Goal: Task Accomplishment & Management: Manage account settings

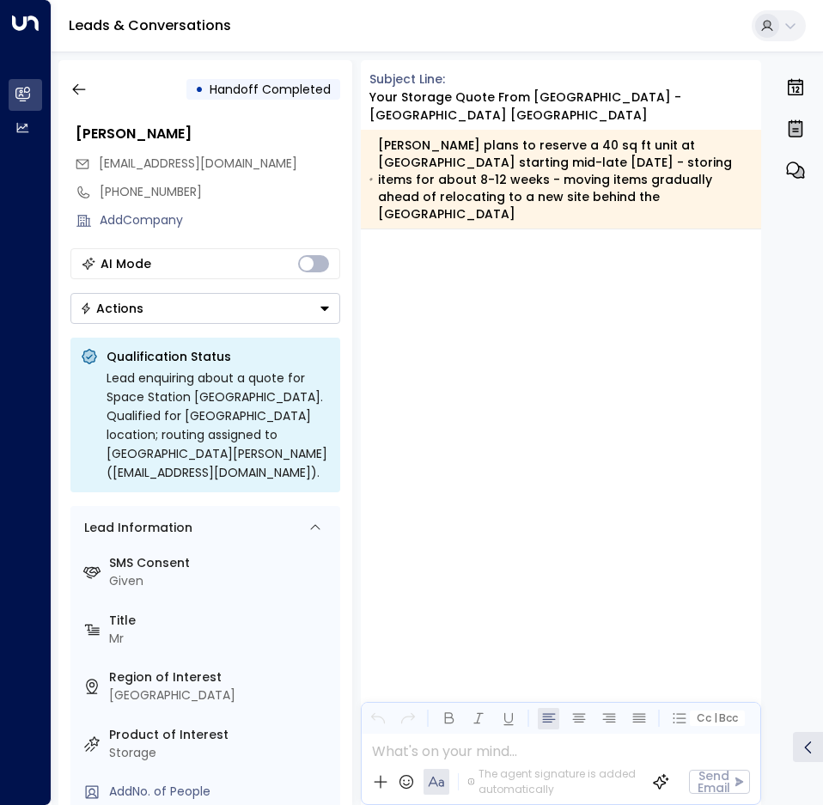
scroll to position [4446, 0]
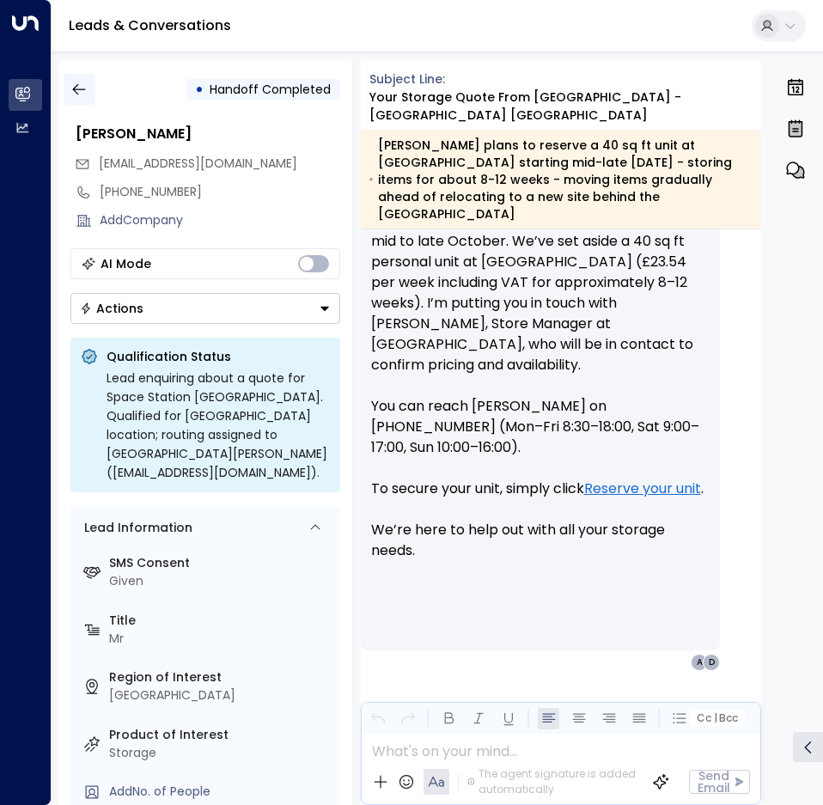
click at [78, 92] on icon "button" at bounding box center [78, 89] width 17 height 17
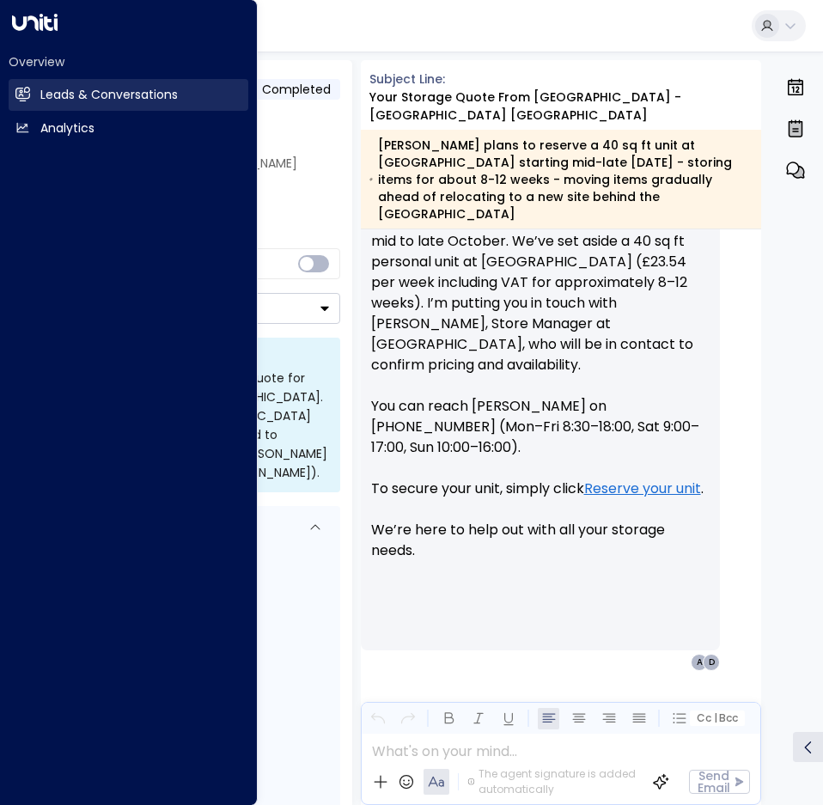
click at [40, 107] on link "Leads & Conversations Leads & Conversations" at bounding box center [129, 95] width 240 height 32
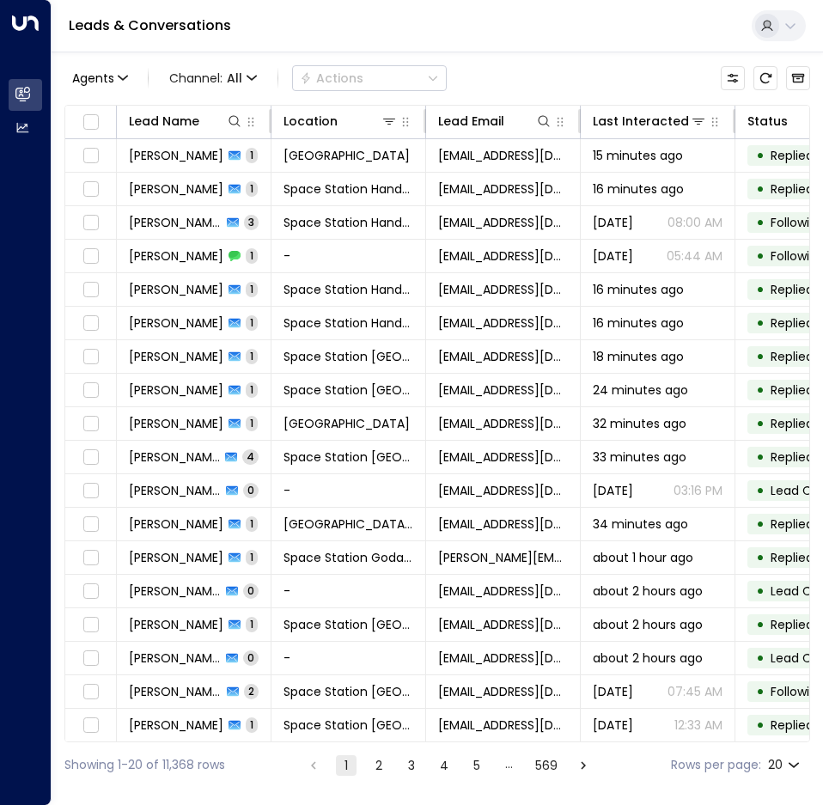
click at [544, 85] on div "Agents Channel: All Actions" at bounding box center [437, 78] width 746 height 36
click at [238, 125] on icon at bounding box center [235, 121] width 14 height 14
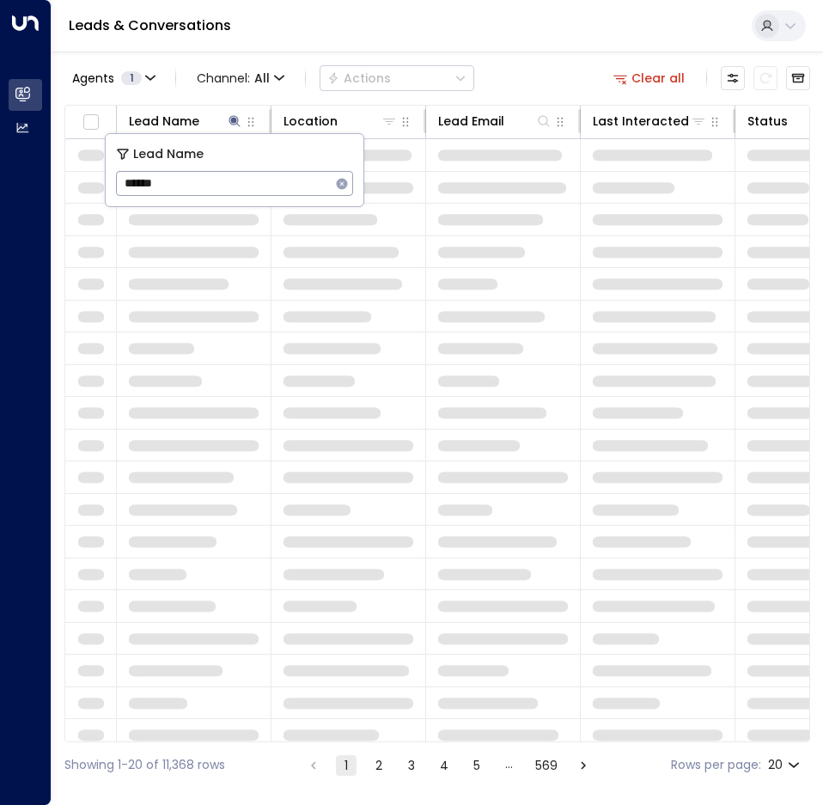
type input "******"
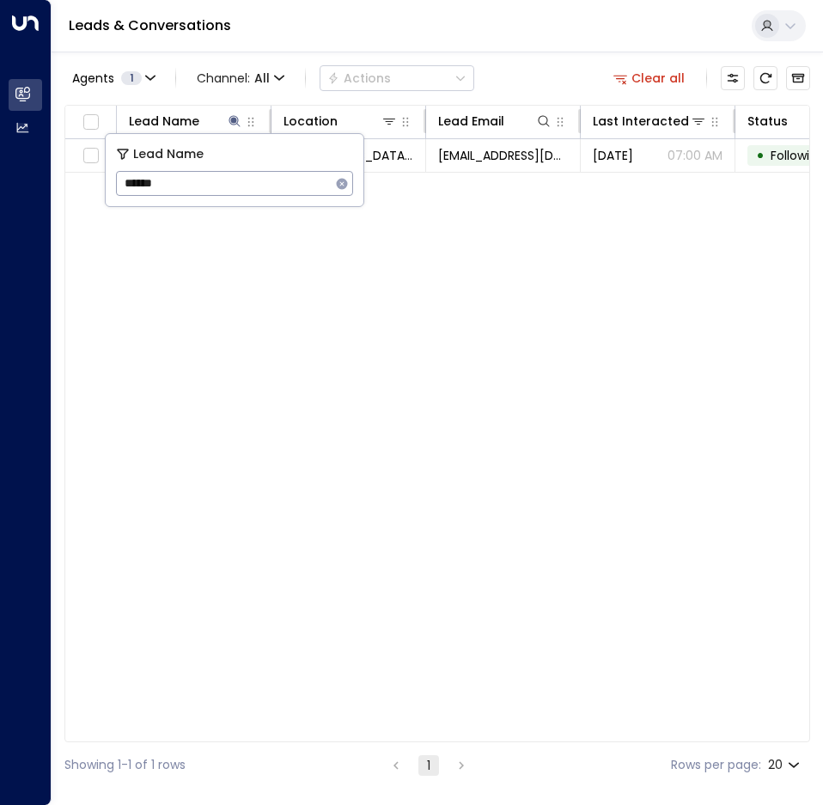
click at [522, 257] on div "Lead Name Location Lead Email Last Interacted Status Company Name Product # of …" at bounding box center [437, 423] width 746 height 637
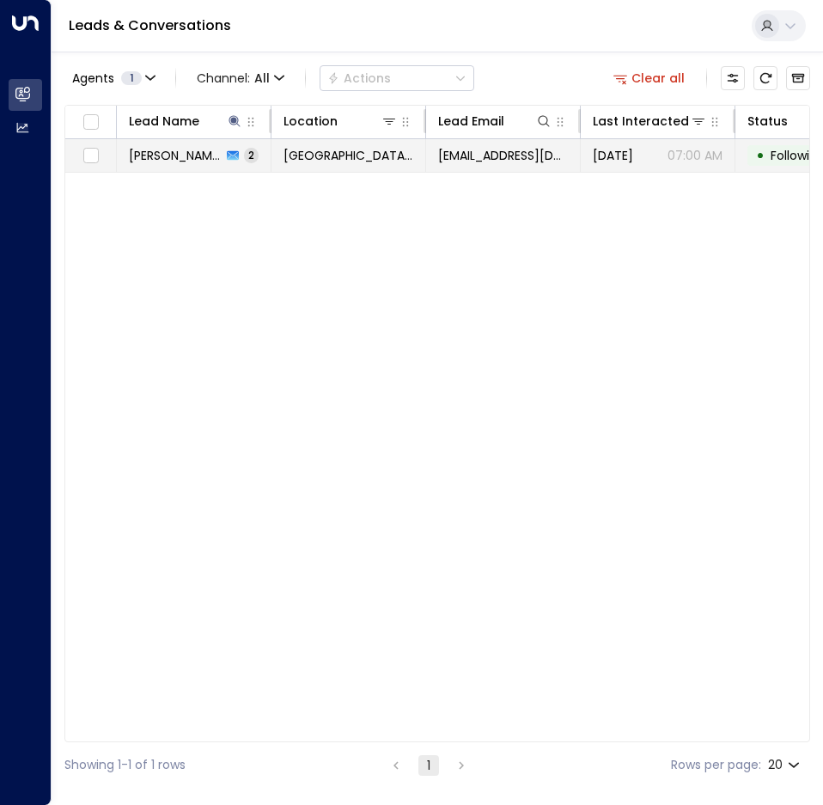
click at [326, 167] on td "[GEOGRAPHIC_DATA] [GEOGRAPHIC_DATA]" at bounding box center [348, 155] width 155 height 33
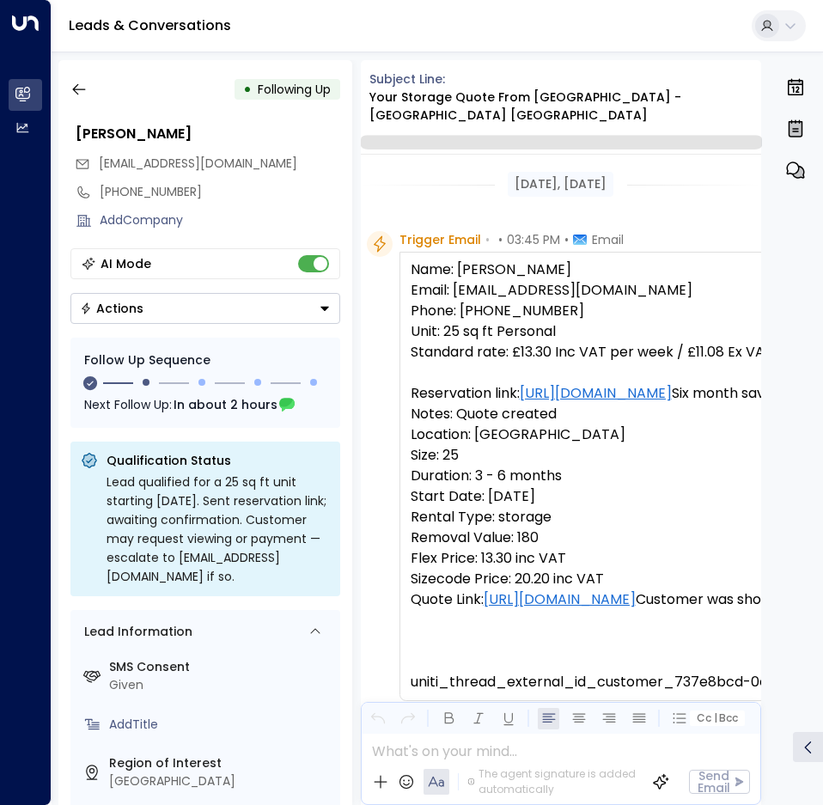
scroll to position [1464, 0]
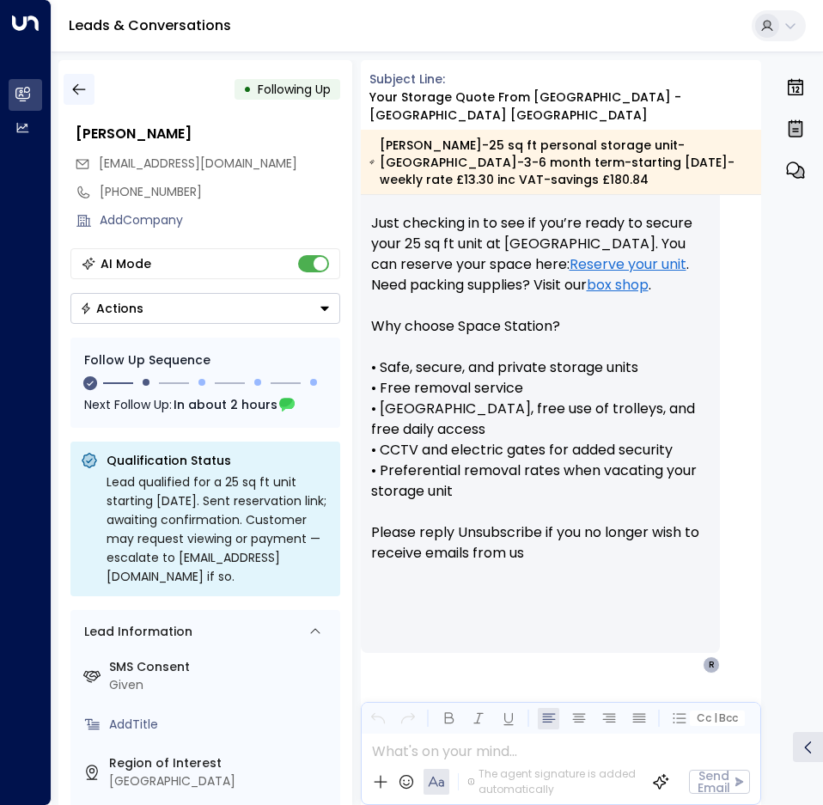
click at [80, 100] on button "button" at bounding box center [79, 89] width 31 height 31
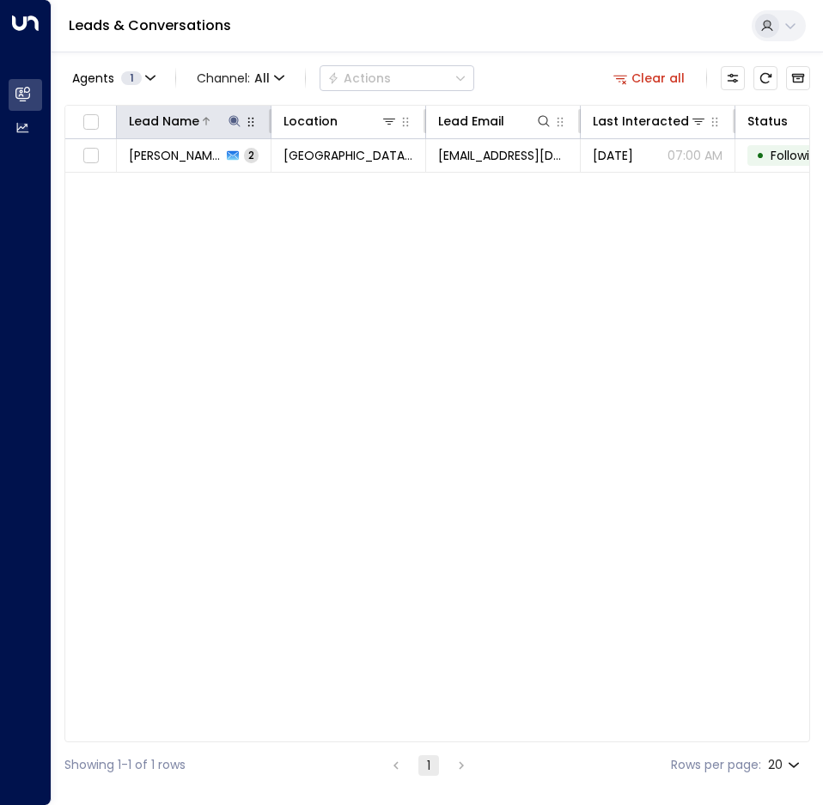
click at [231, 121] on icon at bounding box center [233, 120] width 11 height 11
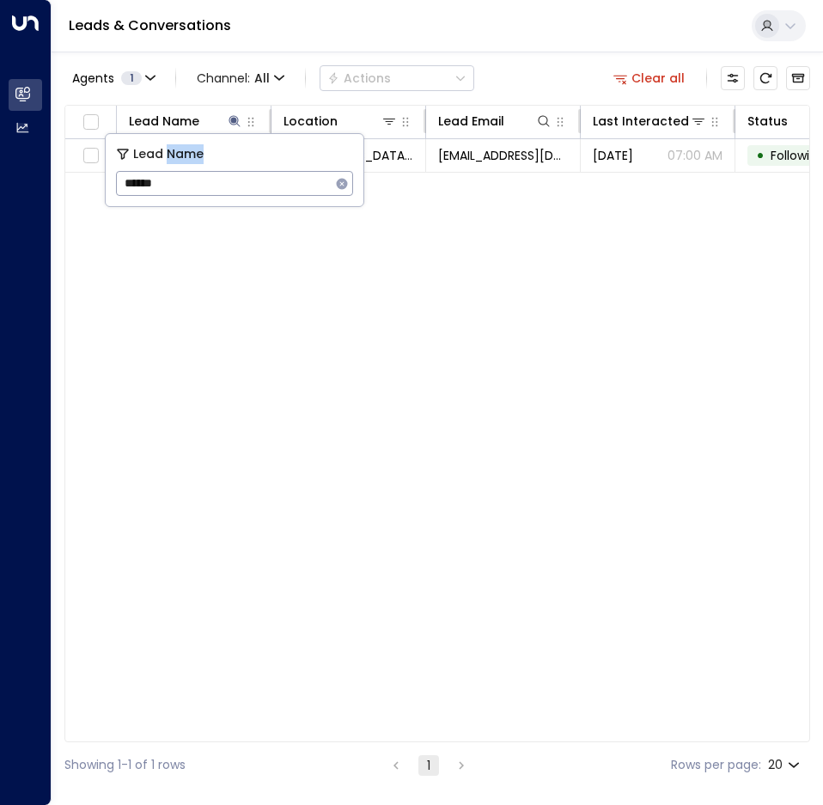
click at [168, 168] on div "Lead Name ****** ​" at bounding box center [235, 170] width 258 height 72
click at [175, 173] on input "******" at bounding box center [223, 184] width 215 height 32
drag, startPoint x: 176, startPoint y: 174, endPoint x: 67, endPoint y: 179, distance: 109.2
click at [67, 179] on body "Overview Leads & Conversations Leads & Conversations Analytics Analytics Leads …" at bounding box center [411, 394] width 823 height 788
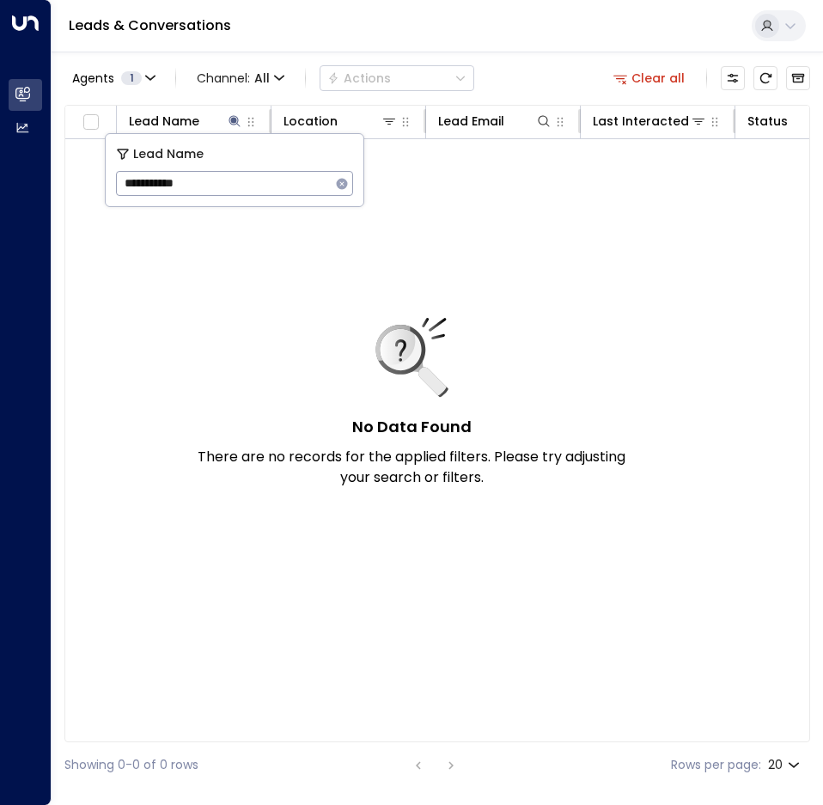
drag, startPoint x: 164, startPoint y: 181, endPoint x: -289, endPoint y: 199, distance: 453.9
click at [0, 199] on html "**********" at bounding box center [411, 394] width 823 height 788
type input "*****"
click at [340, 331] on div "No Data Found There are no records for the applied filters. Please try adjustin…" at bounding box center [412, 403] width 430 height 170
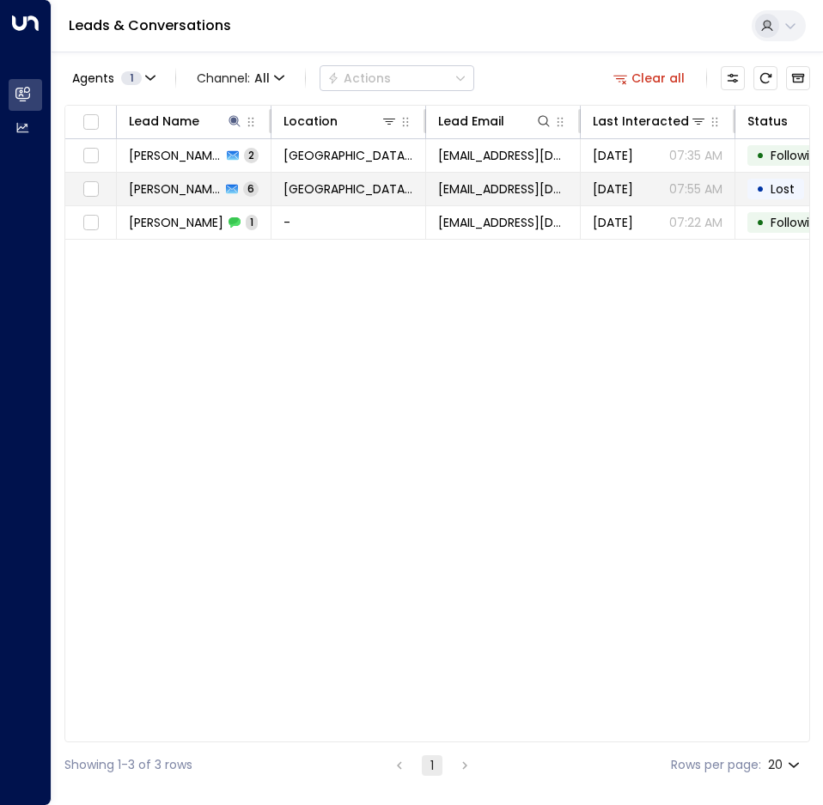
click at [291, 200] on td "[GEOGRAPHIC_DATA] [GEOGRAPHIC_DATA]" at bounding box center [348, 189] width 155 height 33
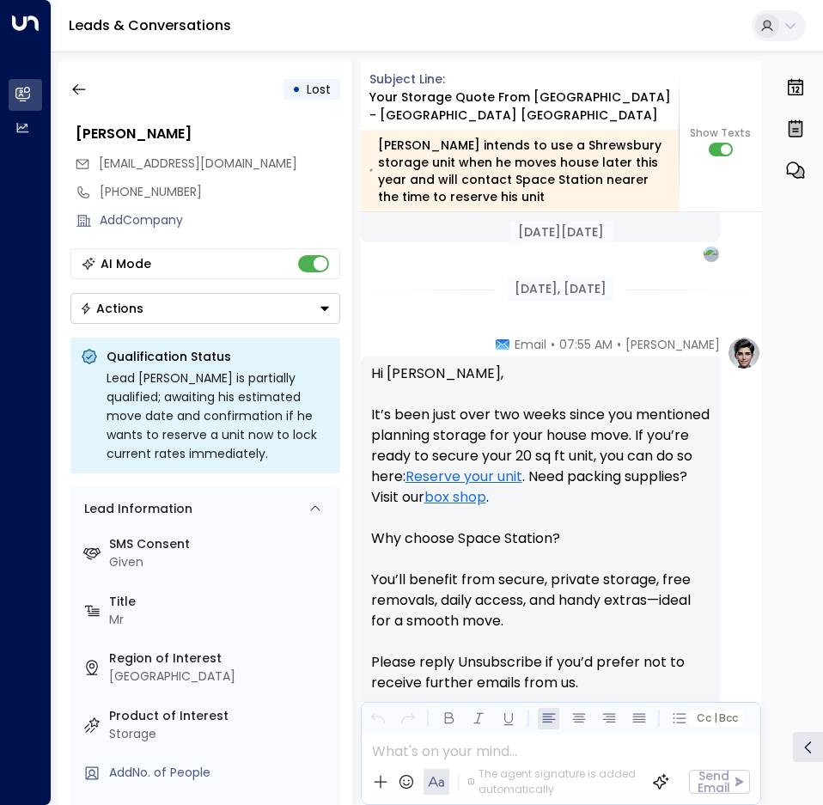
scroll to position [7525, 0]
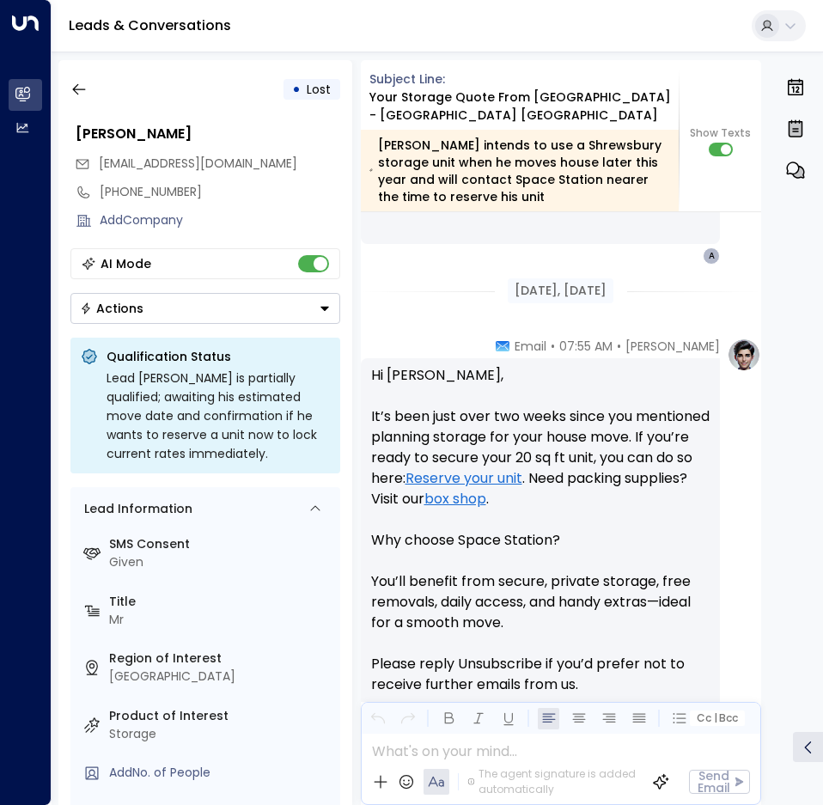
click at [116, 81] on div "• Lost" at bounding box center [205, 89] width 270 height 31
click at [87, 87] on button "button" at bounding box center [79, 89] width 31 height 31
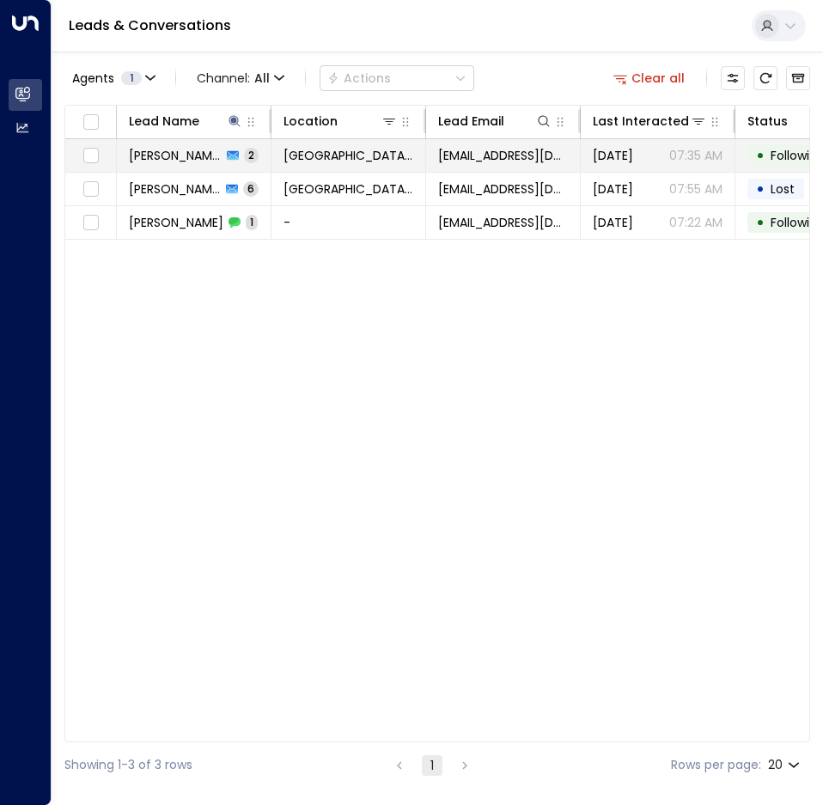
click at [216, 149] on span "Michael Bowen" at bounding box center [175, 155] width 93 height 17
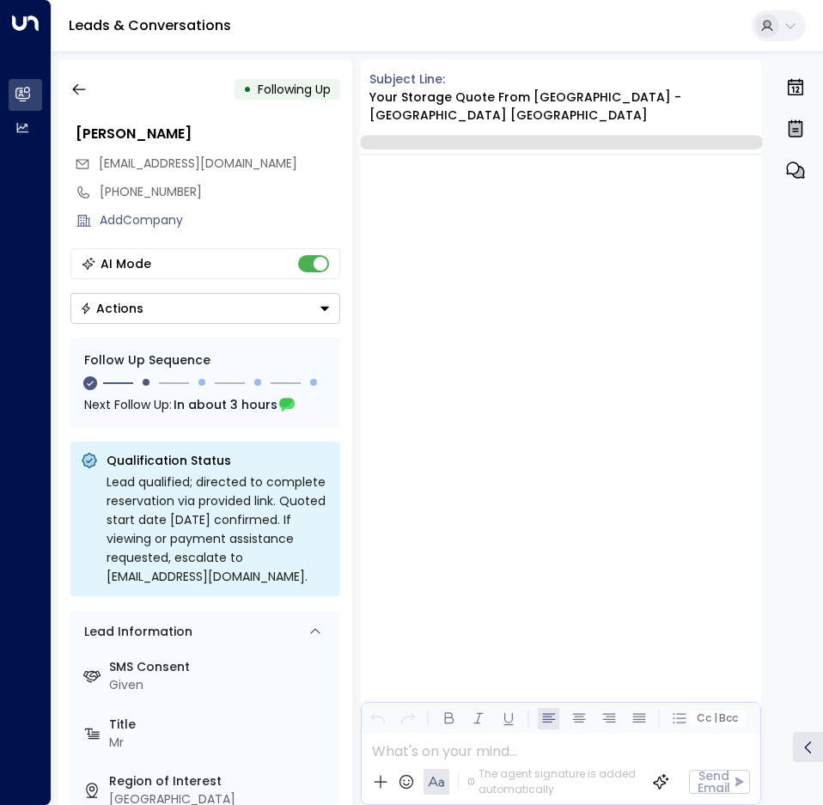
scroll to position [1876, 0]
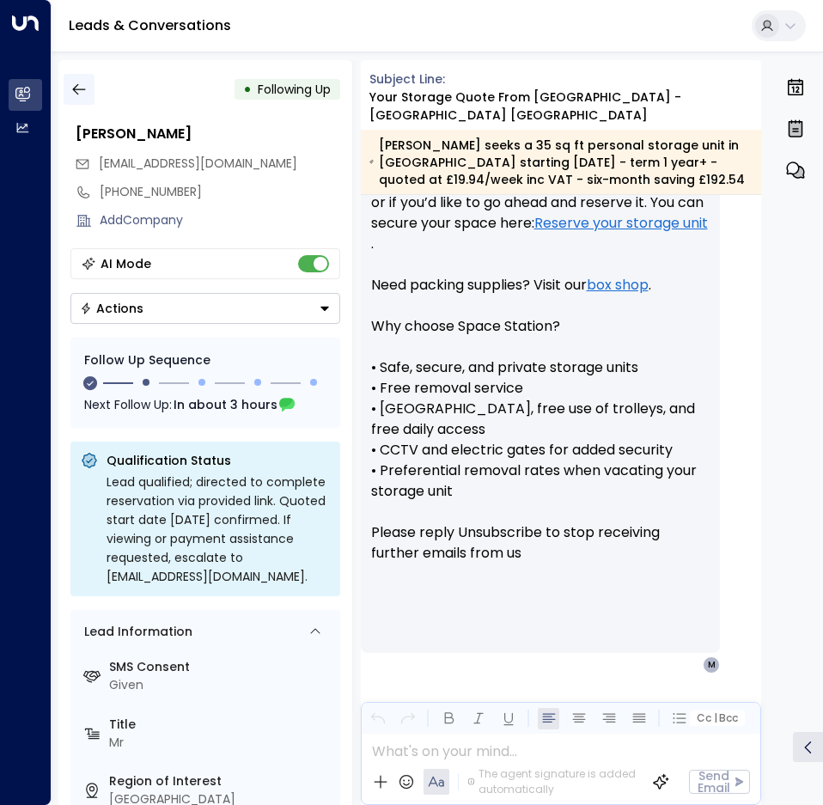
click at [73, 88] on icon "button" at bounding box center [78, 89] width 17 height 17
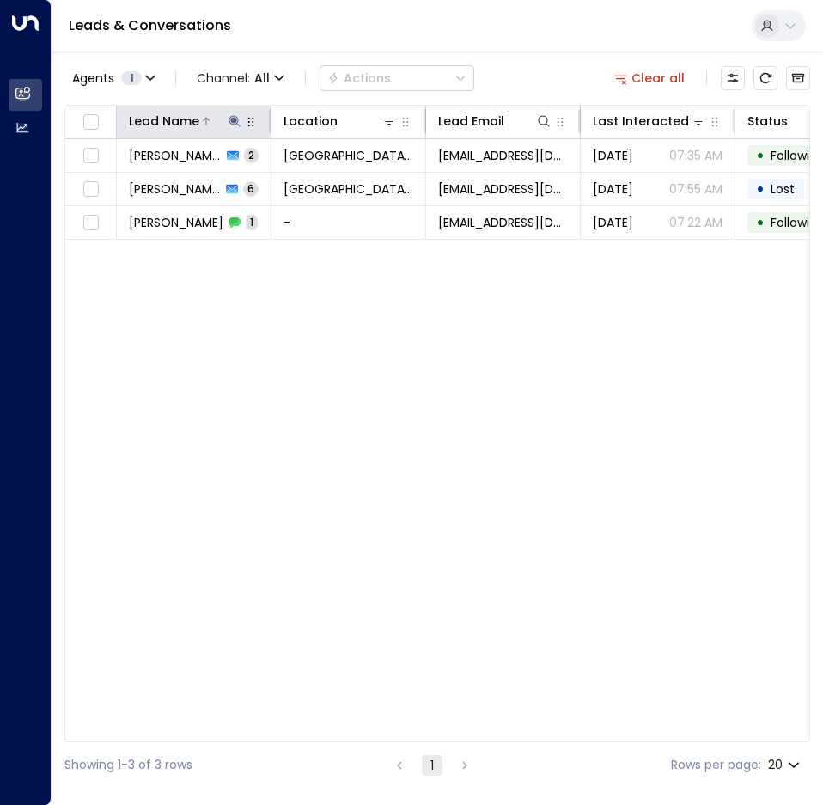
click at [229, 125] on icon at bounding box center [235, 121] width 14 height 14
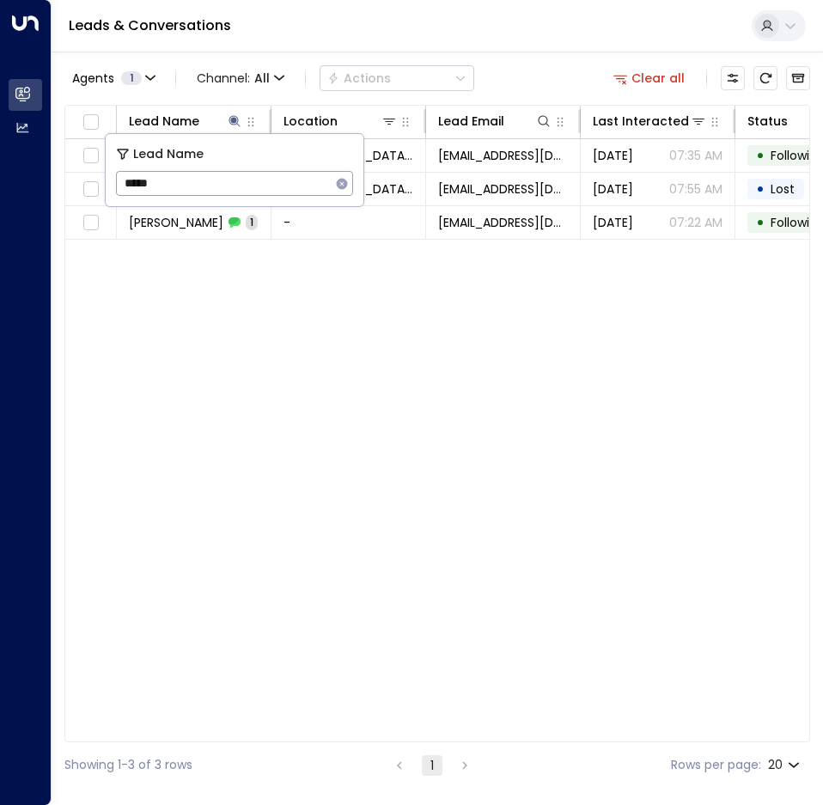
drag, startPoint x: 225, startPoint y: 179, endPoint x: 107, endPoint y: 174, distance: 117.8
click at [107, 174] on div "Lead Name ***** ​" at bounding box center [235, 170] width 258 height 72
type input "*******"
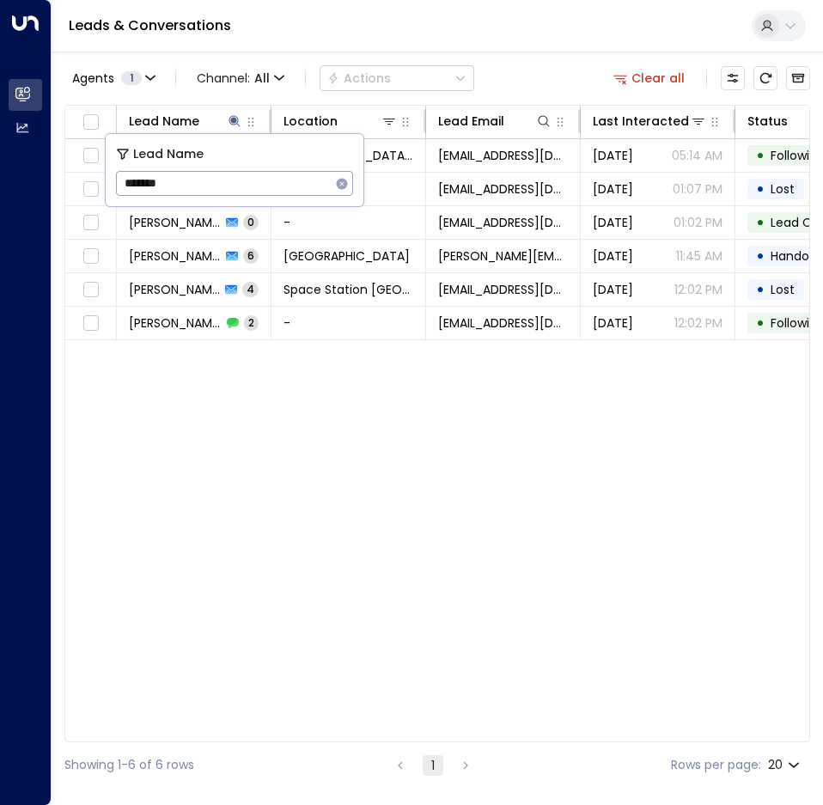
click at [411, 45] on div "Leads & Conversations" at bounding box center [437, 26] width 771 height 52
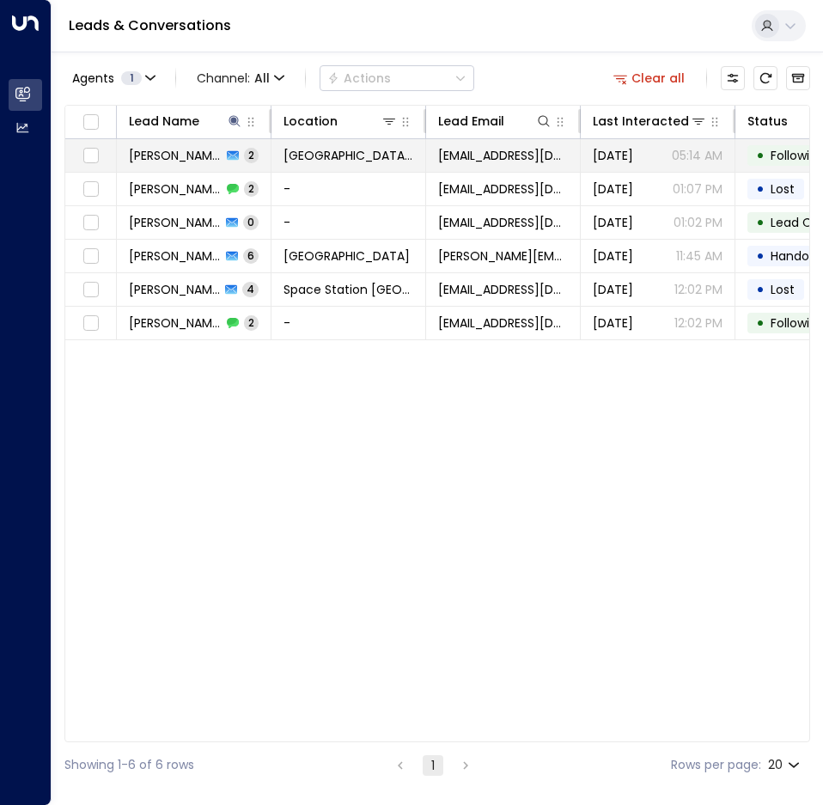
click at [375, 141] on td "[GEOGRAPHIC_DATA] [GEOGRAPHIC_DATA]" at bounding box center [348, 155] width 155 height 33
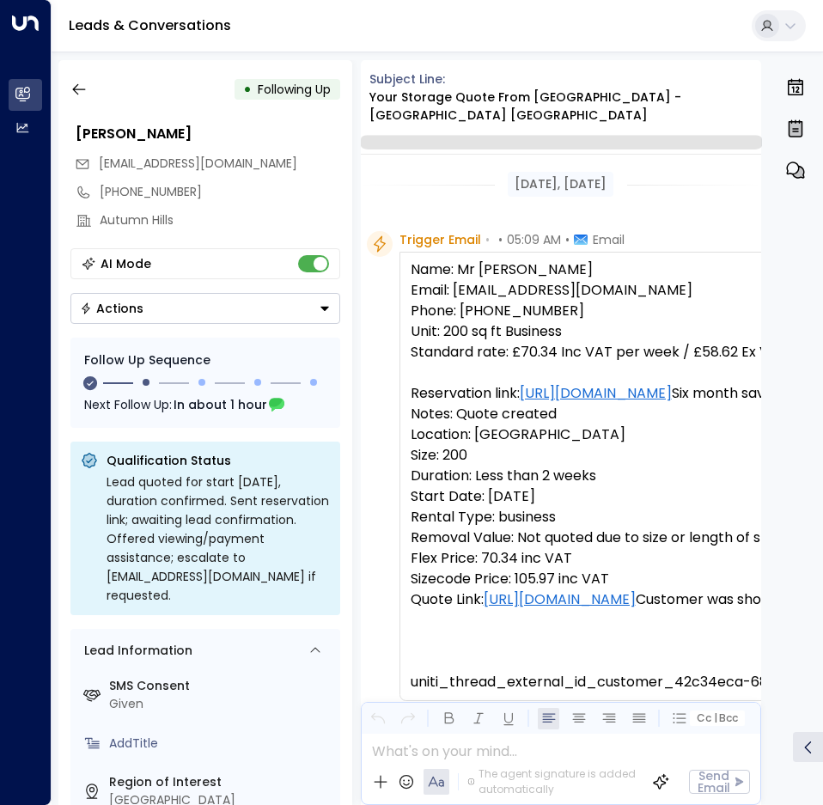
scroll to position [1711, 0]
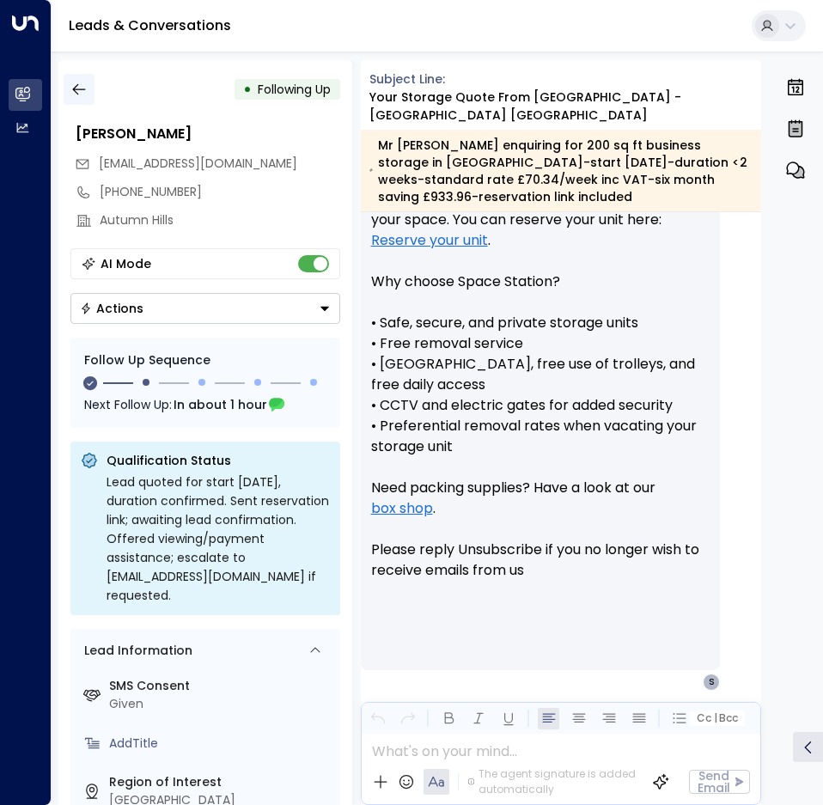
click at [79, 80] on button "button" at bounding box center [79, 89] width 31 height 31
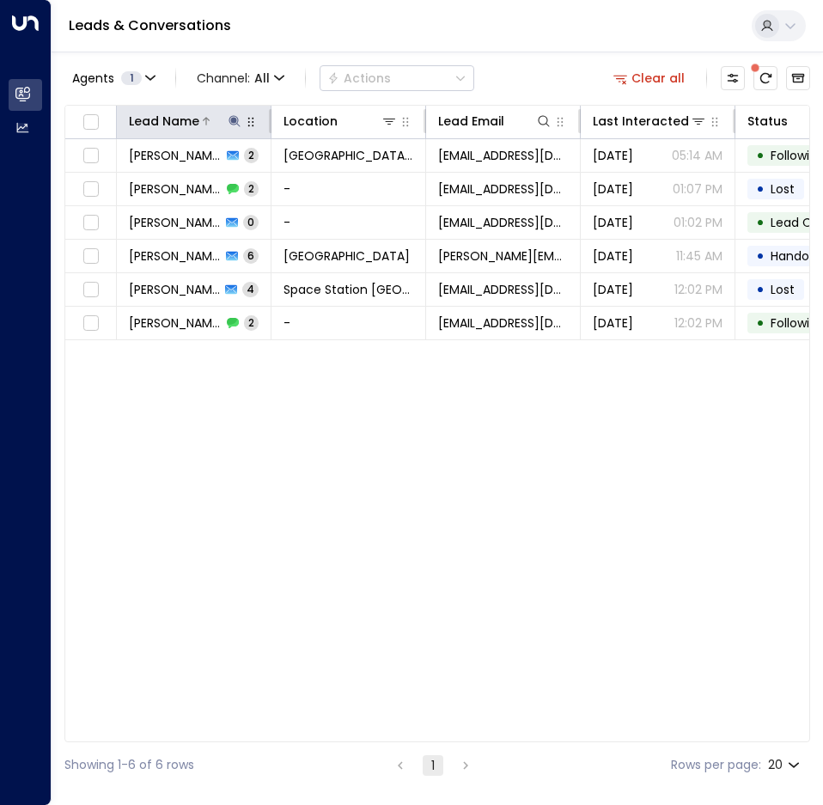
click at [231, 121] on icon at bounding box center [233, 120] width 11 height 11
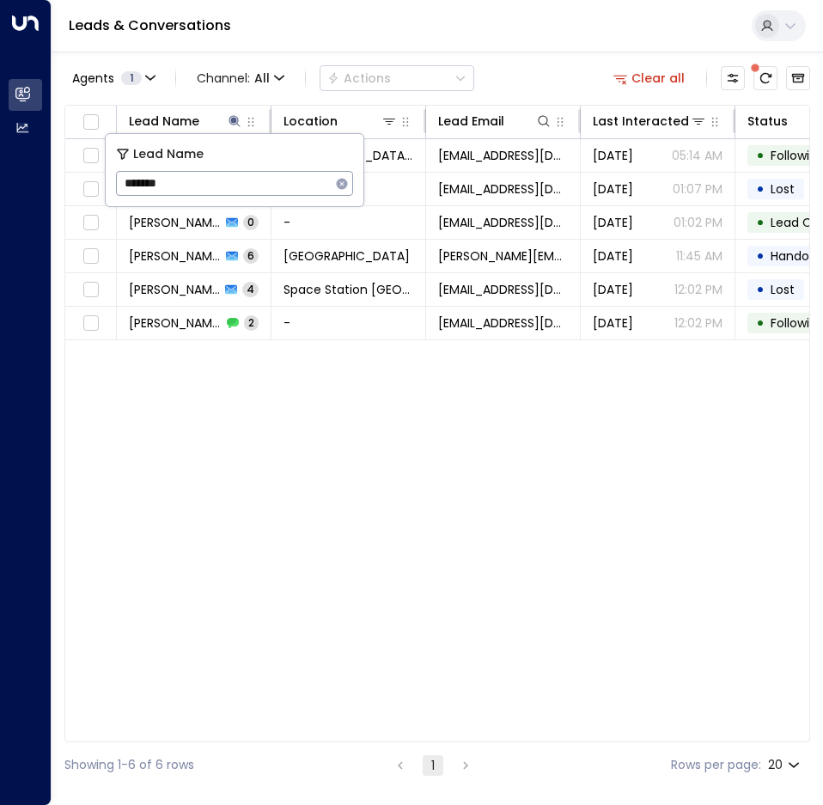
drag, startPoint x: 216, startPoint y: 184, endPoint x: -2, endPoint y: 216, distance: 220.5
click at [0, 216] on html "Overview Leads & Conversations Leads & Conversations Analytics Analytics Leads …" at bounding box center [411, 394] width 823 height 788
type input "******"
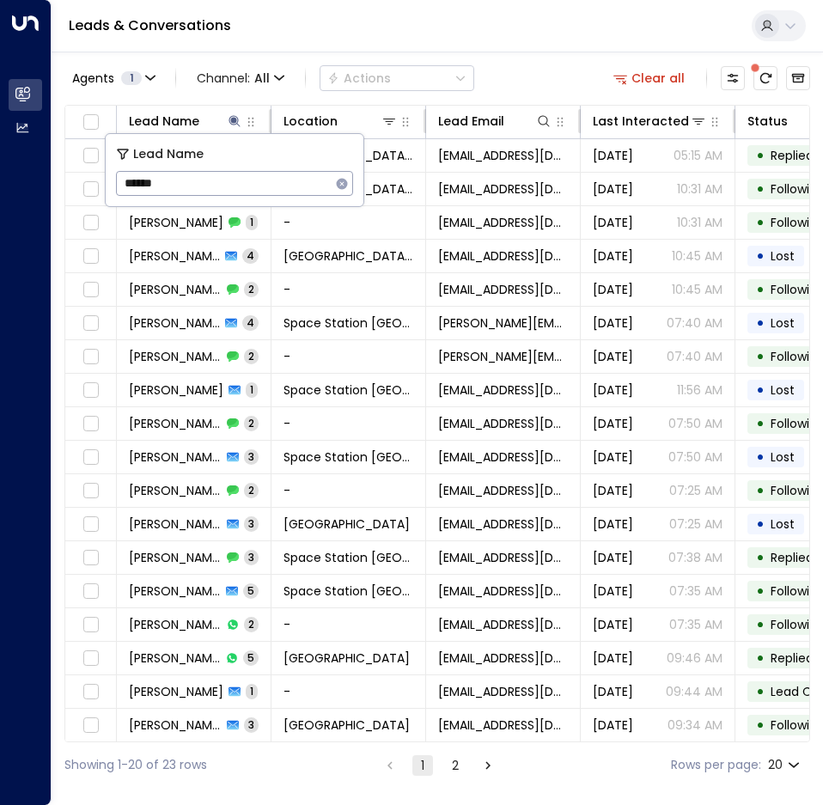
click at [509, 61] on div "Agents 1 Channel: All Actions Clear all" at bounding box center [437, 78] width 746 height 36
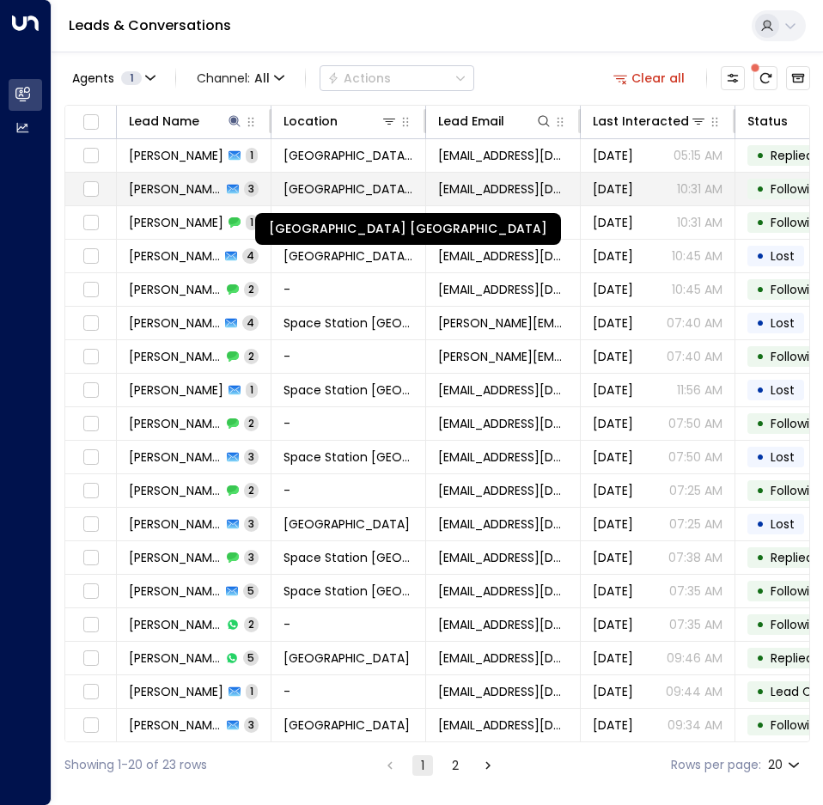
click at [302, 186] on span "[GEOGRAPHIC_DATA] [GEOGRAPHIC_DATA]" at bounding box center [348, 188] width 130 height 17
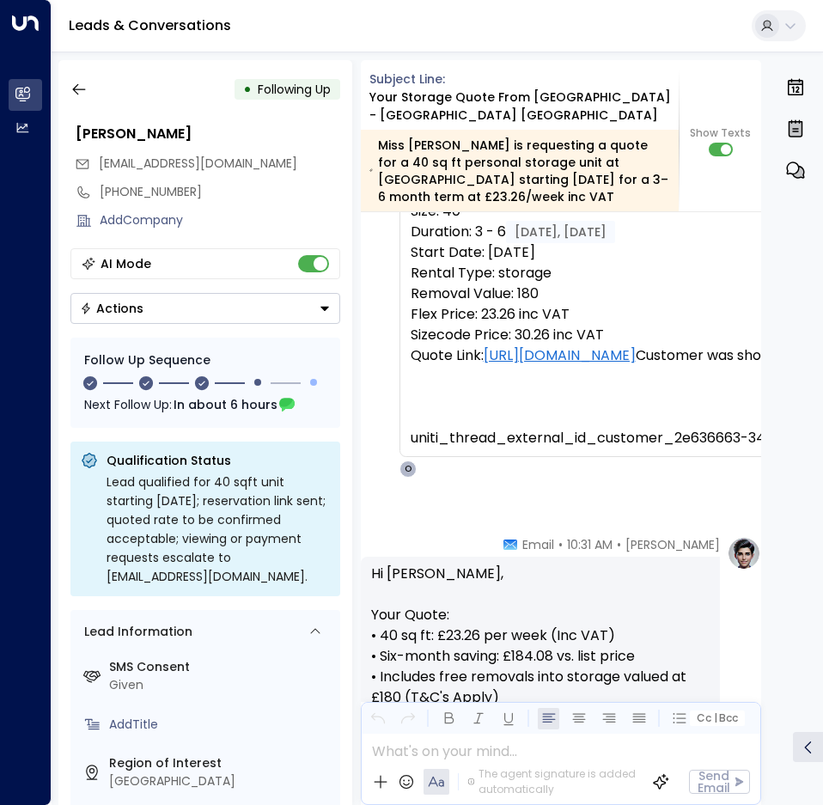
scroll to position [234, 0]
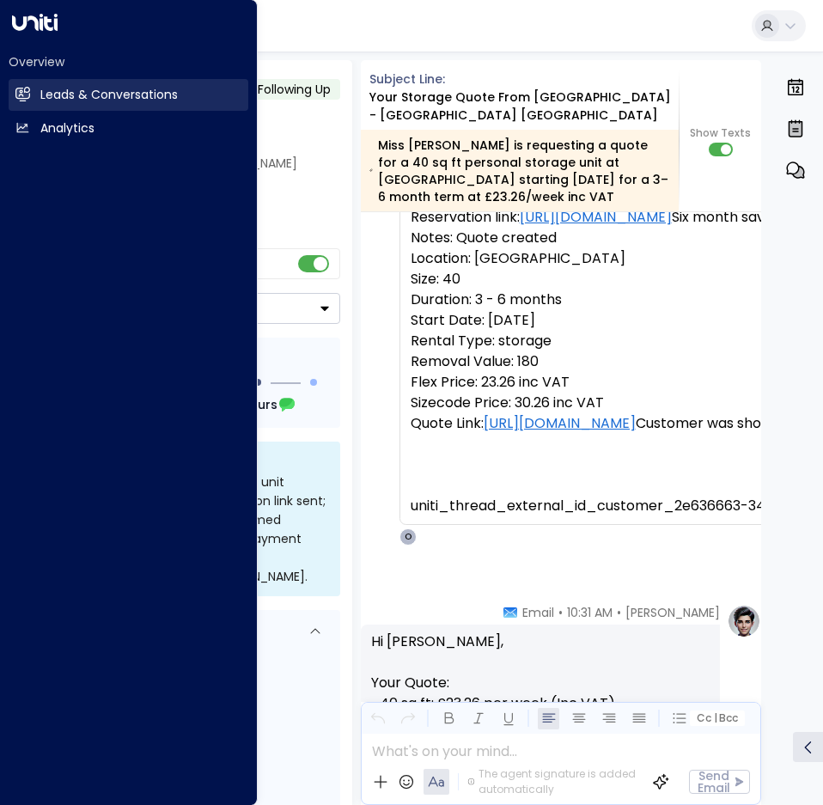
click at [33, 111] on link "Leads & Conversations Leads & Conversations" at bounding box center [129, 95] width 240 height 32
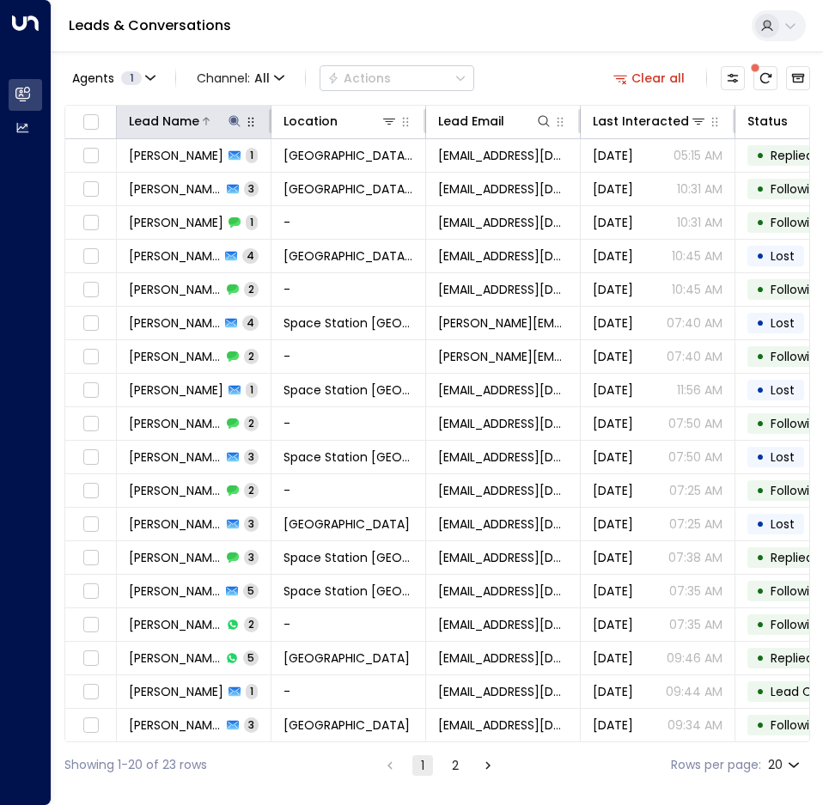
click at [237, 119] on icon at bounding box center [235, 121] width 14 height 14
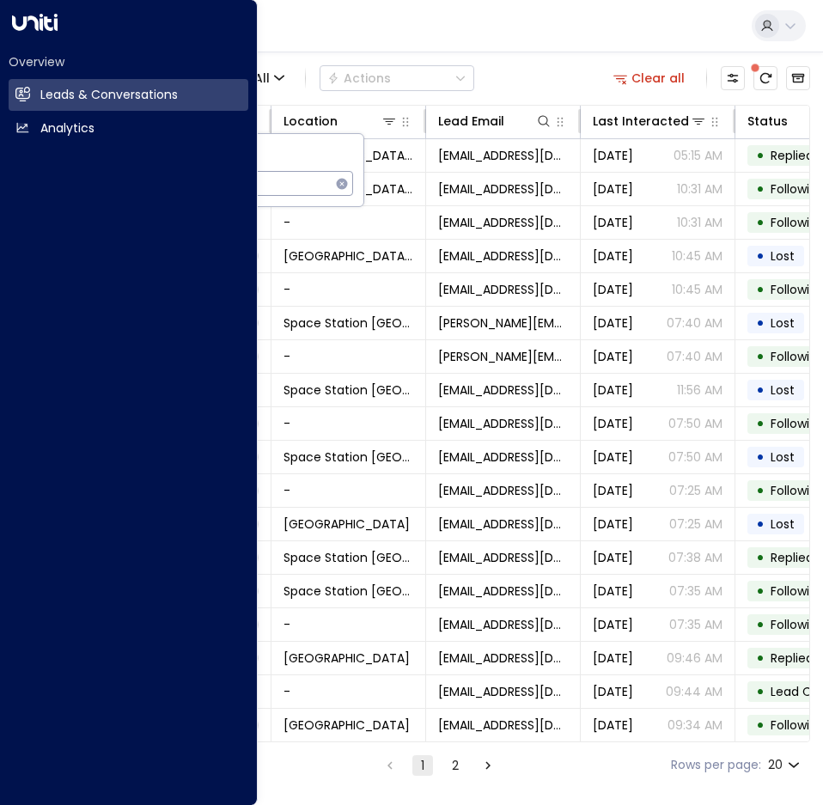
drag, startPoint x: 224, startPoint y: 174, endPoint x: -9, endPoint y: 199, distance: 235.1
click at [0, 199] on html "Overview Leads & Conversations Leads & Conversations Analytics Analytics Leads …" at bounding box center [411, 394] width 823 height 788
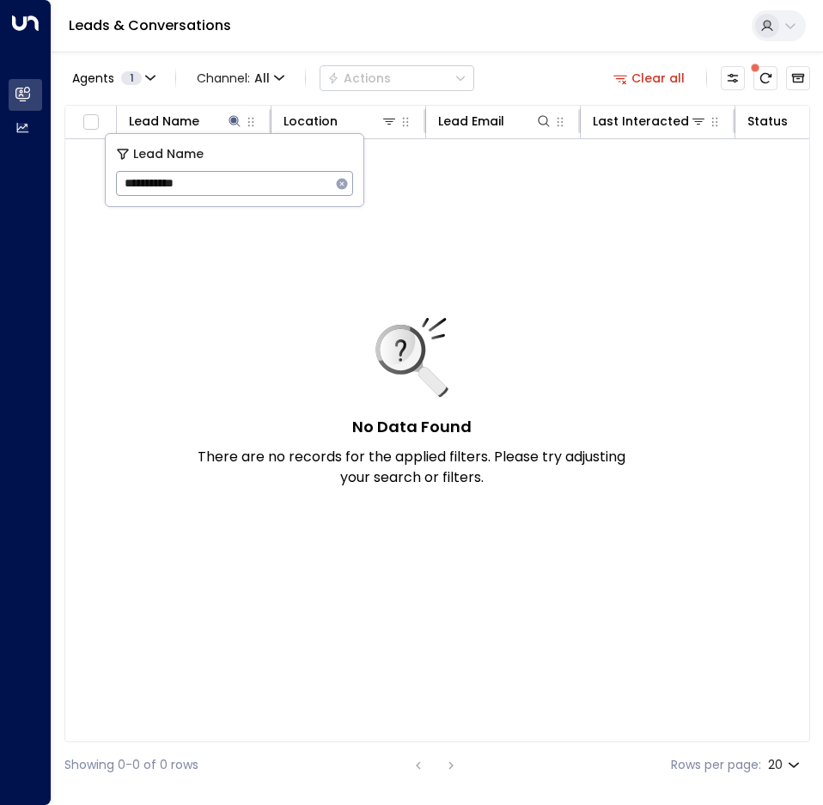
type input "**********"
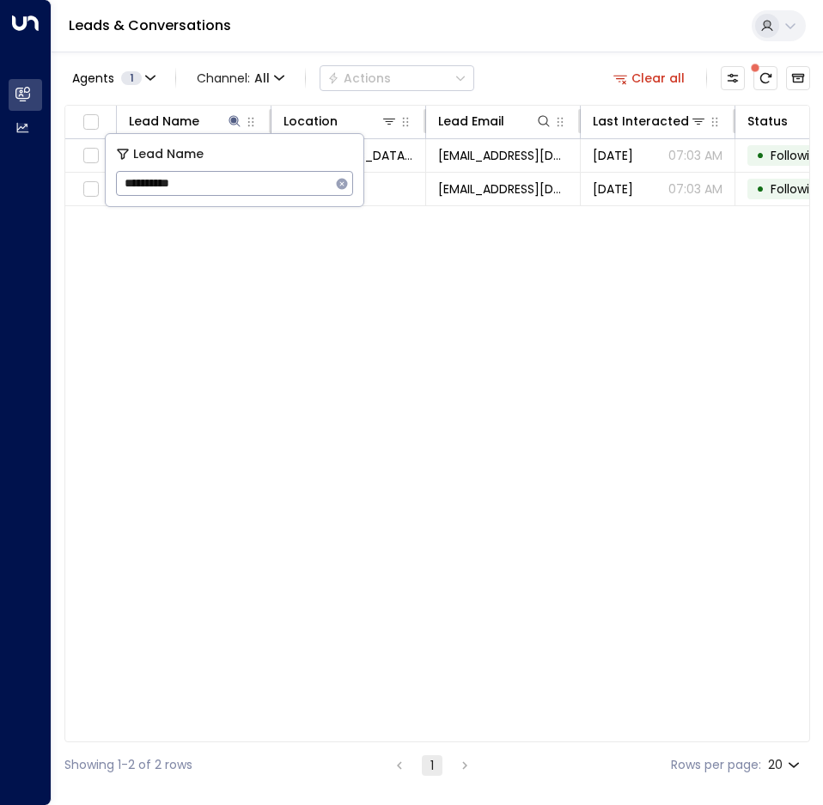
click at [618, 448] on div "Lead Name Location Lead Email Last Interacted Status Company Name Product # of …" at bounding box center [437, 423] width 746 height 637
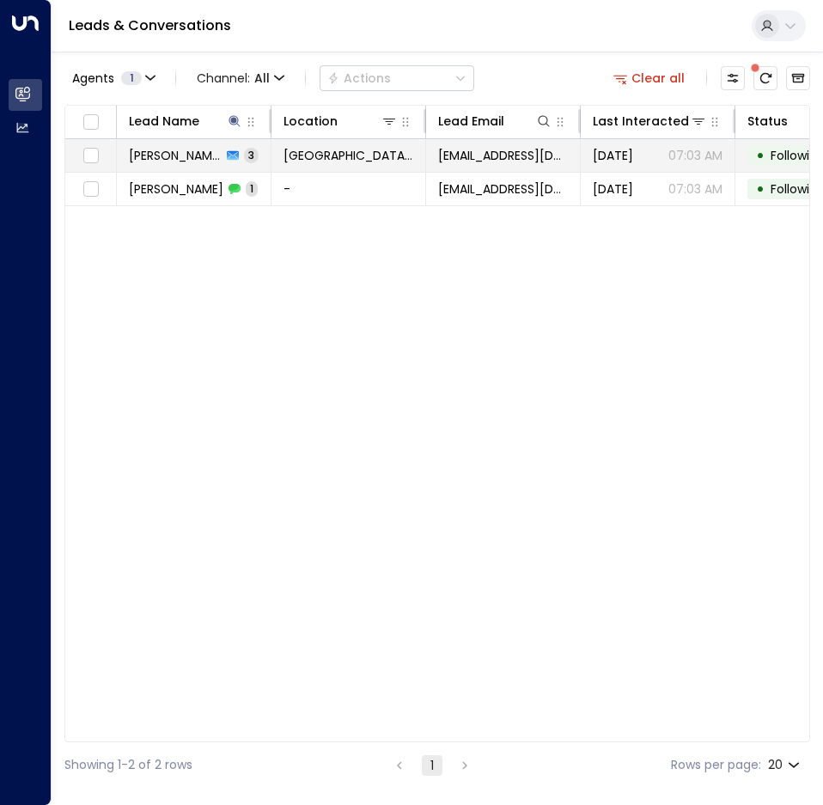
click at [211, 164] on td "James Dean 3" at bounding box center [194, 155] width 155 height 33
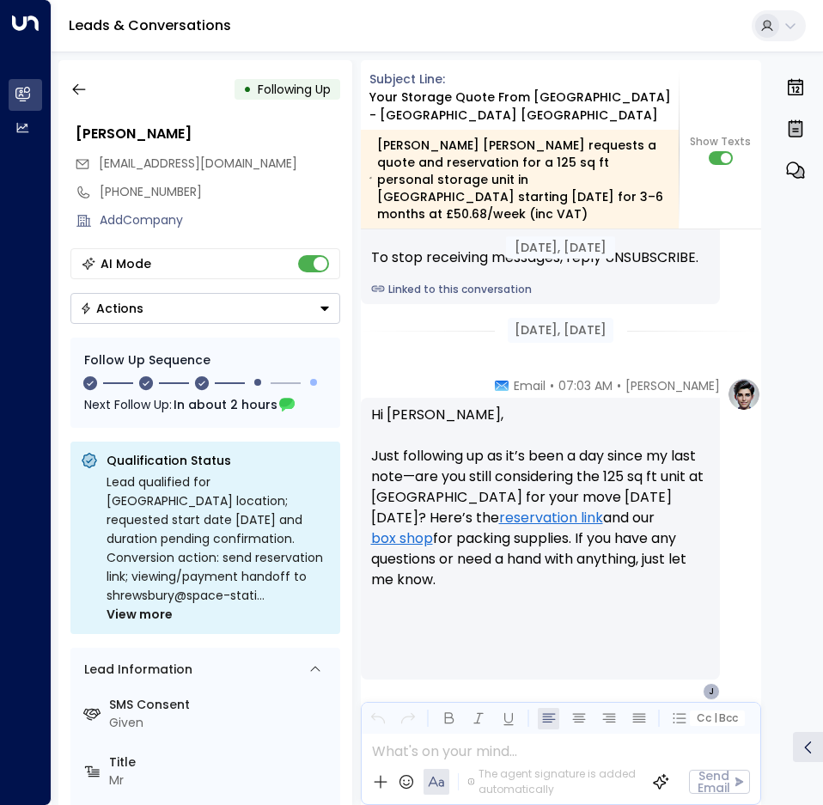
scroll to position [2260, 0]
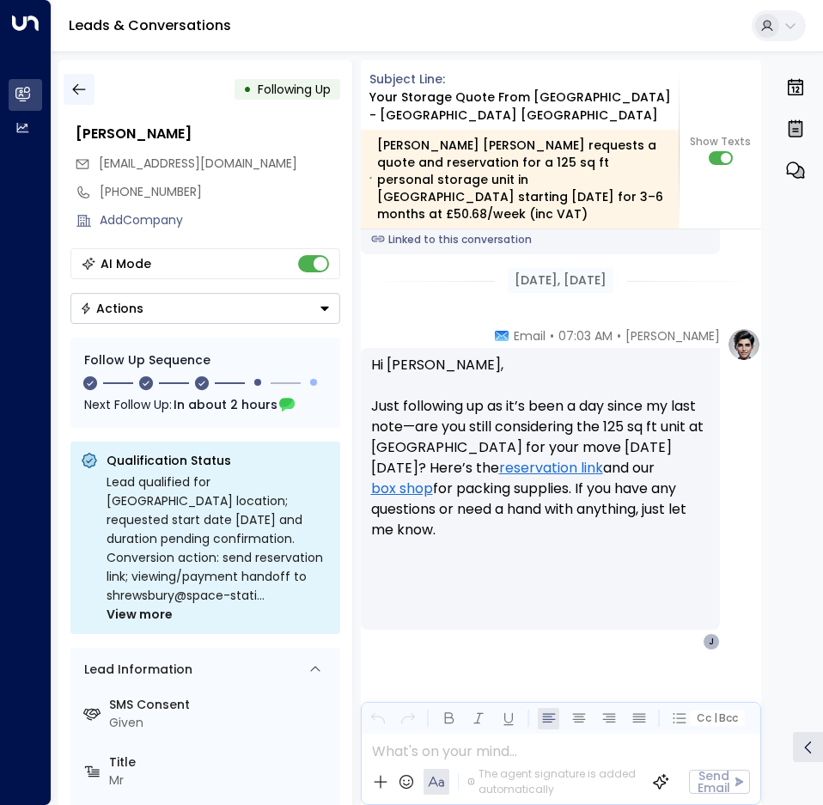
click at [72, 93] on icon "button" at bounding box center [78, 89] width 17 height 17
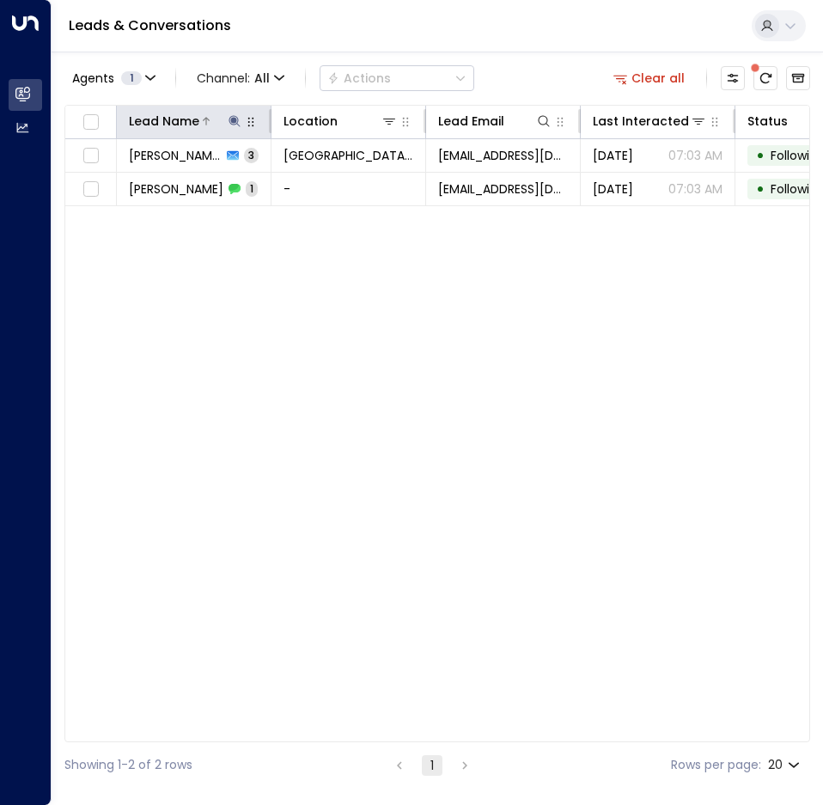
click at [230, 118] on icon at bounding box center [233, 120] width 11 height 11
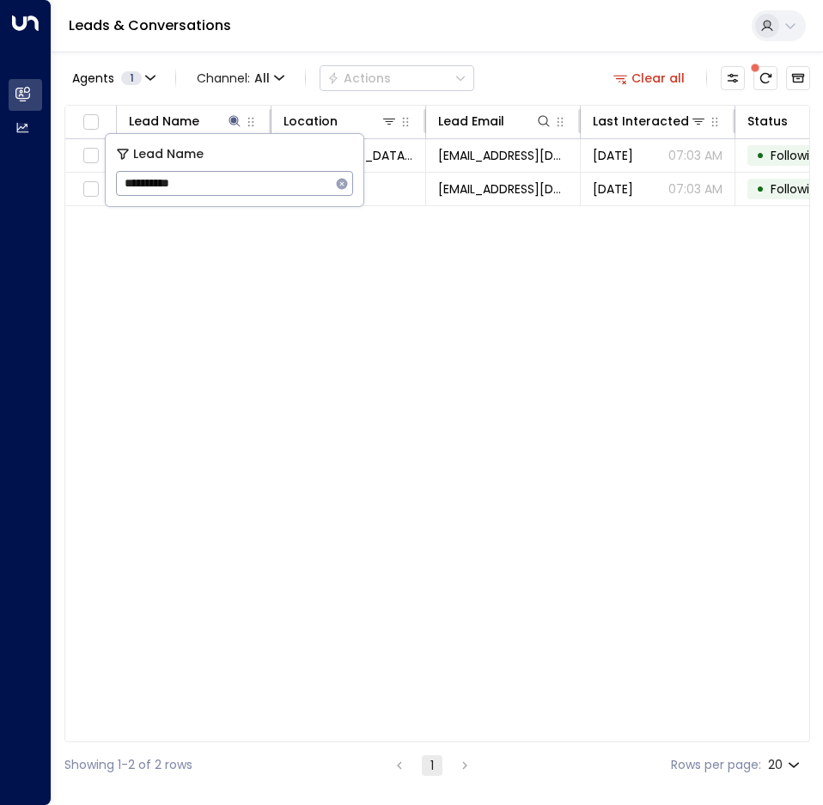
drag, startPoint x: 198, startPoint y: 183, endPoint x: -202, endPoint y: 189, distance: 400.3
click at [0, 189] on html "**********" at bounding box center [411, 394] width 823 height 788
type input "*******"
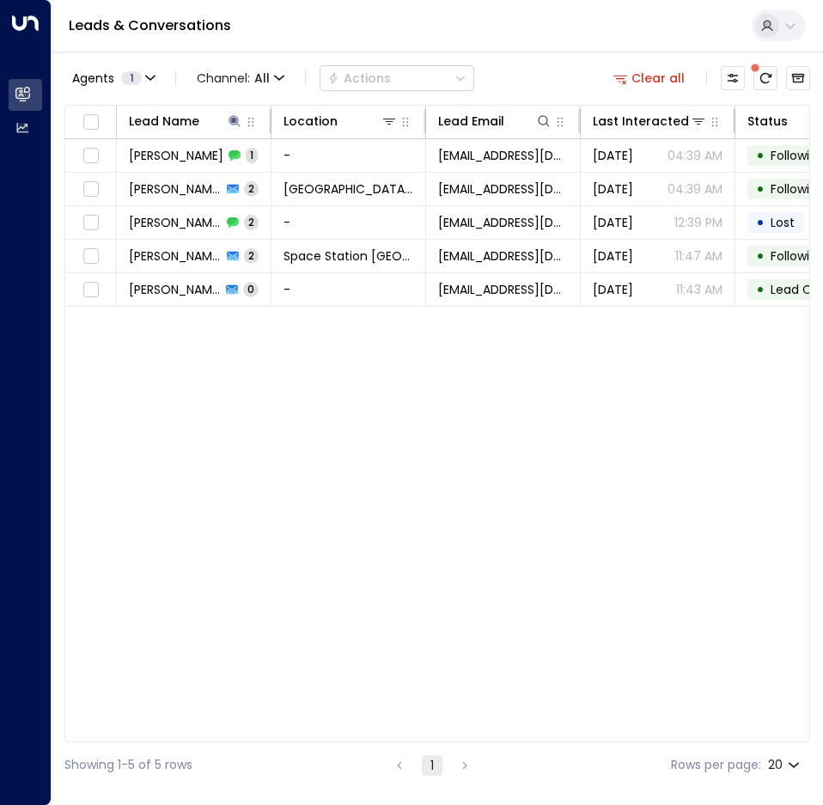
click at [262, 375] on div "Lead Name Location Lead Email Last Interacted Status Company Name Product # of …" at bounding box center [437, 423] width 746 height 637
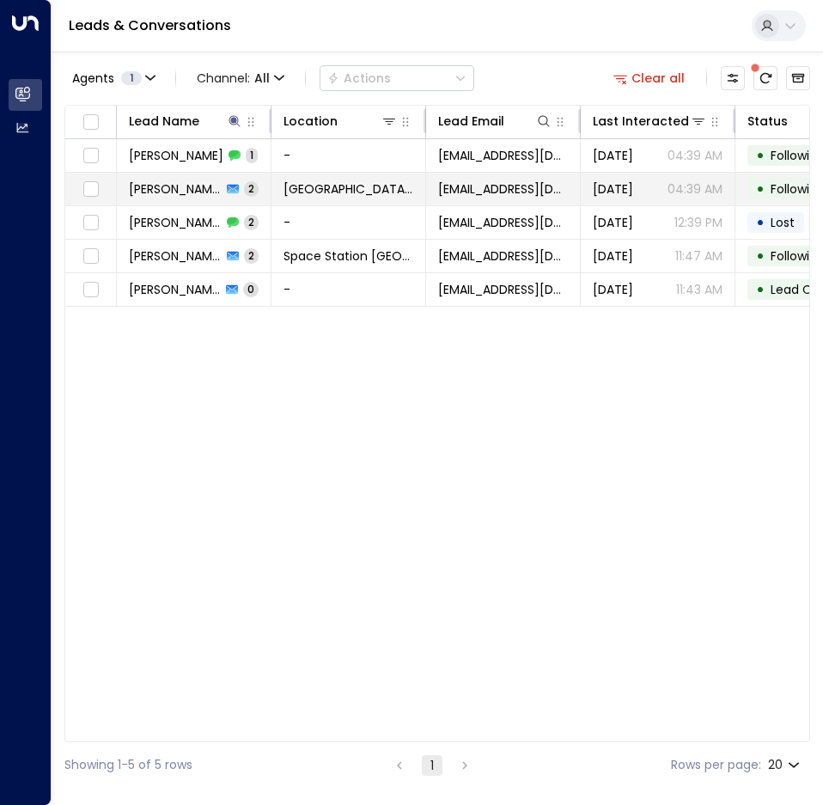
click at [250, 182] on span "2" at bounding box center [251, 188] width 15 height 15
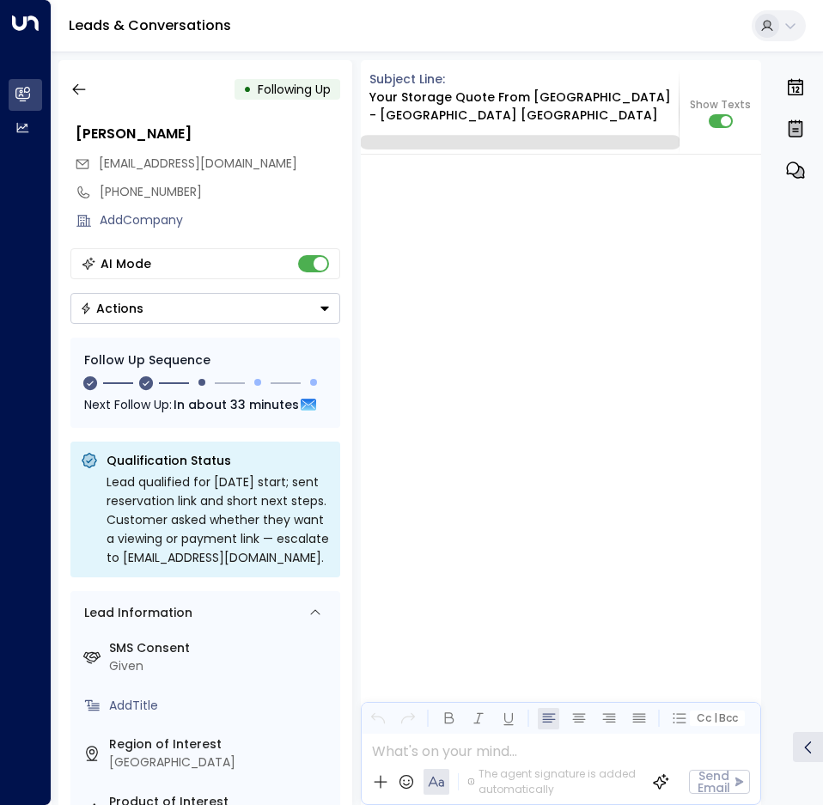
scroll to position [2116, 0]
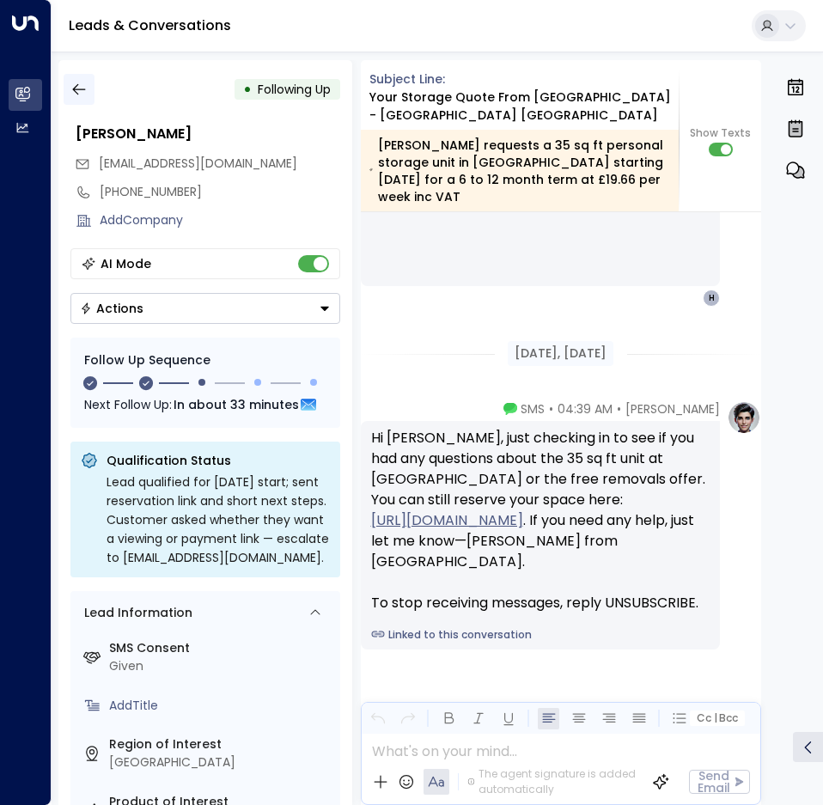
click at [73, 91] on icon "button" at bounding box center [78, 89] width 17 height 17
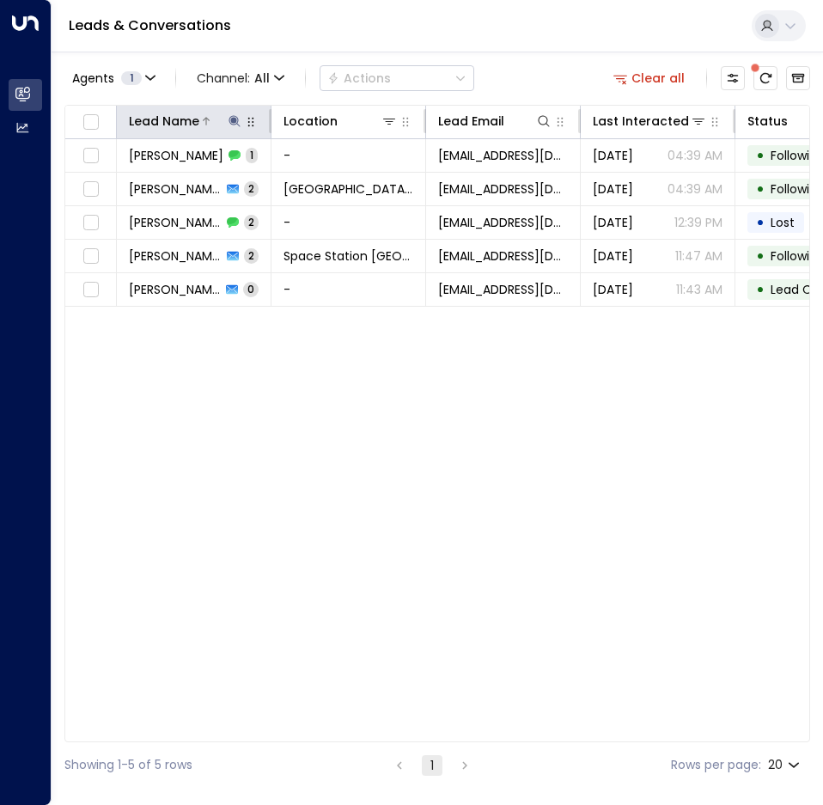
click at [236, 116] on icon at bounding box center [235, 121] width 14 height 14
type input "*"
type input "*******"
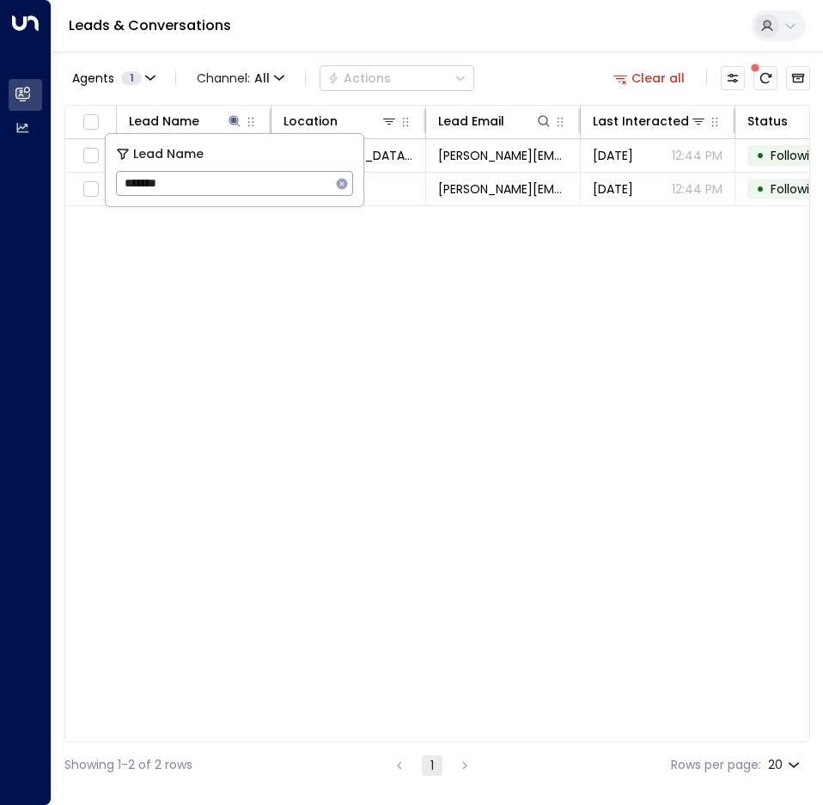
click at [340, 337] on div "Lead Name Location Lead Email Last Interacted Status Company Name Product # of …" at bounding box center [437, 423] width 746 height 637
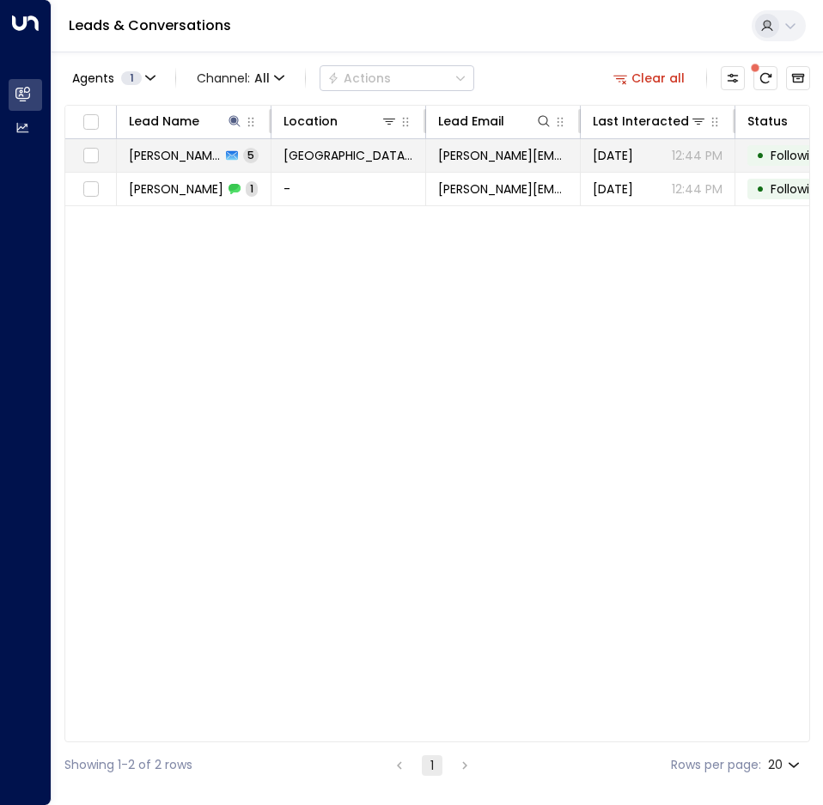
click at [266, 149] on td "Laura Bloomer 5" at bounding box center [194, 155] width 155 height 33
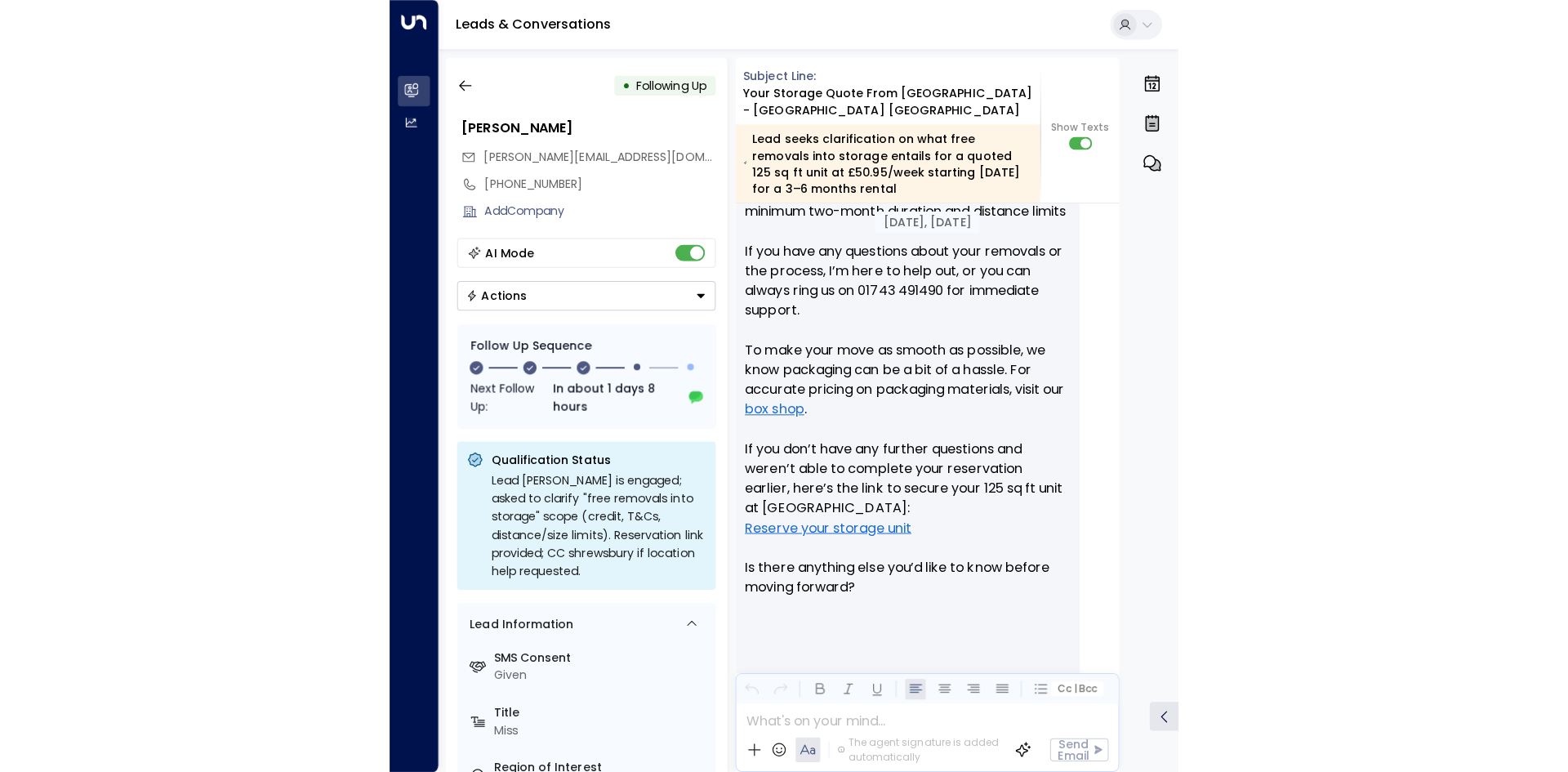
scroll to position [1824, 0]
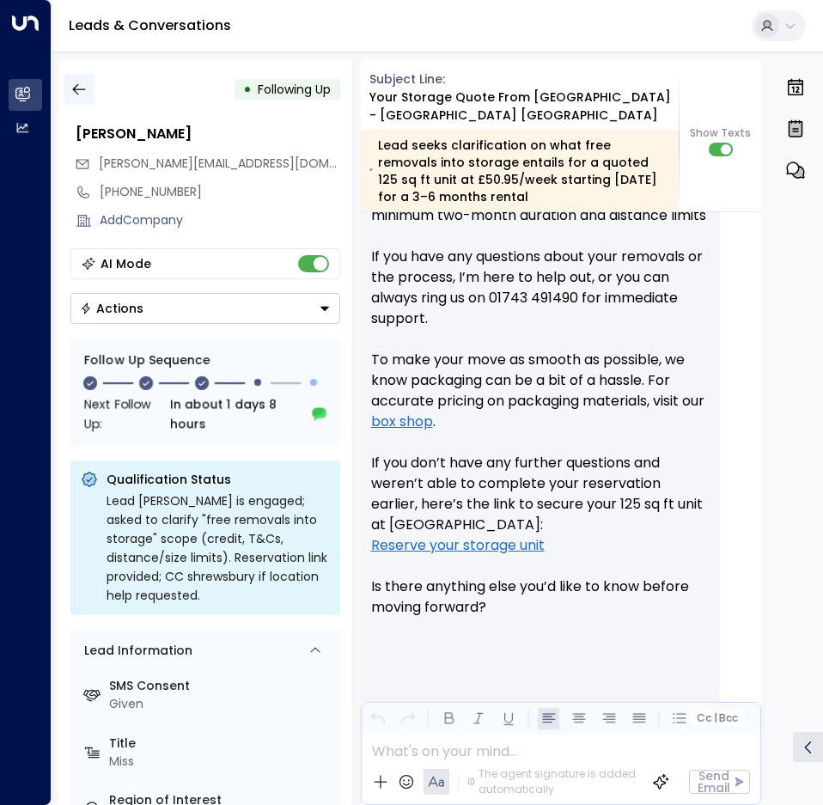
click at [85, 103] on button "button" at bounding box center [79, 89] width 31 height 31
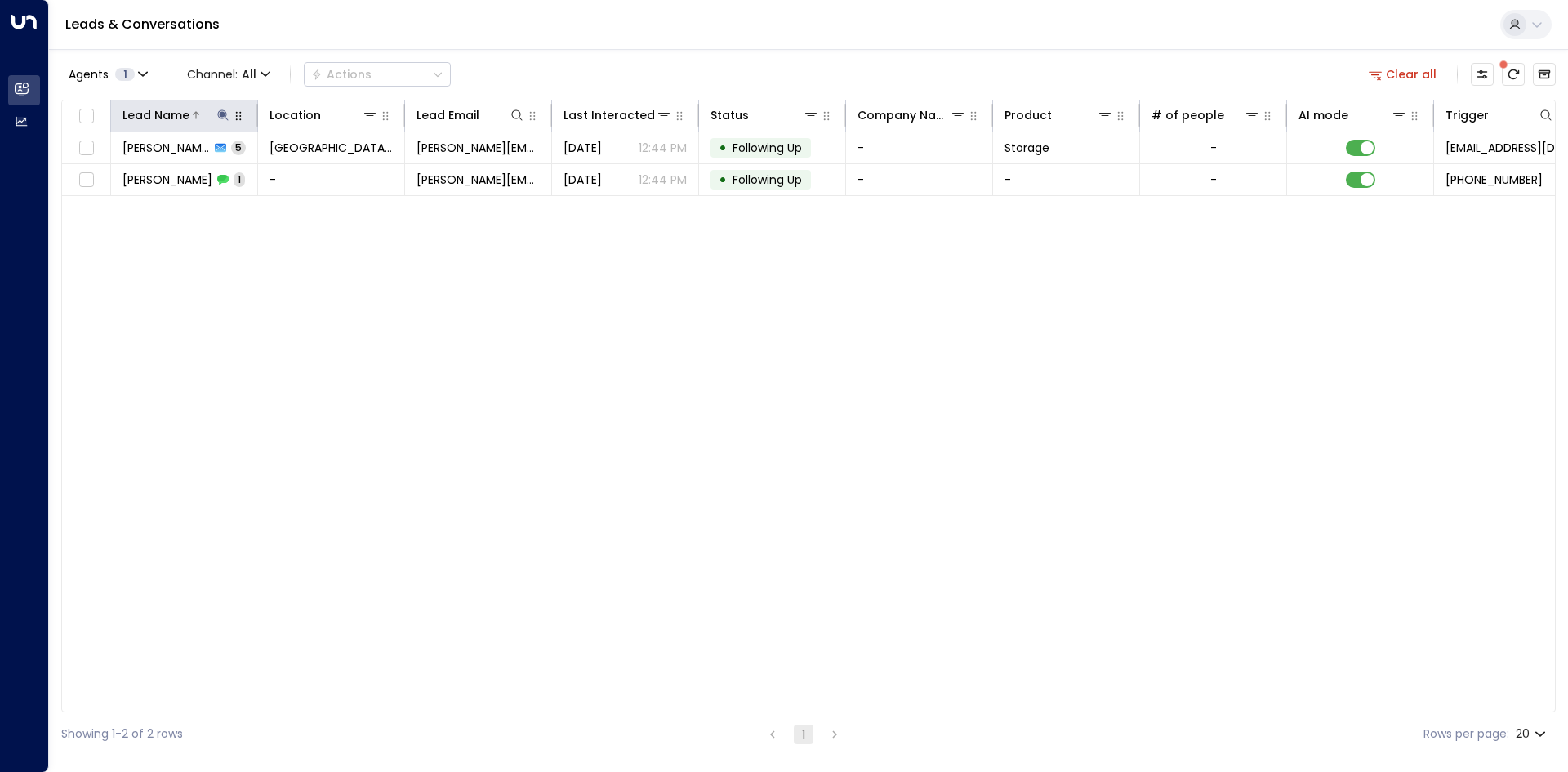
click at [222, 119] on icon at bounding box center [222, 114] width 10 height 10
click at [320, 166] on button "button" at bounding box center [325, 175] width 21 height 21
click at [461, 305] on div "Lead Name Location Lead Email Last Interacted Status Company Name Product # of …" at bounding box center [808, 406] width 1495 height 612
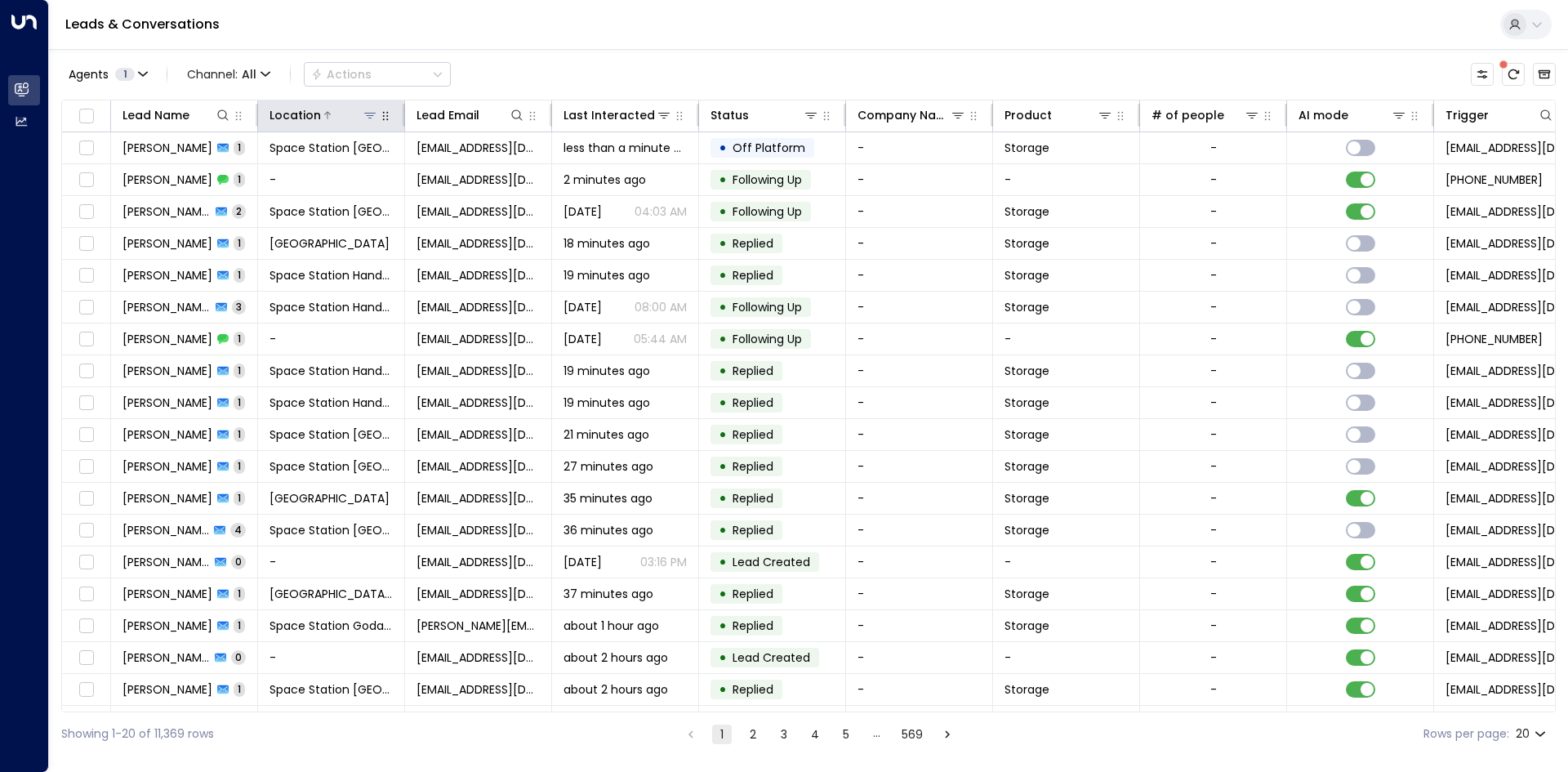
click at [376, 117] on icon at bounding box center [370, 115] width 13 height 13
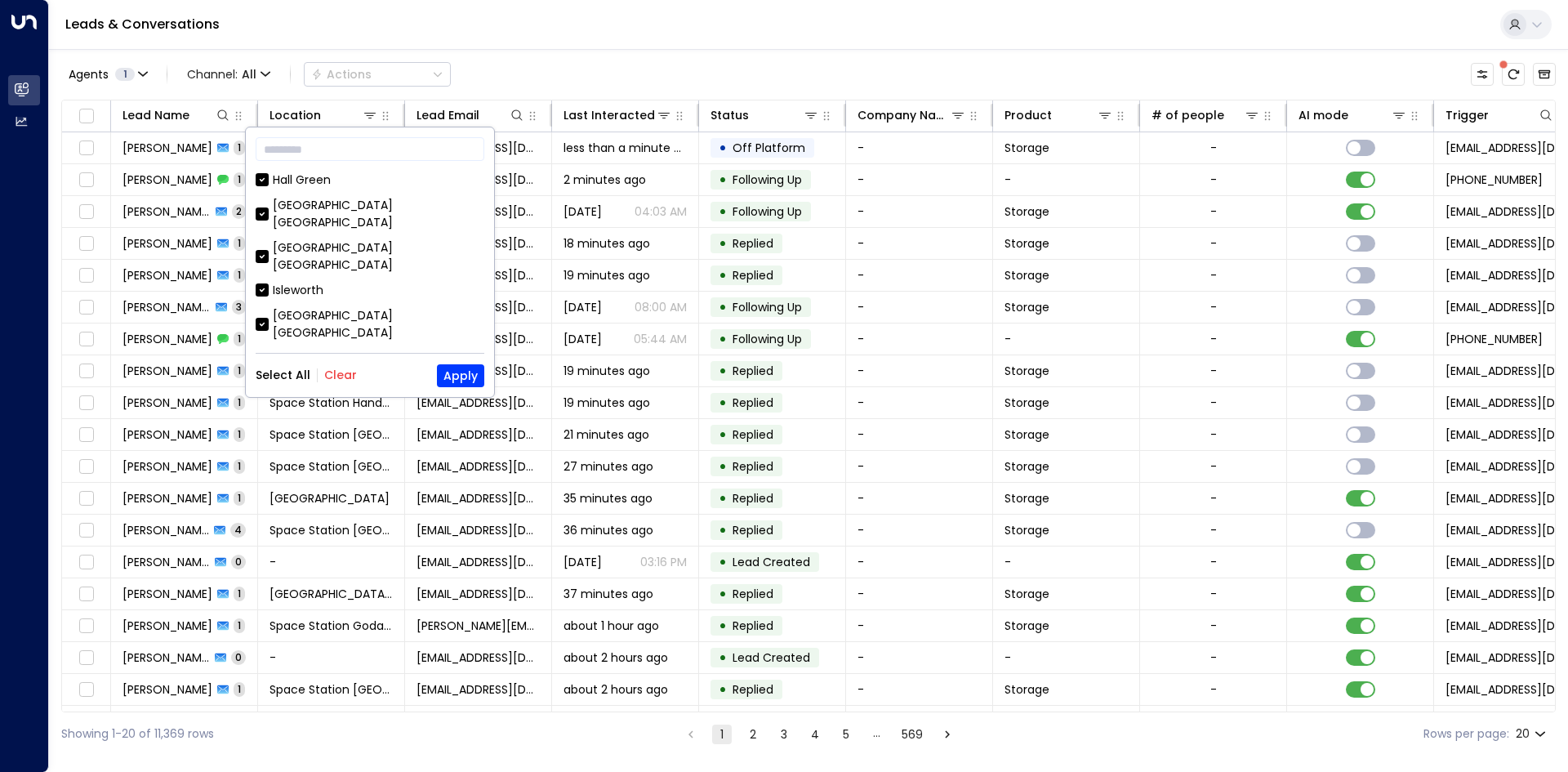
click at [333, 361] on div "​ Hall Green Space Station Kings Heath Space Station Kilburn Isleworth Space St…" at bounding box center [370, 261] width 248 height 269
click at [338, 366] on div "Select All Clear Apply" at bounding box center [370, 376] width 229 height 23
click at [340, 368] on button "Clear" at bounding box center [340, 375] width 32 height 13
click at [357, 307] on div "[GEOGRAPHIC_DATA] [GEOGRAPHIC_DATA]" at bounding box center [378, 324] width 211 height 34
click at [455, 379] on button "Apply" at bounding box center [461, 376] width 48 height 23
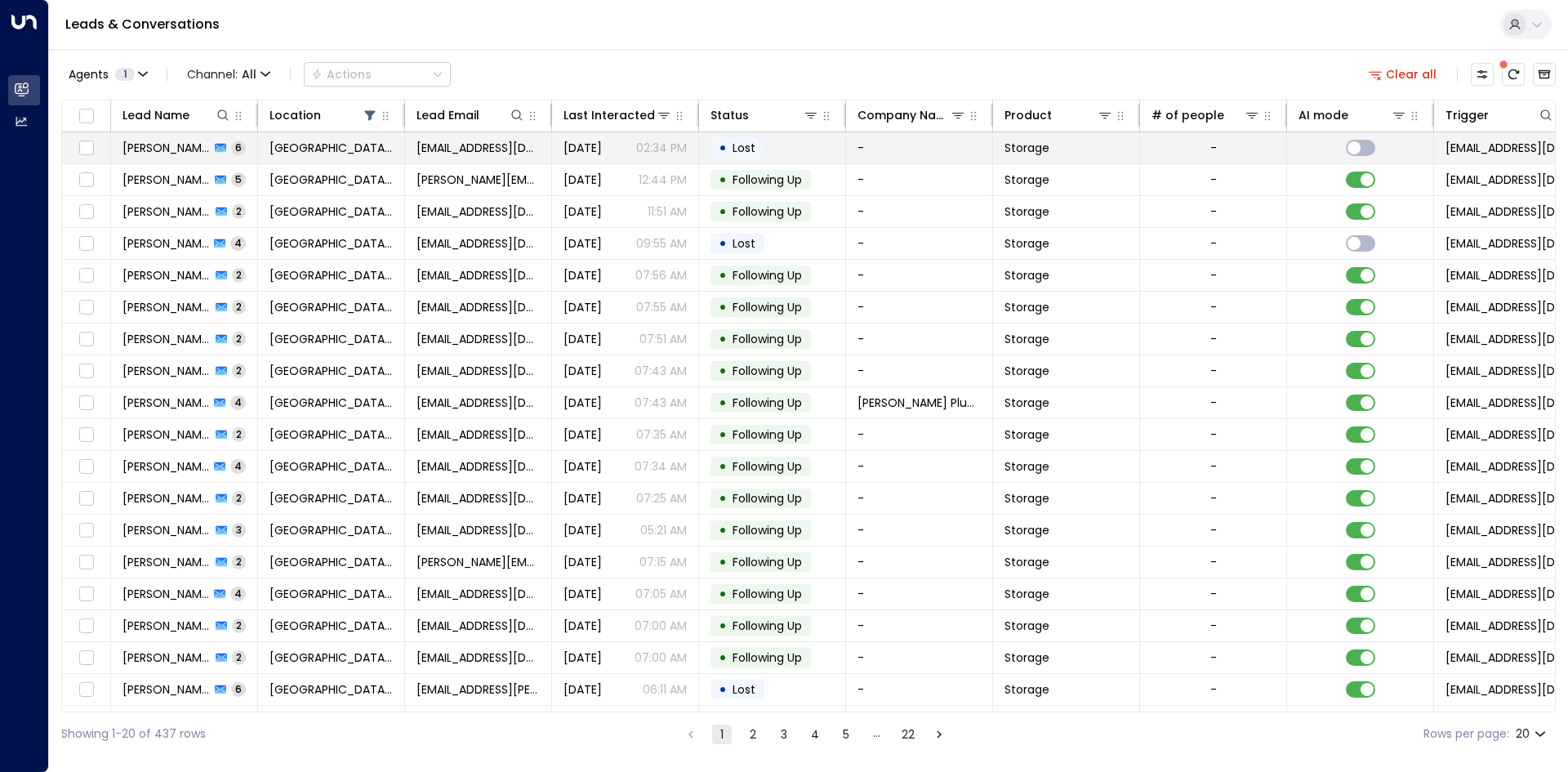
click at [412, 157] on td "[EMAIL_ADDRESS][DOMAIN_NAME]" at bounding box center [478, 147] width 147 height 31
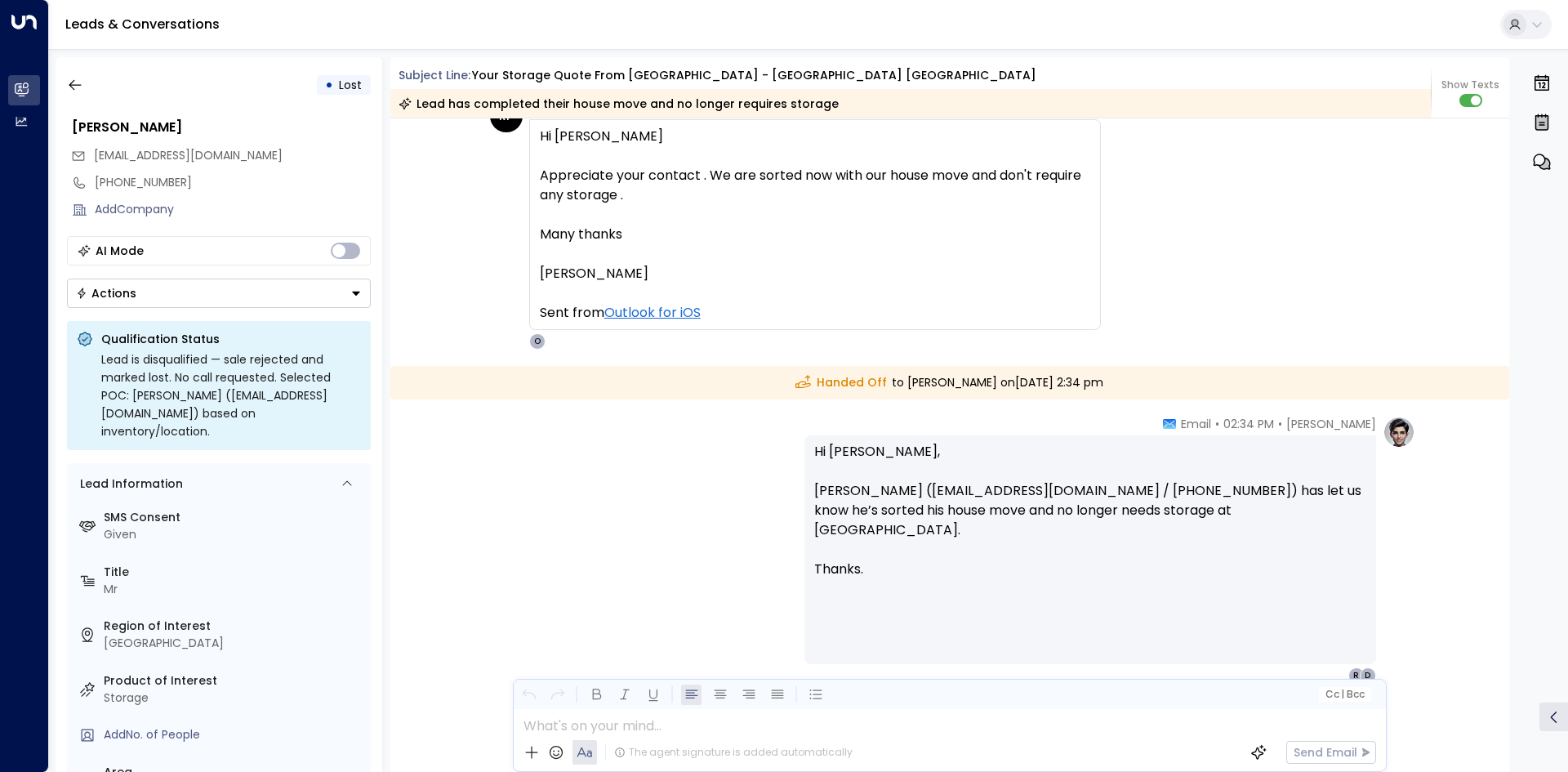
scroll to position [4418, 0]
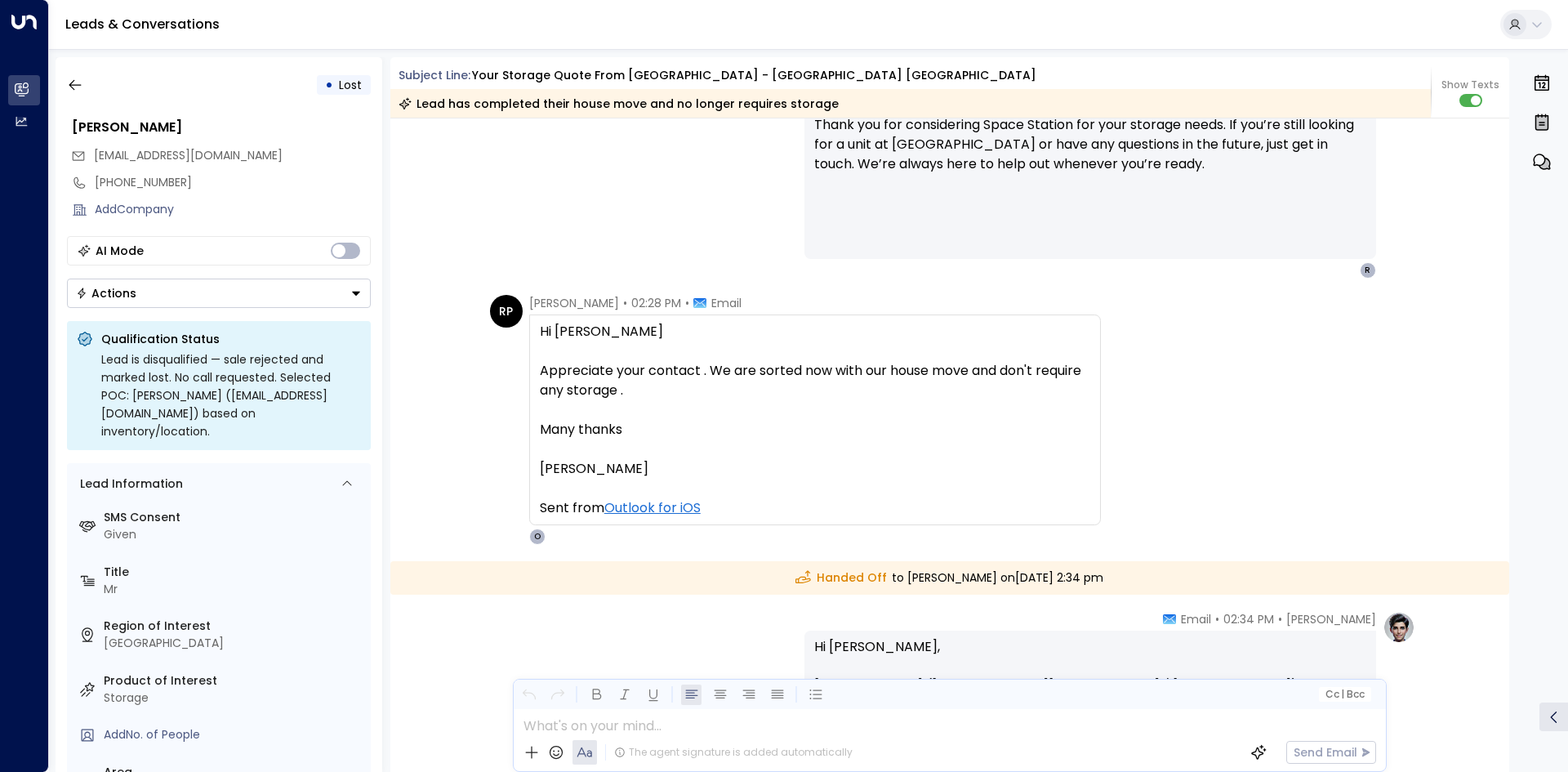
drag, startPoint x: 638, startPoint y: 435, endPoint x: 536, endPoint y: 335, distance: 142.8
click at [536, 335] on div "Hi Olivia Appreciate your contact . We are sorted now with our house move and d…" at bounding box center [815, 420] width 571 height 211
copy div "Hi Olivia Appreciate your contact . We are sorted now with our house move and d…"
click at [75, 78] on icon "button" at bounding box center [74, 85] width 16 height 16
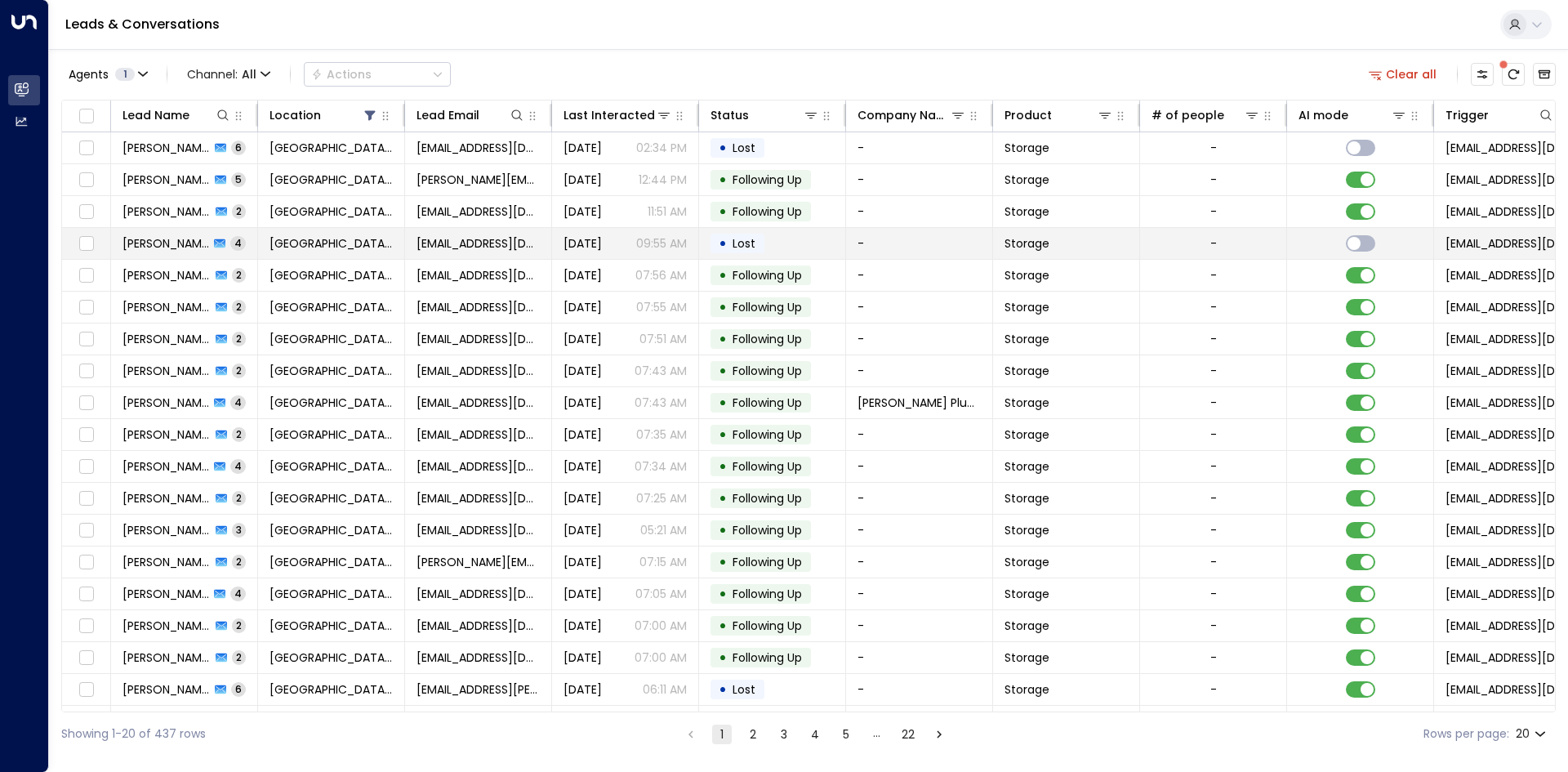
click at [397, 235] on td "[GEOGRAPHIC_DATA] [GEOGRAPHIC_DATA]" at bounding box center [331, 243] width 147 height 31
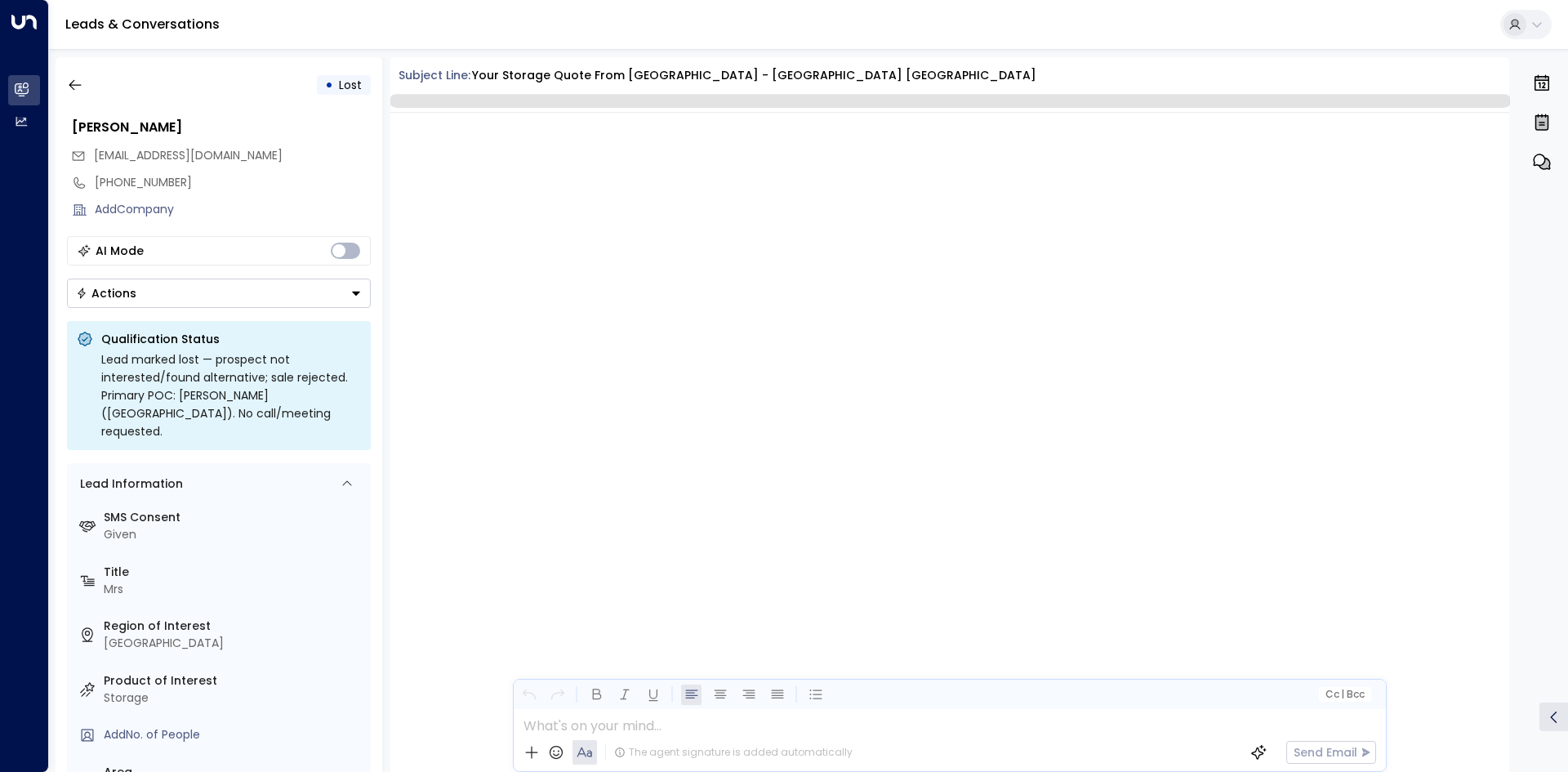
scroll to position [1735, 0]
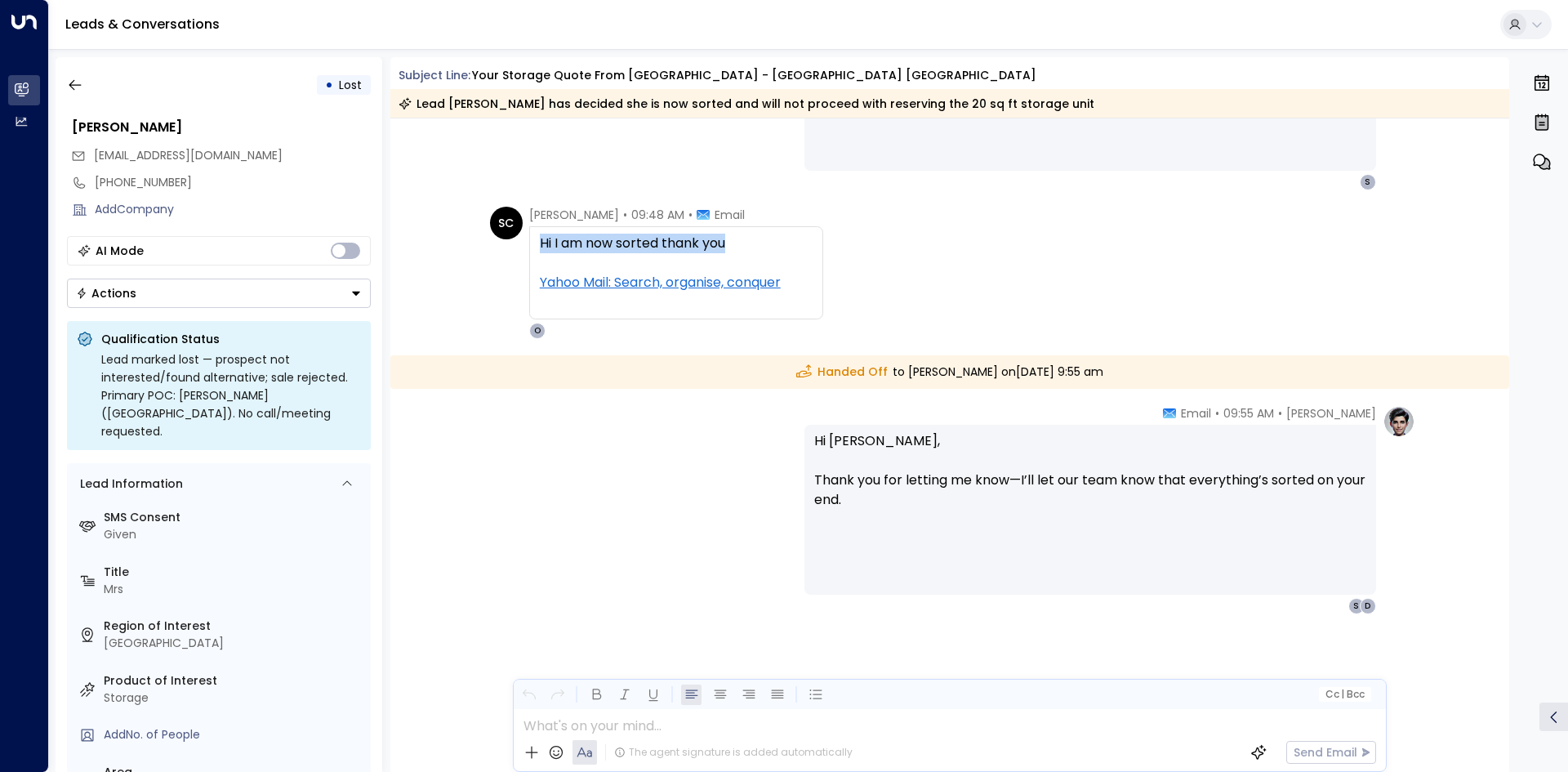
drag, startPoint x: 711, startPoint y: 249, endPoint x: 534, endPoint y: 250, distance: 177.0
click at [534, 250] on div "Hi I am now sorted thank you Yahoo Mail: Search, organise, conquer" at bounding box center [676, 273] width 294 height 93
copy div "Hi I am now sorted thank you"
click at [75, 87] on icon "button" at bounding box center [74, 85] width 16 height 16
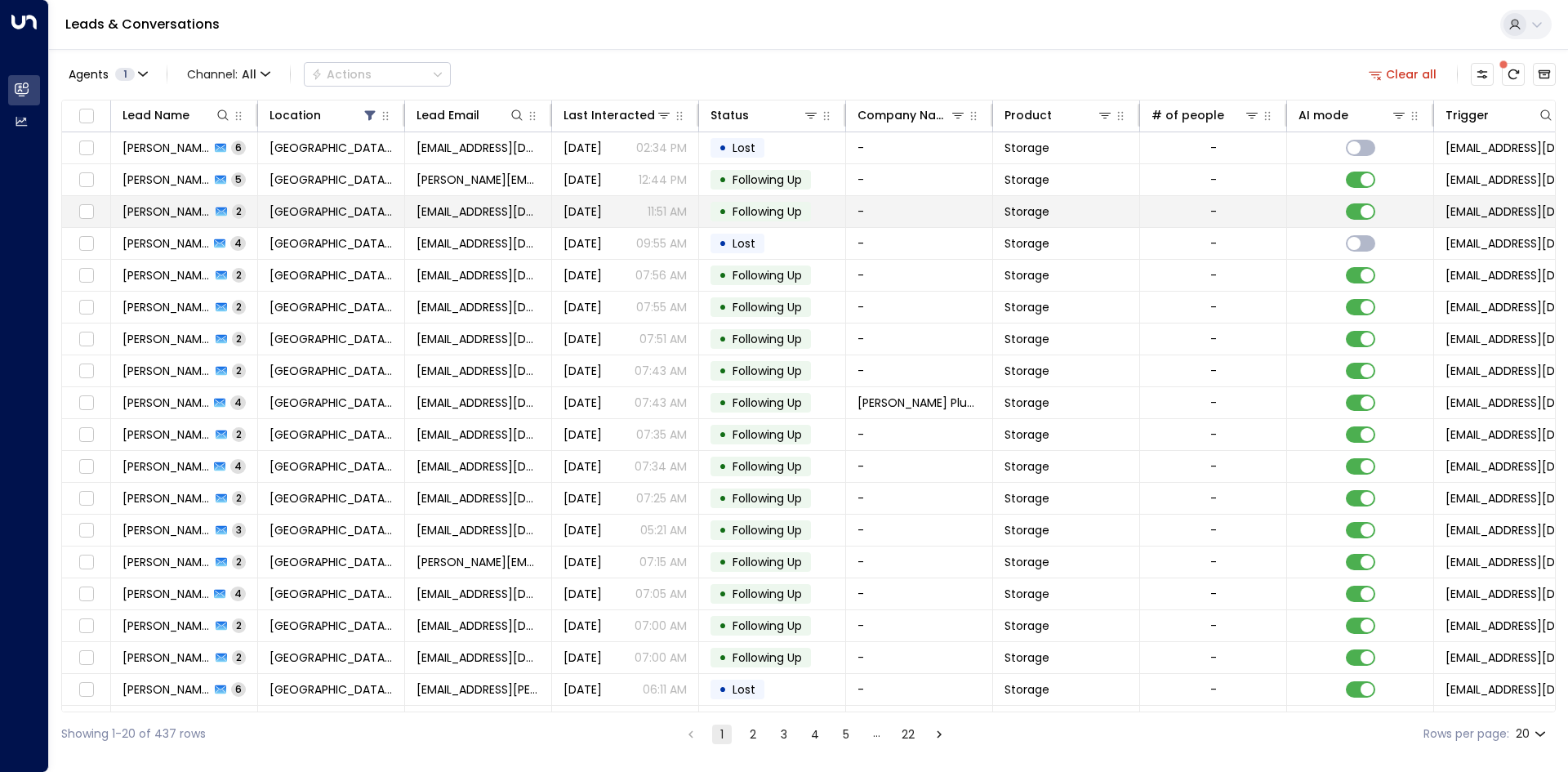
click at [242, 219] on div "Tracey Roderick 2" at bounding box center [184, 211] width 124 height 16
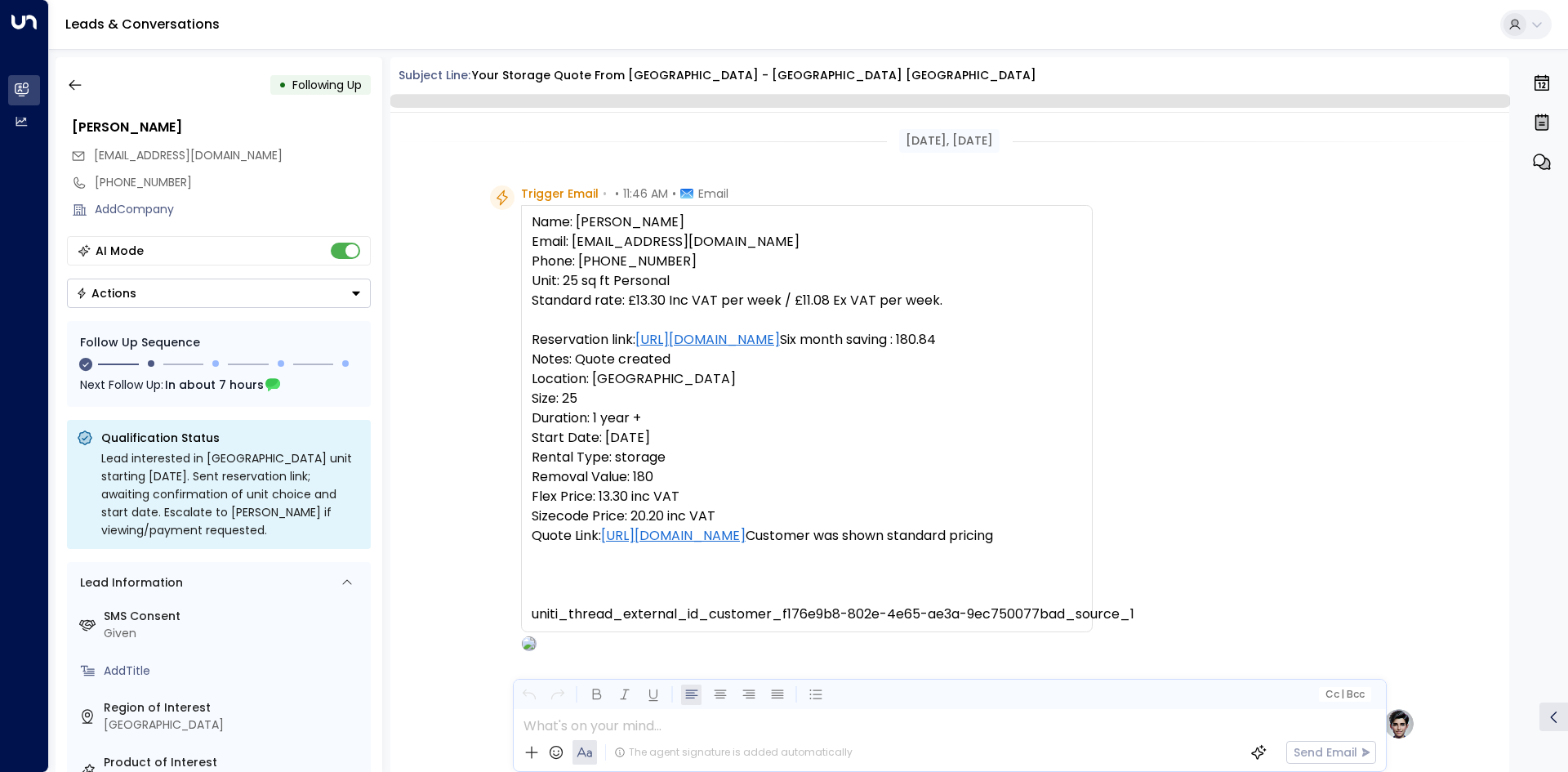
scroll to position [1272, 0]
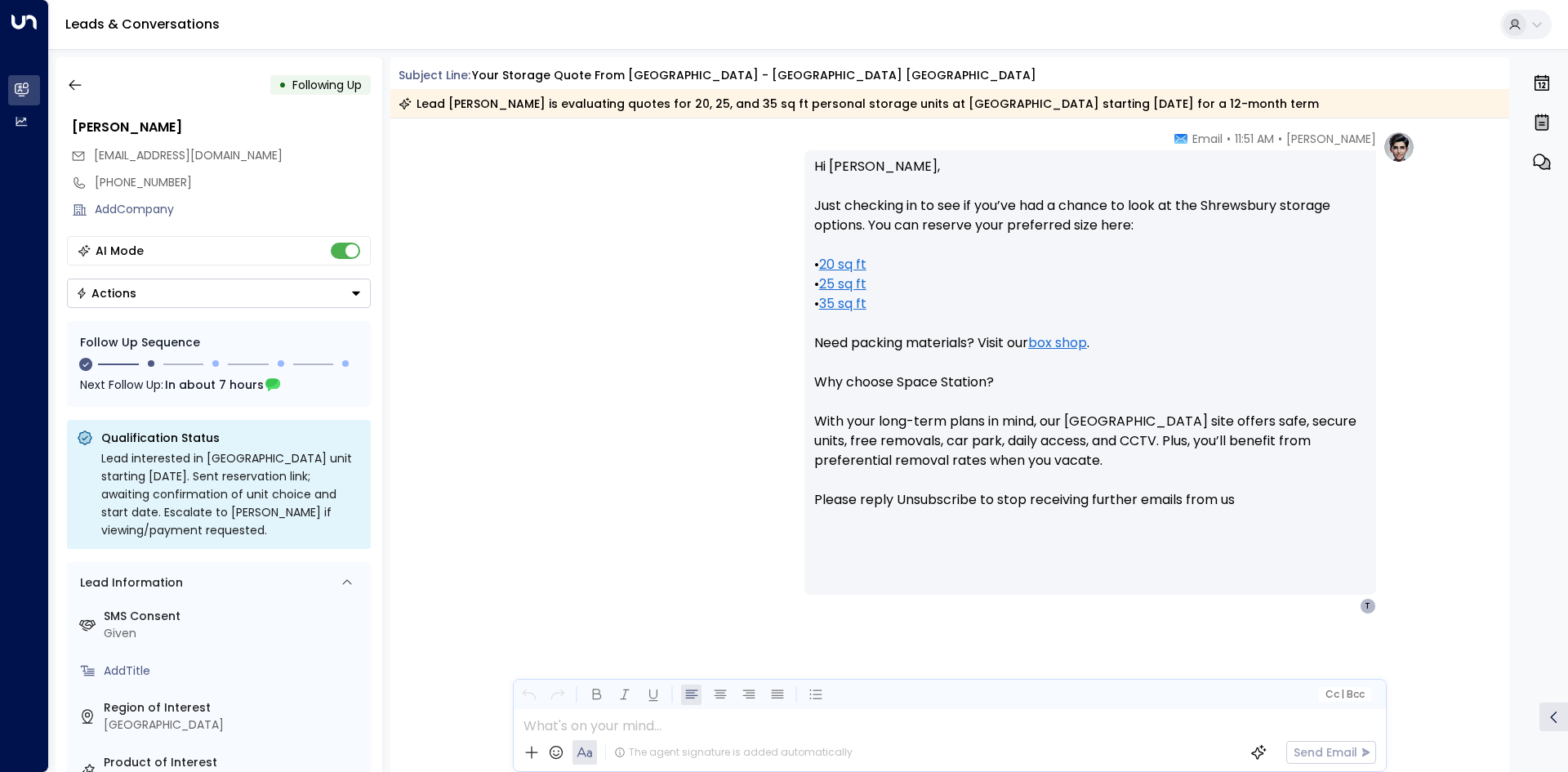
click at [187, 297] on button "Actions" at bounding box center [219, 293] width 304 height 29
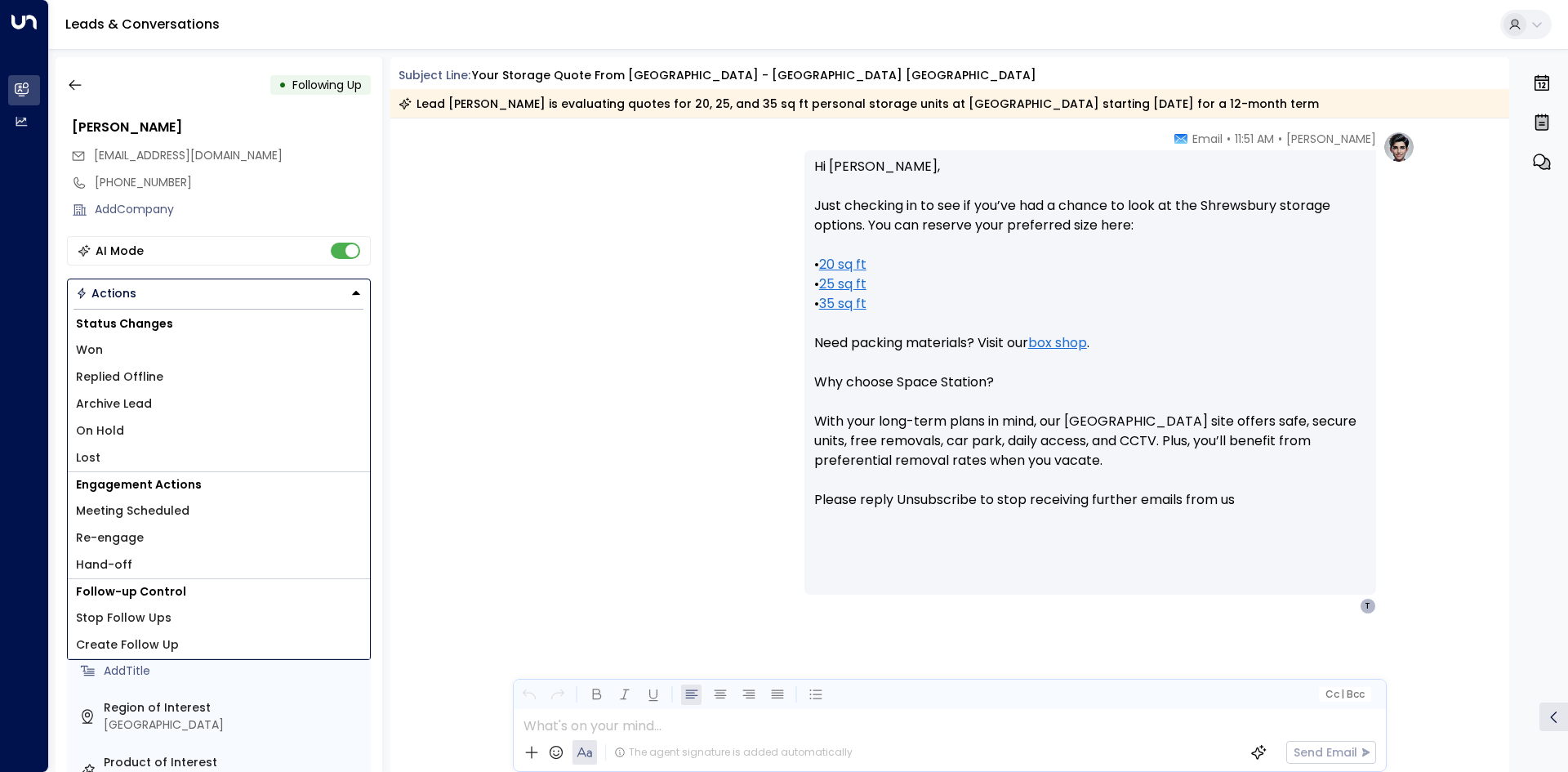
click at [183, 371] on li "Replied Offline" at bounding box center [219, 376] width 302 height 27
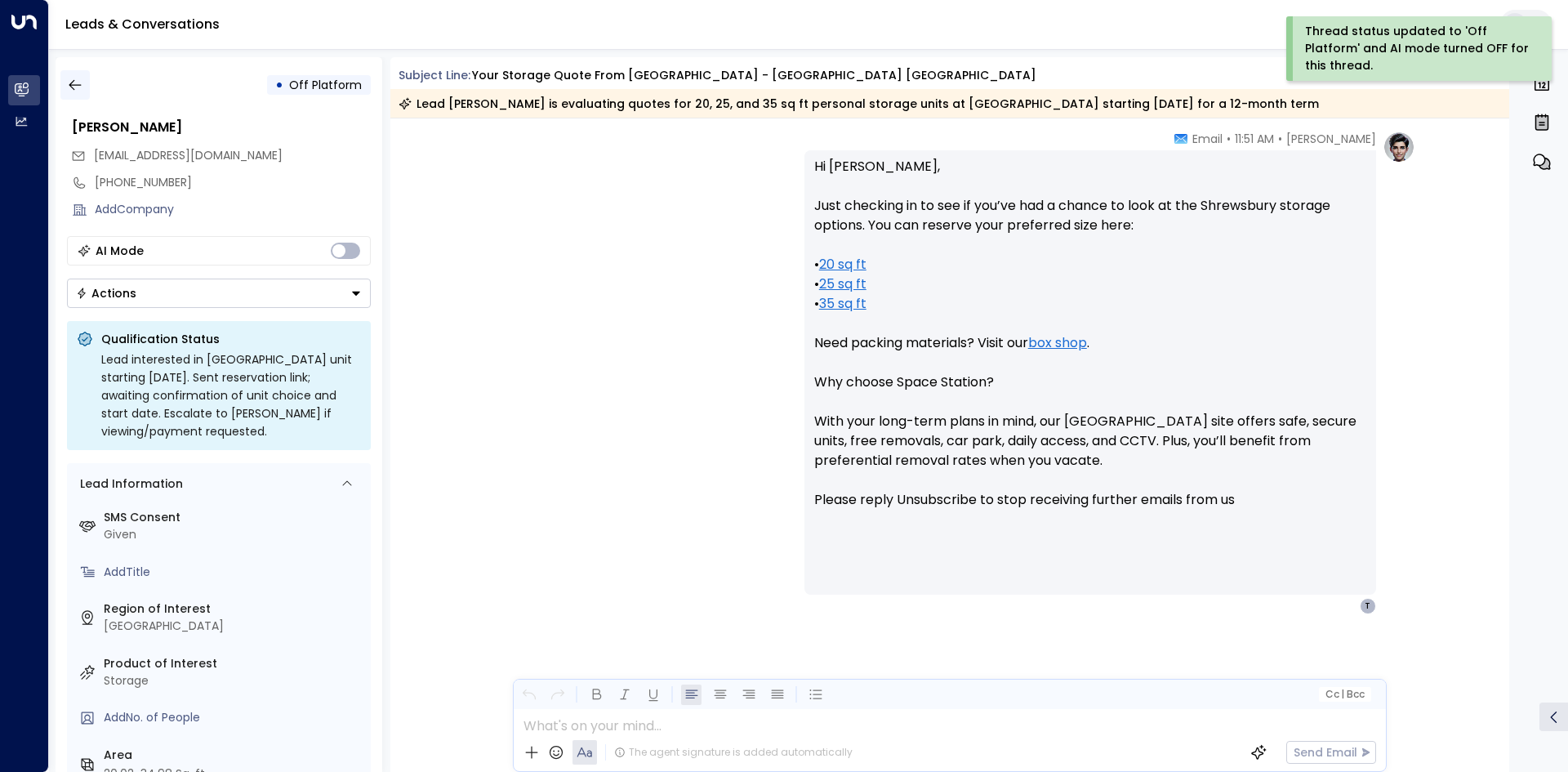
click at [73, 82] on icon "button" at bounding box center [74, 85] width 16 height 16
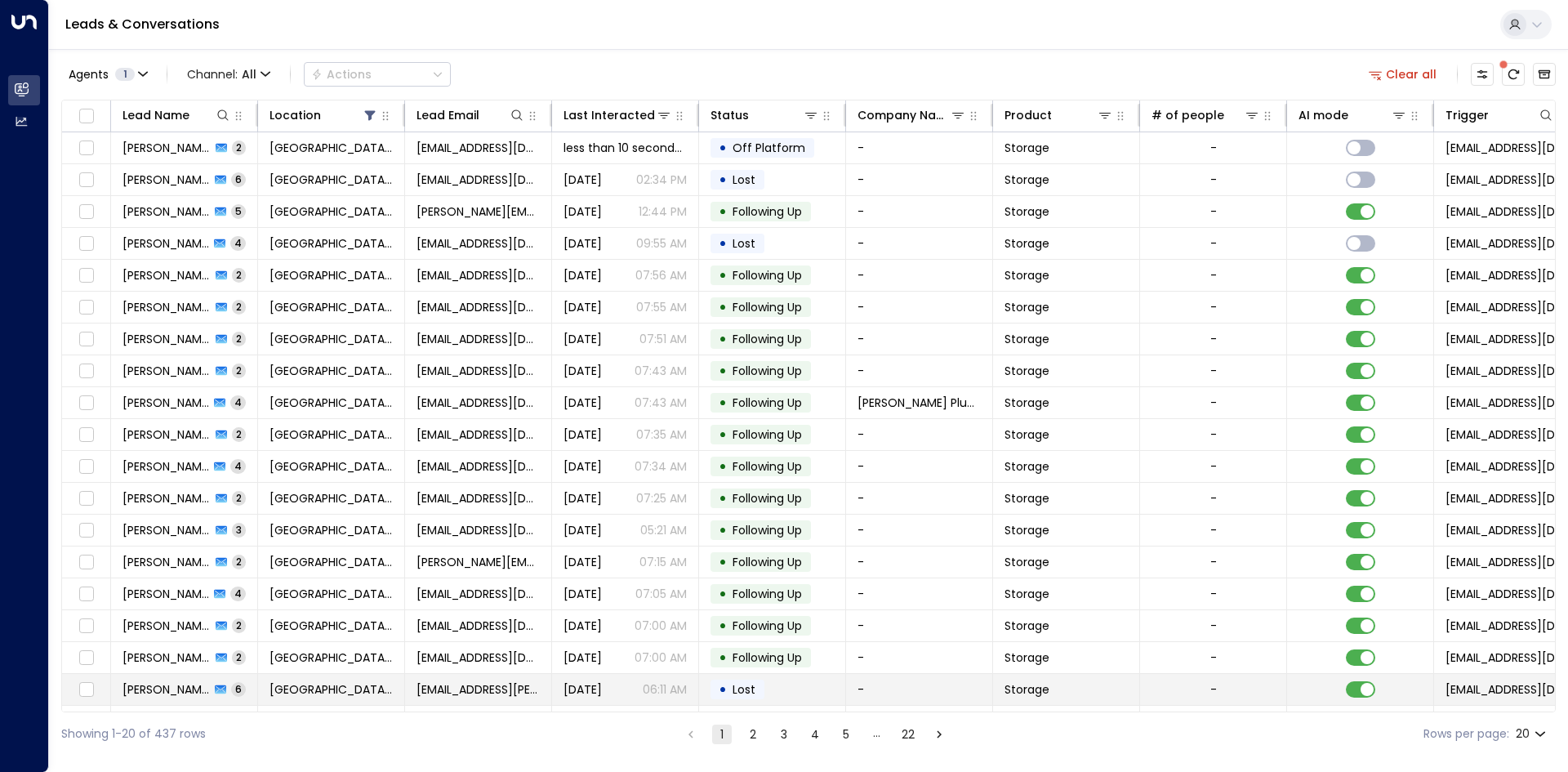
click at [602, 692] on span "[DATE]" at bounding box center [583, 688] width 38 height 16
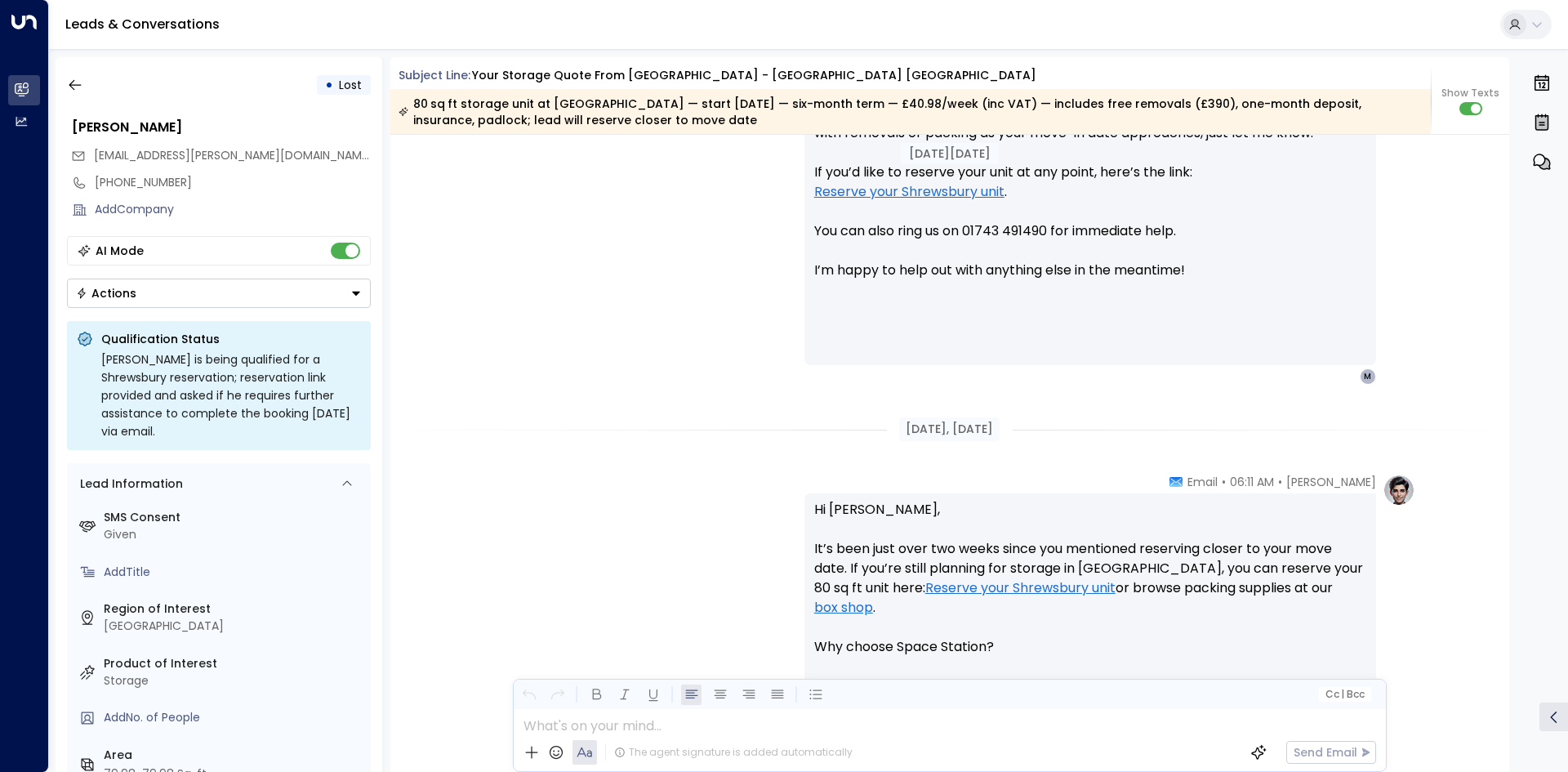
scroll to position [2971, 0]
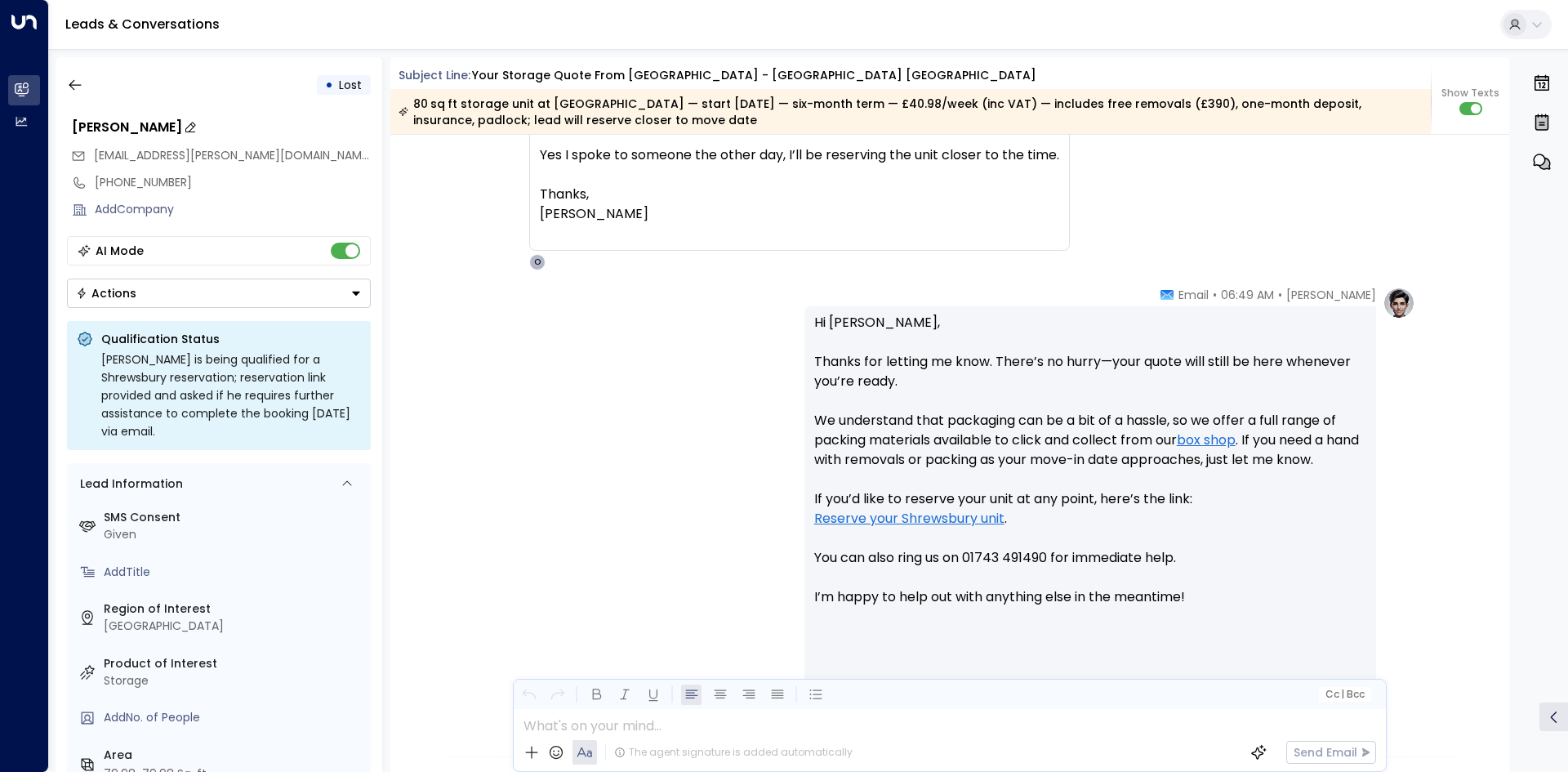
click at [154, 130] on div "Matt Armstrong" at bounding box center [222, 127] width 299 height 20
click at [78, 78] on icon "button" at bounding box center [74, 85] width 16 height 16
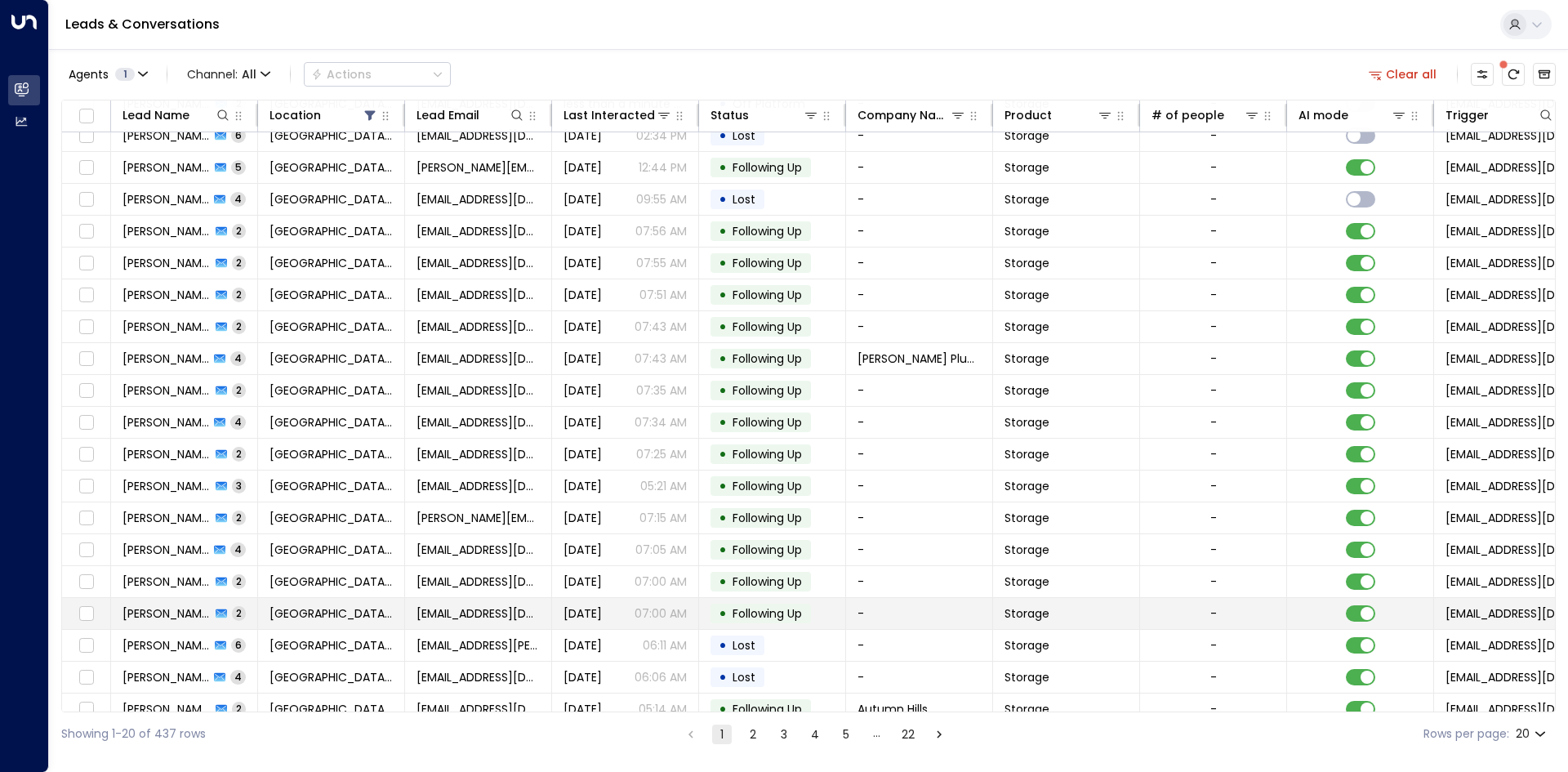
scroll to position [63, 0]
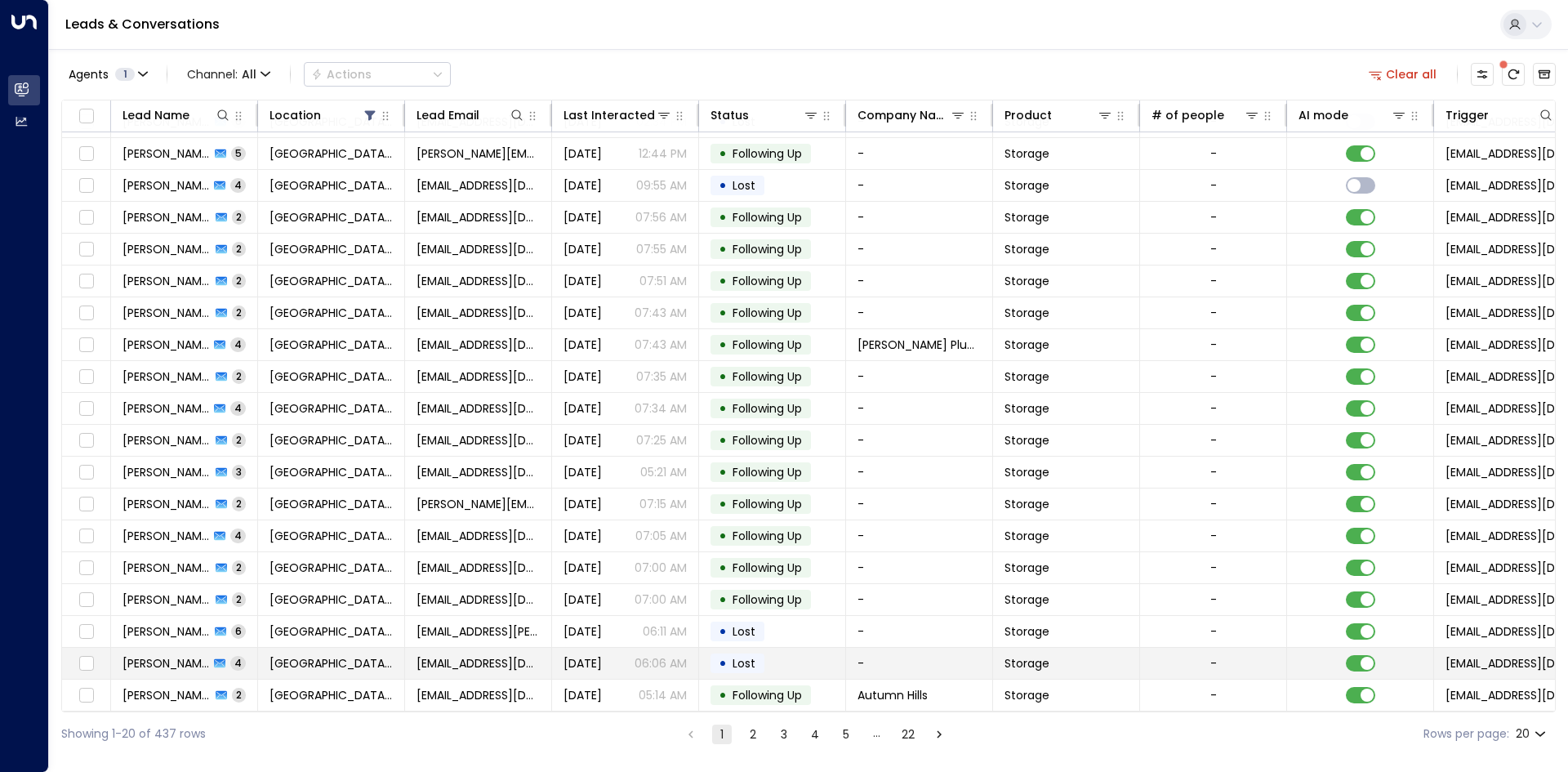
click at [602, 655] on span "[DATE]" at bounding box center [583, 663] width 38 height 16
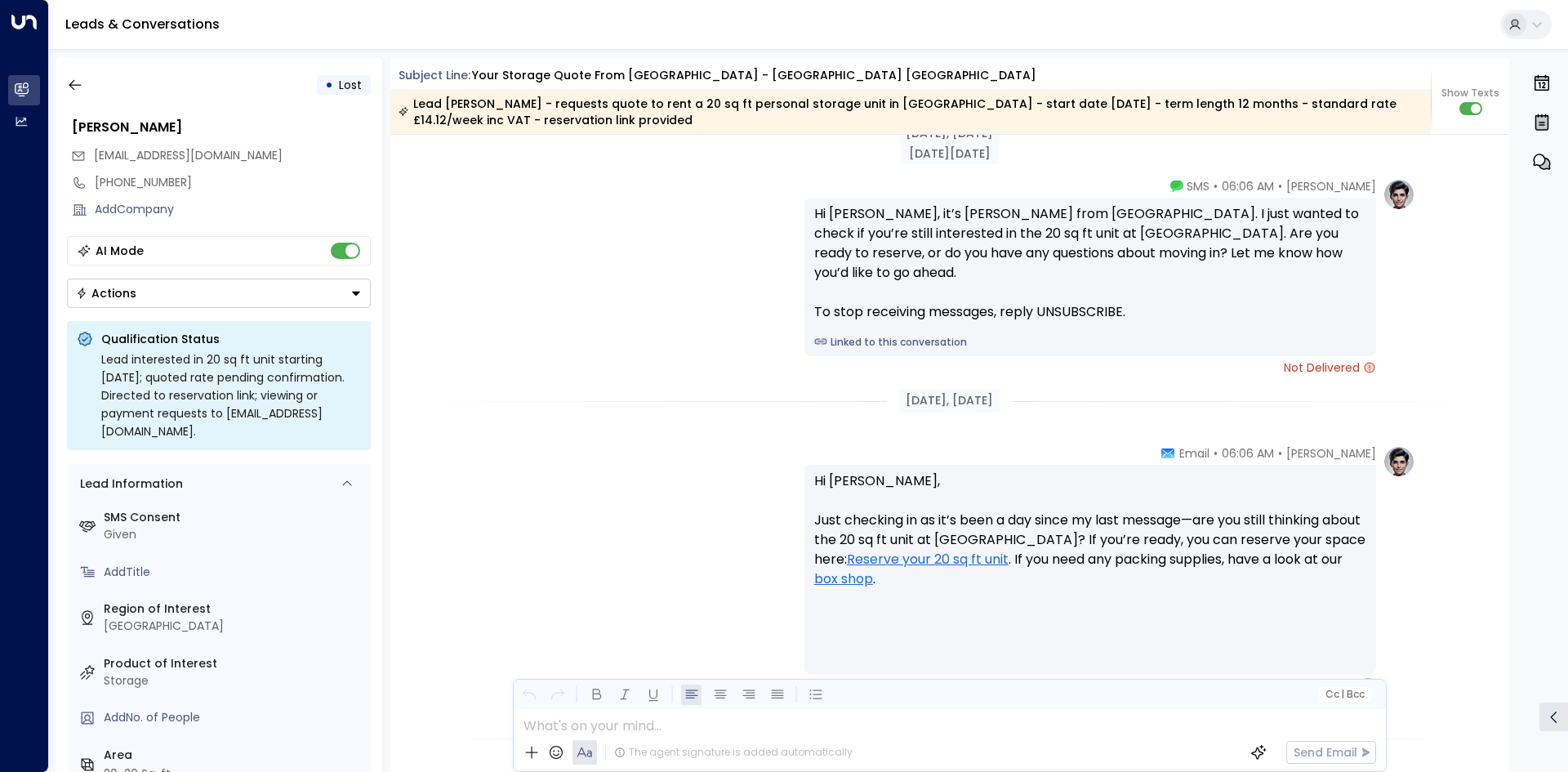
scroll to position [1645, 0]
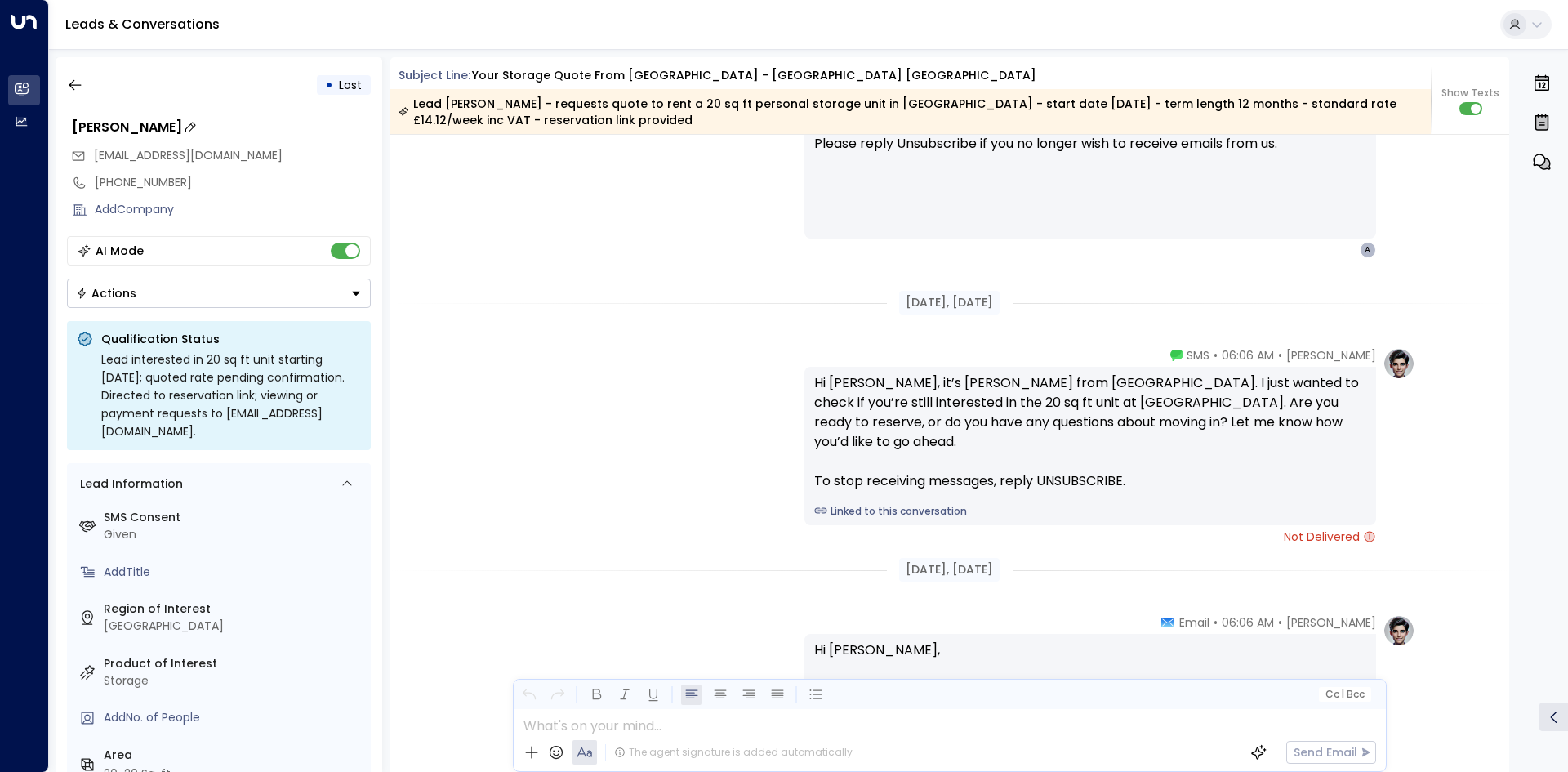
click at [132, 124] on div "Alan Schaefer" at bounding box center [222, 127] width 299 height 20
click at [78, 72] on button "button" at bounding box center [75, 85] width 29 height 29
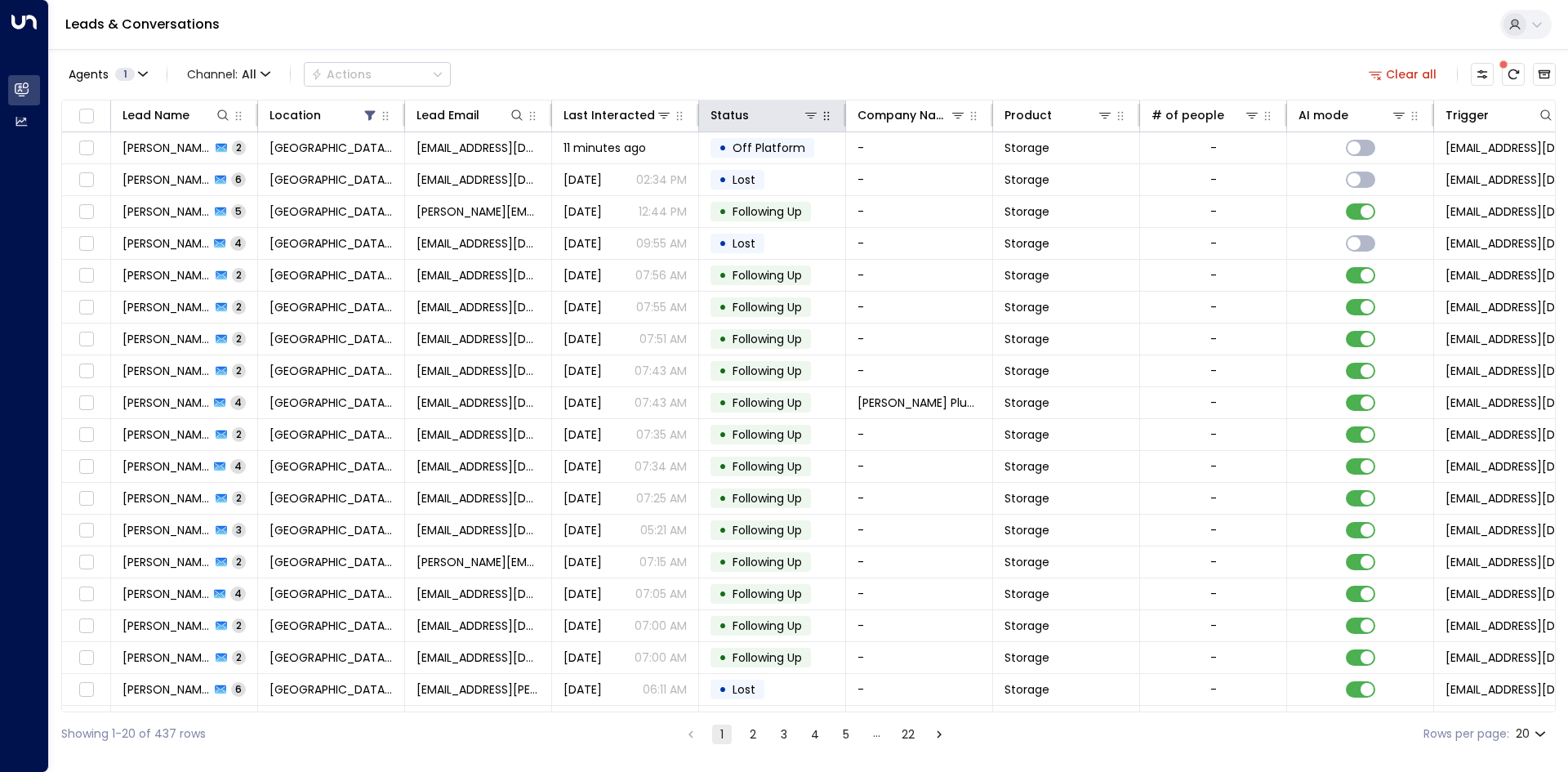
click at [820, 118] on button "button" at bounding box center [826, 115] width 16 height 16
click at [816, 118] on icon at bounding box center [811, 115] width 13 height 13
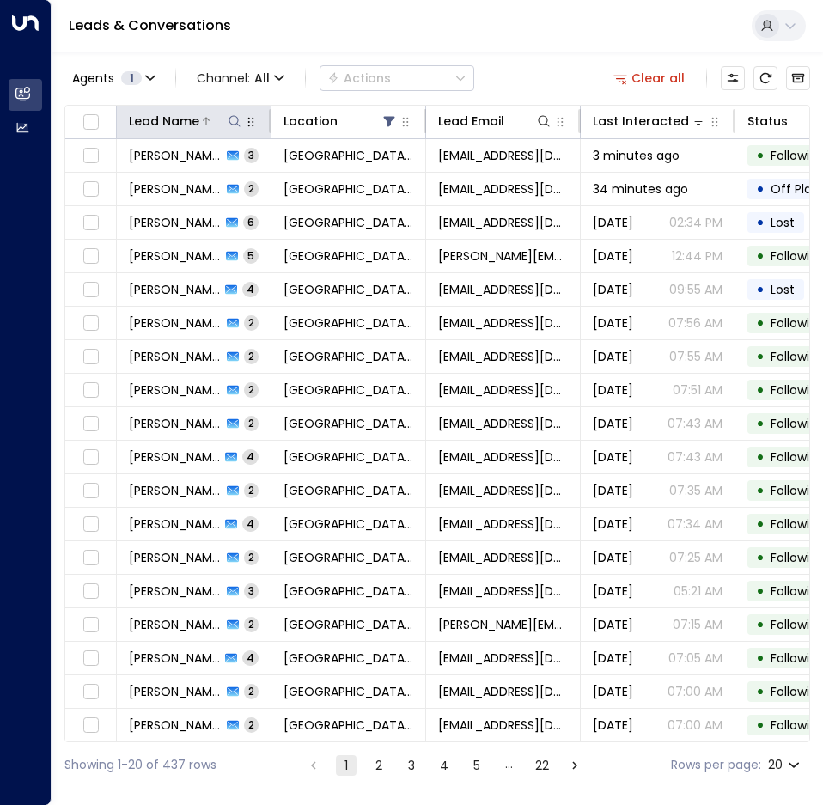
click at [222, 119] on div at bounding box center [221, 121] width 44 height 17
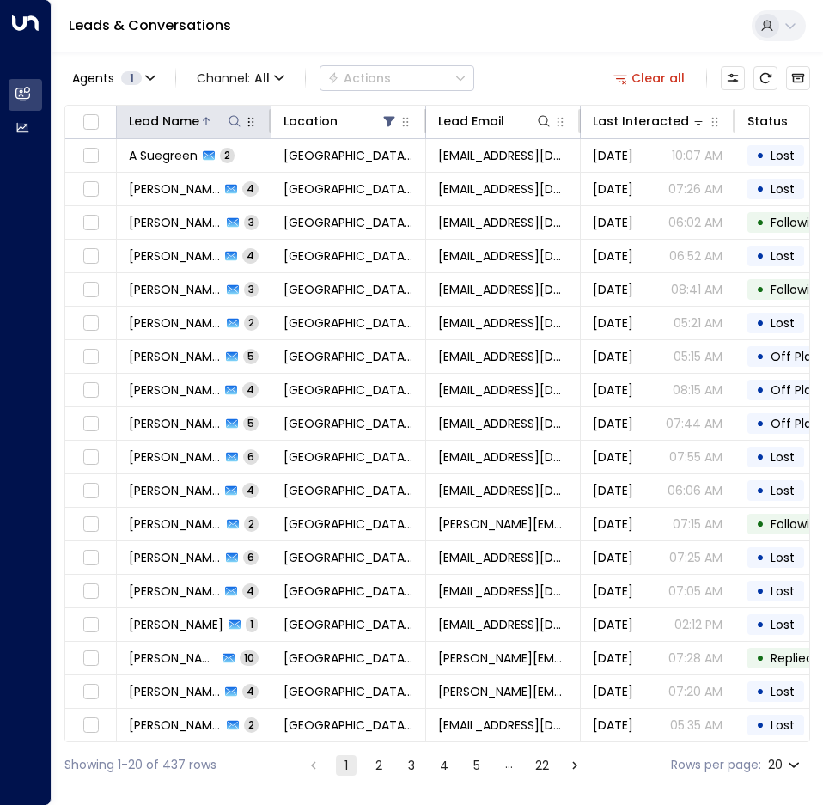
click at [206, 125] on icon at bounding box center [206, 121] width 10 height 10
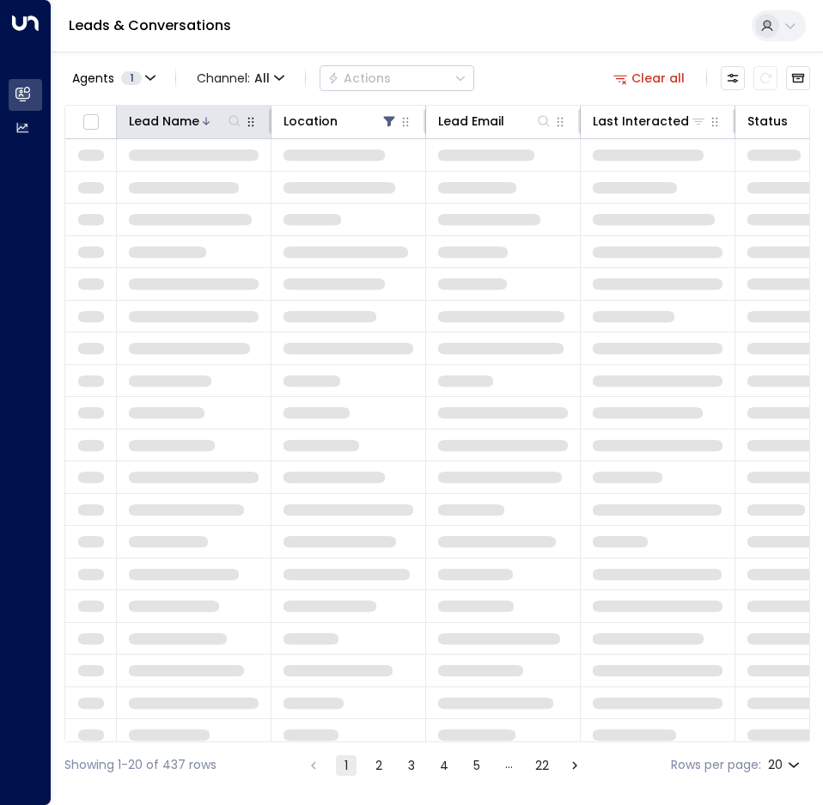
click at [206, 125] on icon at bounding box center [206, 121] width 10 height 10
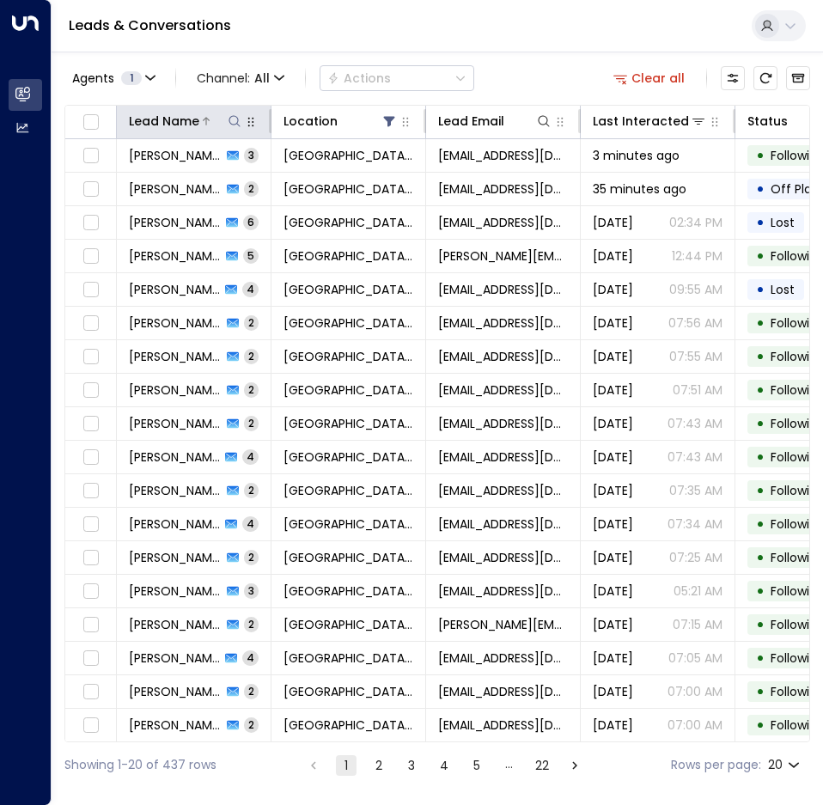
click at [209, 122] on icon at bounding box center [206, 121] width 10 height 10
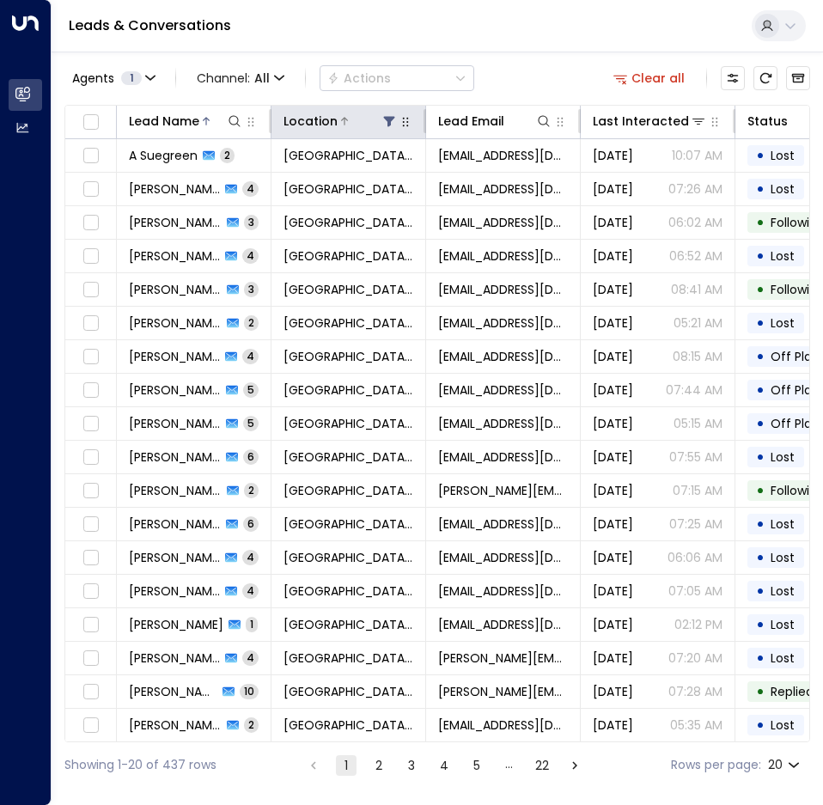
click at [350, 121] on div at bounding box center [368, 121] width 60 height 17
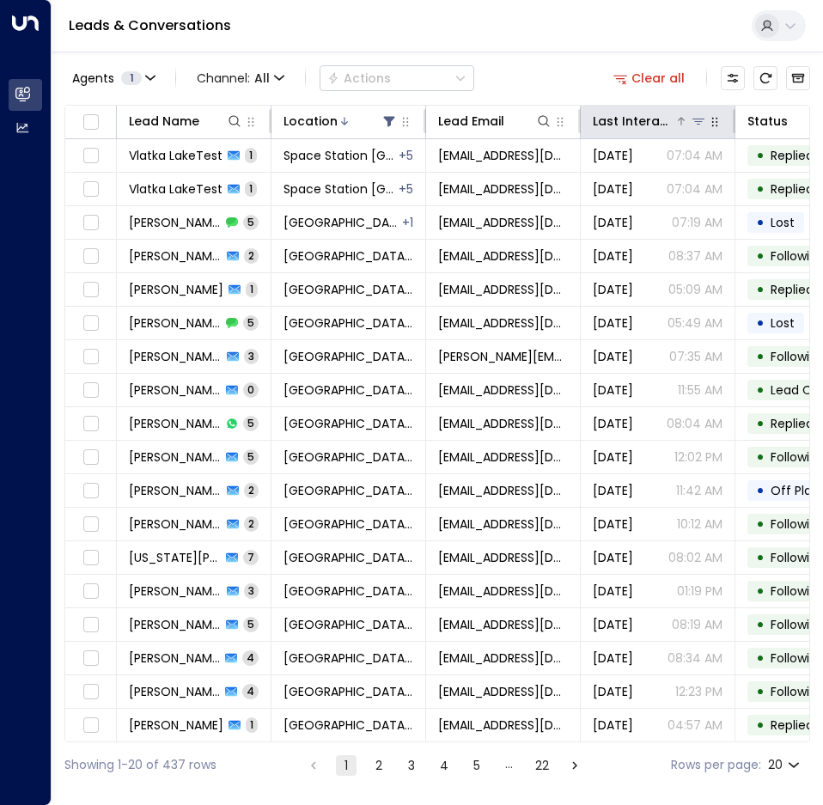
click at [594, 118] on div "Last Interacted" at bounding box center [634, 121] width 82 height 21
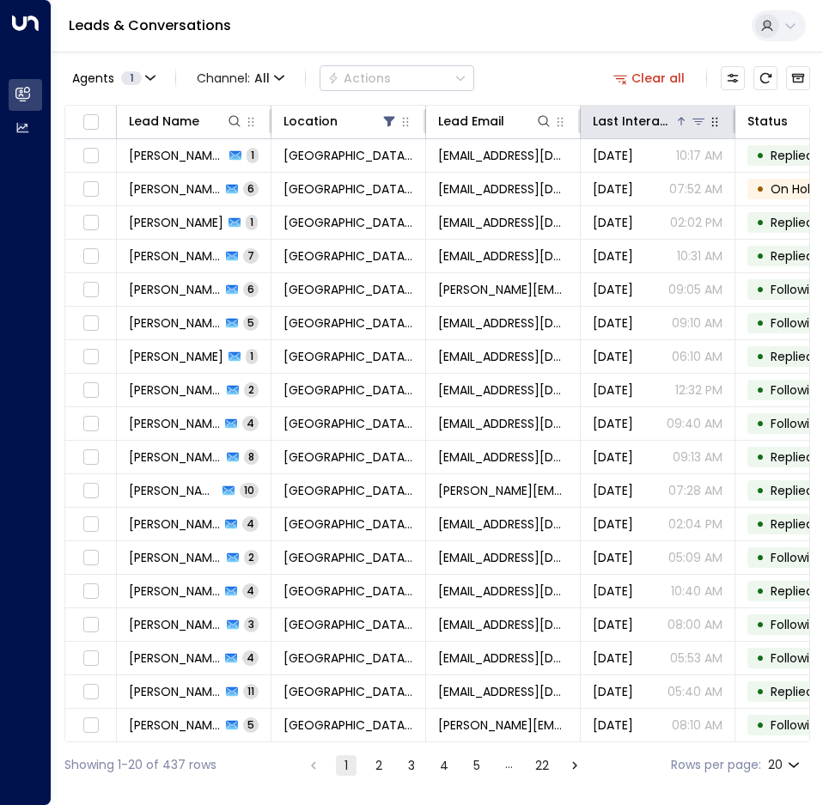
click at [594, 118] on div "Last Interacted" at bounding box center [634, 121] width 82 height 21
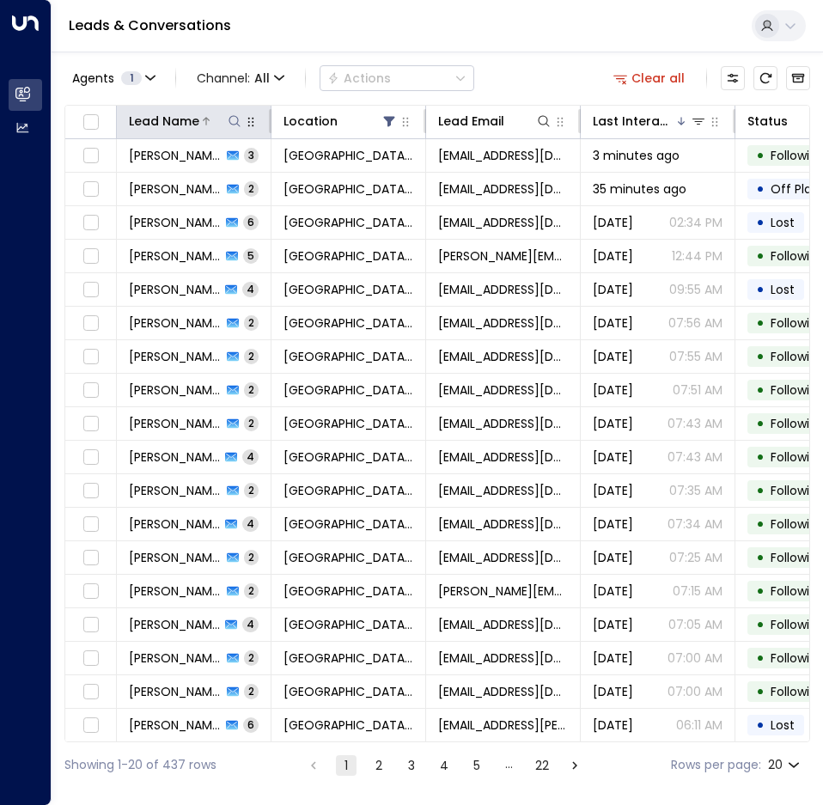
click at [238, 126] on icon at bounding box center [235, 121] width 14 height 14
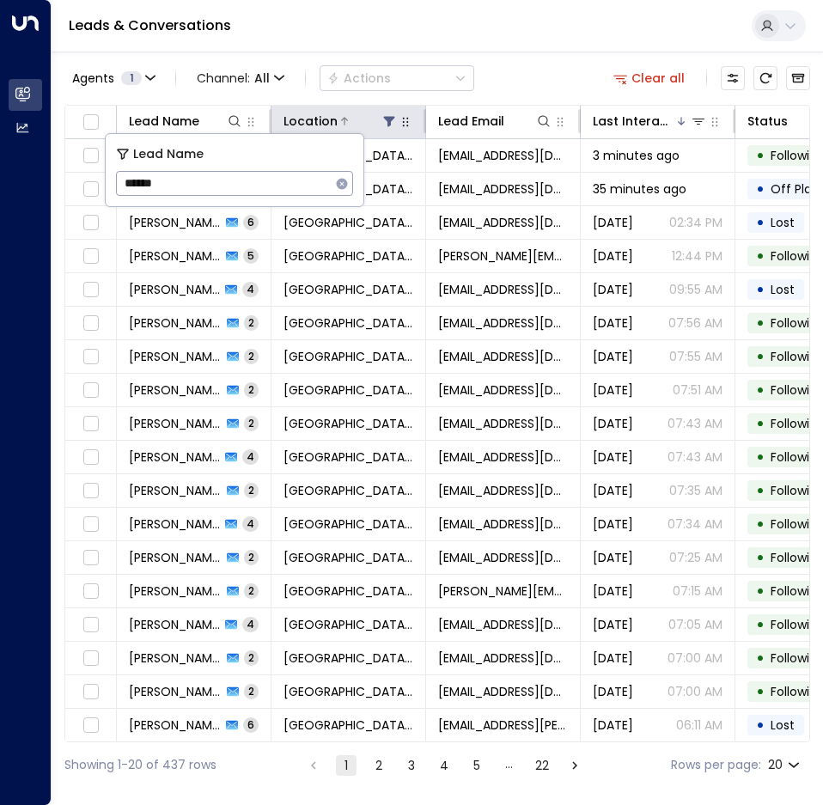
type input "******"
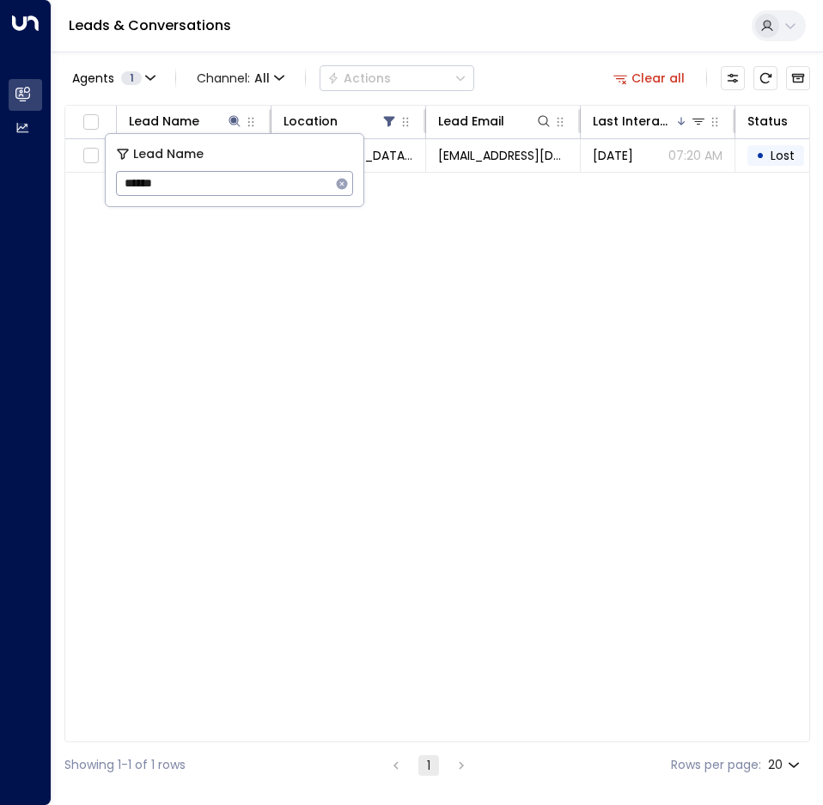
click at [463, 54] on div "Agents 1 Channel: All Actions Clear all Lead Name Location Lead Email Last Inte…" at bounding box center [437, 420] width 746 height 736
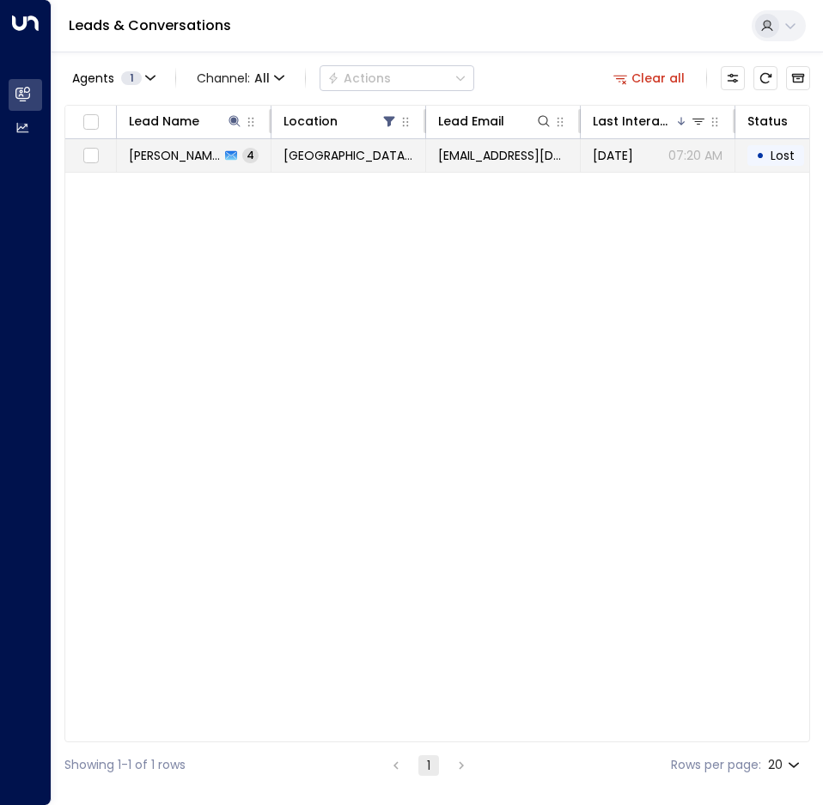
click at [342, 167] on td "[GEOGRAPHIC_DATA] [GEOGRAPHIC_DATA]" at bounding box center [348, 155] width 155 height 33
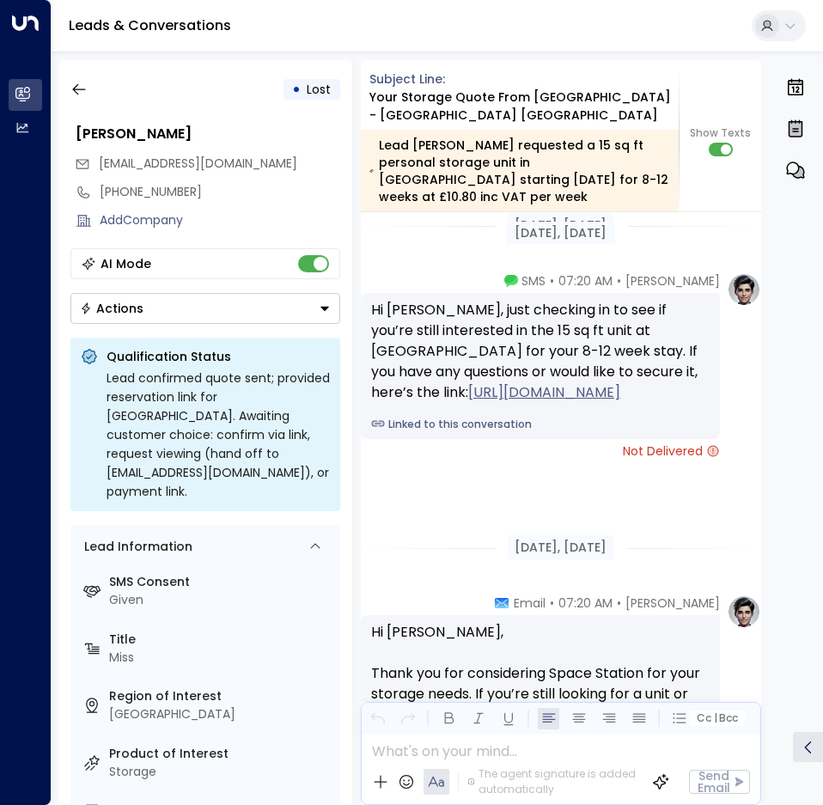
scroll to position [3484, 0]
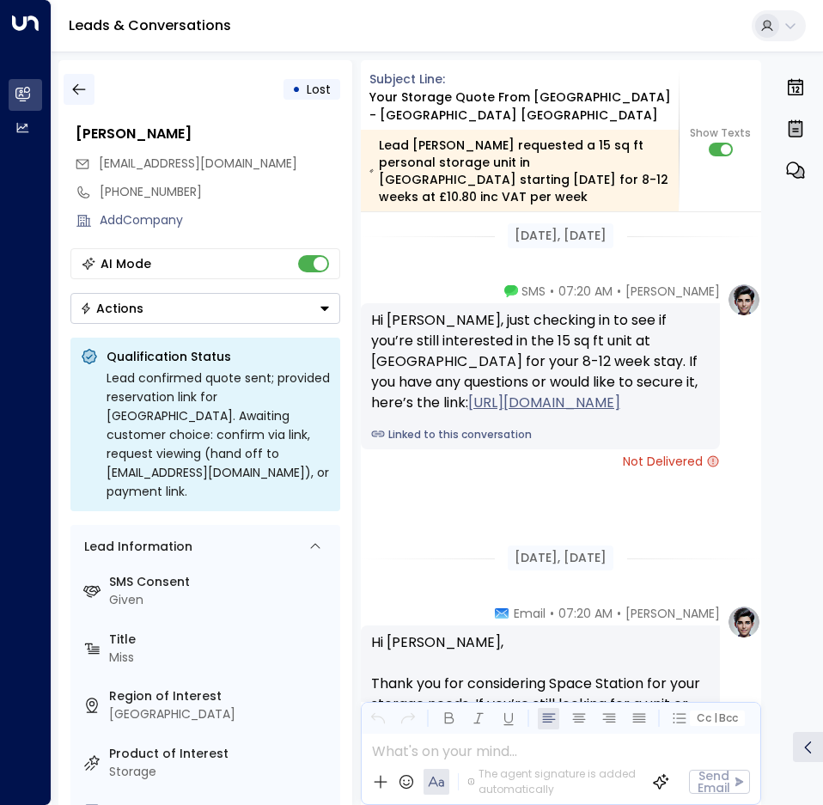
click at [80, 95] on icon "button" at bounding box center [78, 89] width 17 height 17
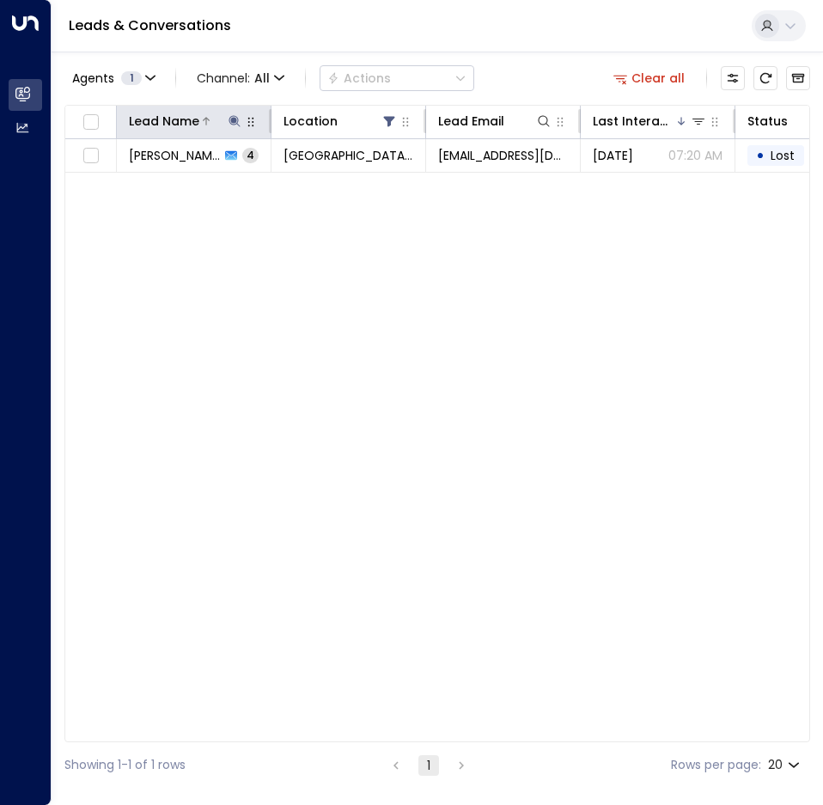
click at [229, 122] on icon at bounding box center [233, 120] width 11 height 11
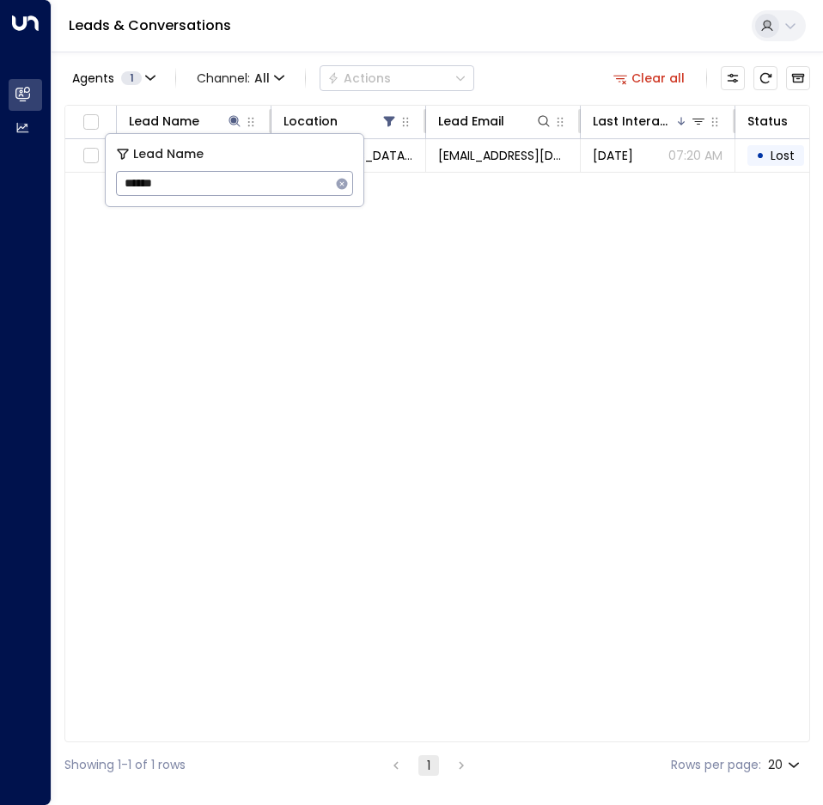
drag, startPoint x: 200, startPoint y: 185, endPoint x: -245, endPoint y: 158, distance: 445.8
click at [0, 158] on html "Overview Leads & Conversations Leads & Conversations Analytics Analytics Leads …" at bounding box center [411, 394] width 823 height 788
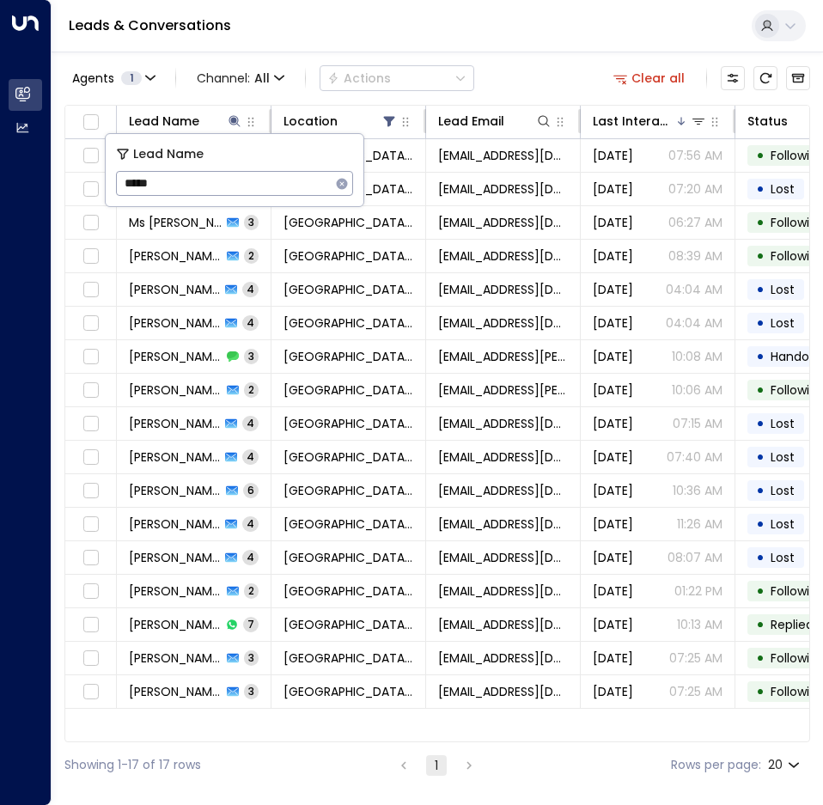
type input "******"
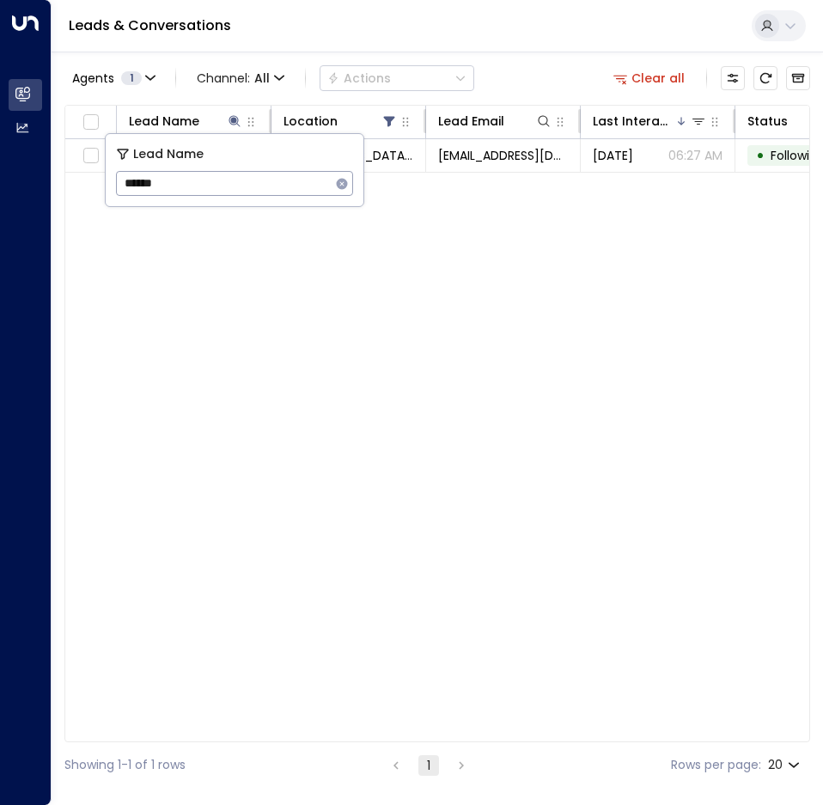
click at [533, 63] on div "Agents 1 Channel: All Actions Clear all" at bounding box center [437, 78] width 746 height 36
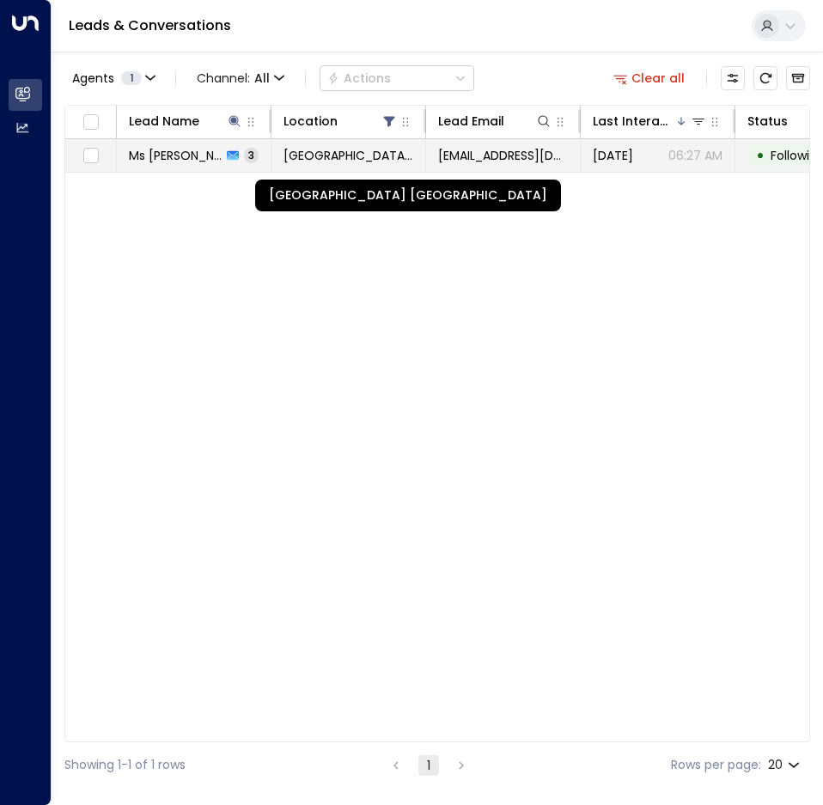
click at [408, 160] on span "Space Station Shrewsbury" at bounding box center [348, 155] width 130 height 17
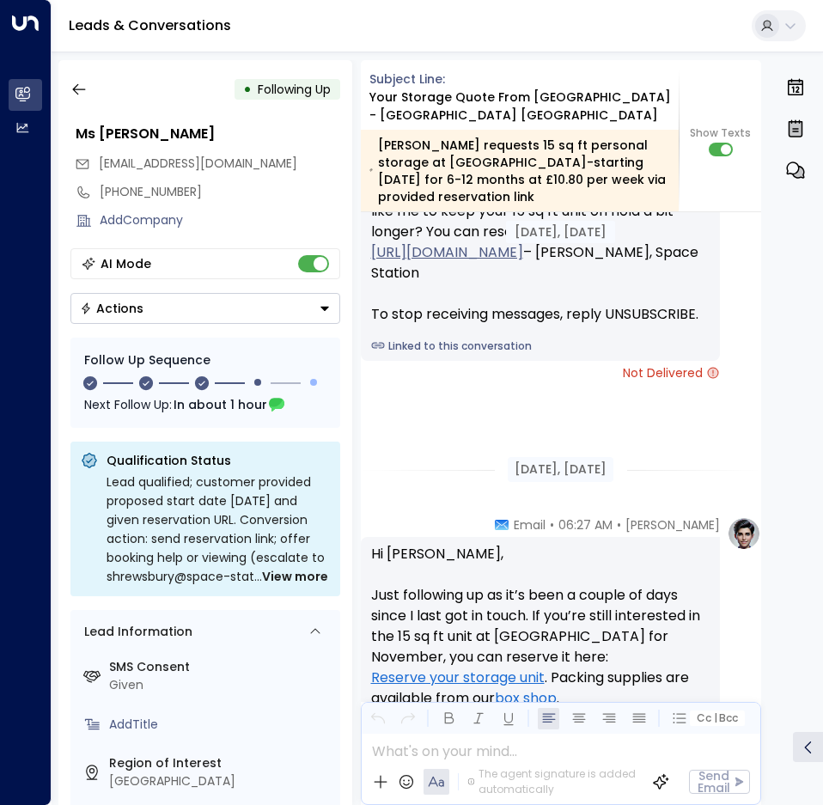
scroll to position [2365, 0]
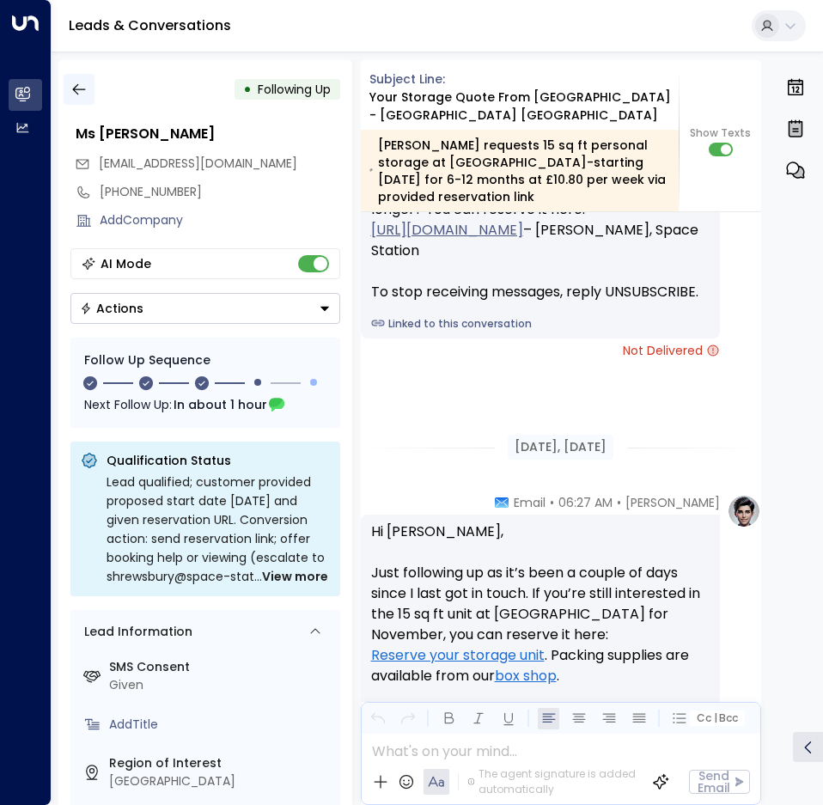
click at [80, 98] on button "button" at bounding box center [79, 89] width 31 height 31
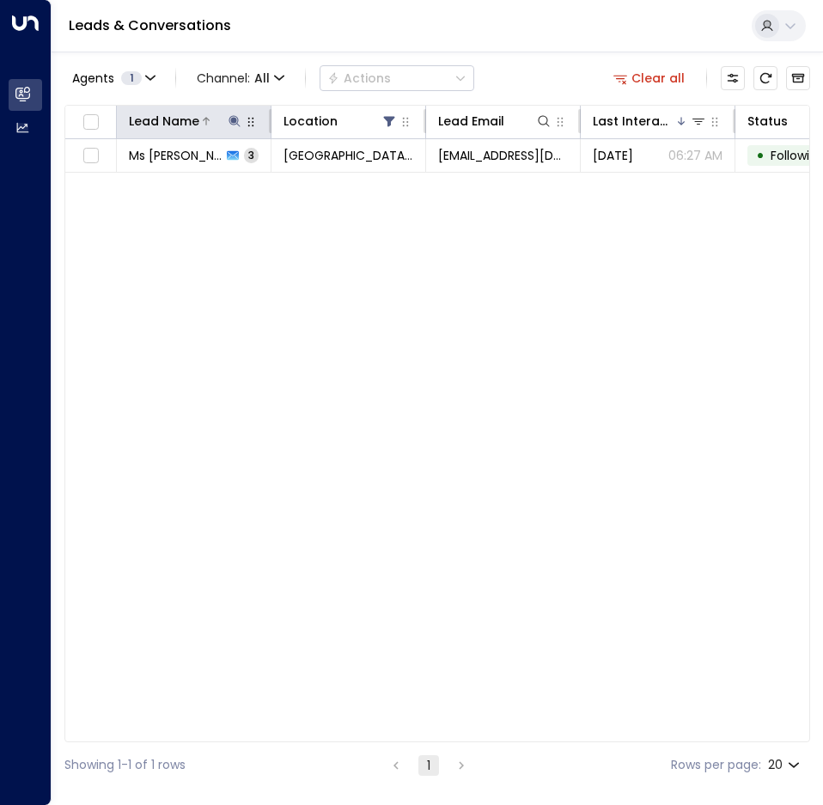
click at [237, 120] on icon at bounding box center [235, 121] width 14 height 14
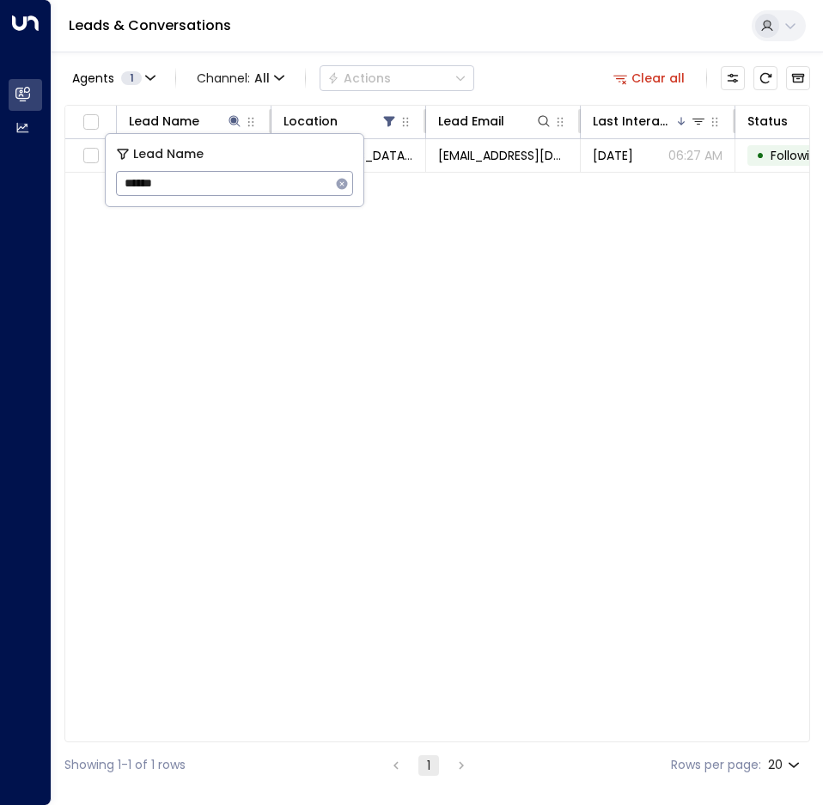
drag, startPoint x: 274, startPoint y: 186, endPoint x: -439, endPoint y: 149, distance: 714.0
click at [0, 149] on html "Overview Leads & Conversations Leads & Conversations Analytics Analytics Leads …" at bounding box center [411, 394] width 823 height 788
type input "********"
click at [381, 194] on div "Lead Name Location Lead Email Last Interacted Status Company Name Product # of …" at bounding box center [437, 423] width 746 height 637
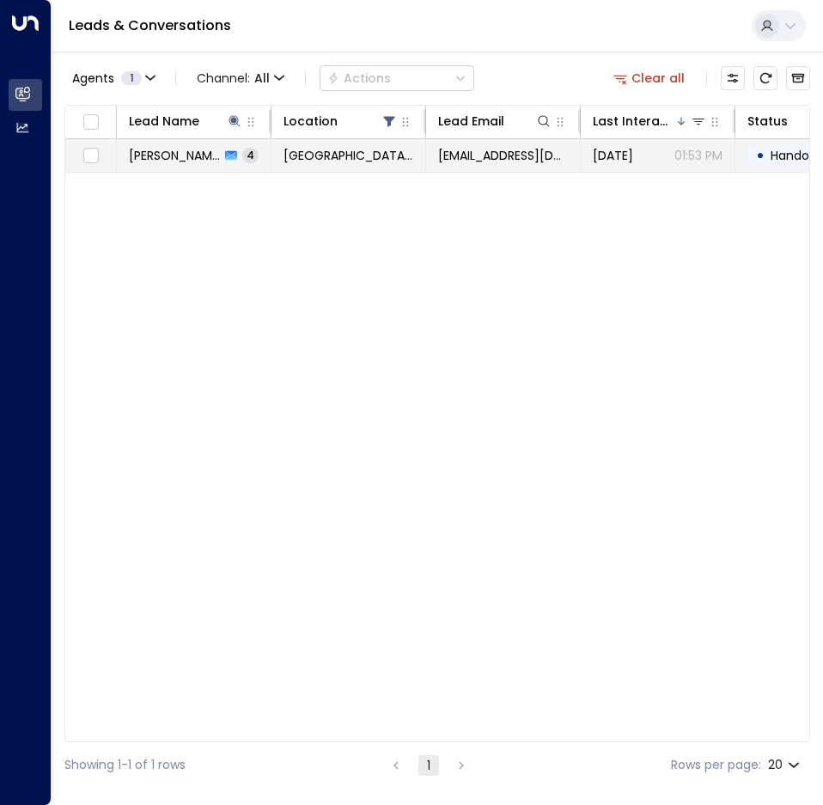
click at [430, 143] on td "Rawlingssr1959@gmail.com" at bounding box center [503, 155] width 155 height 33
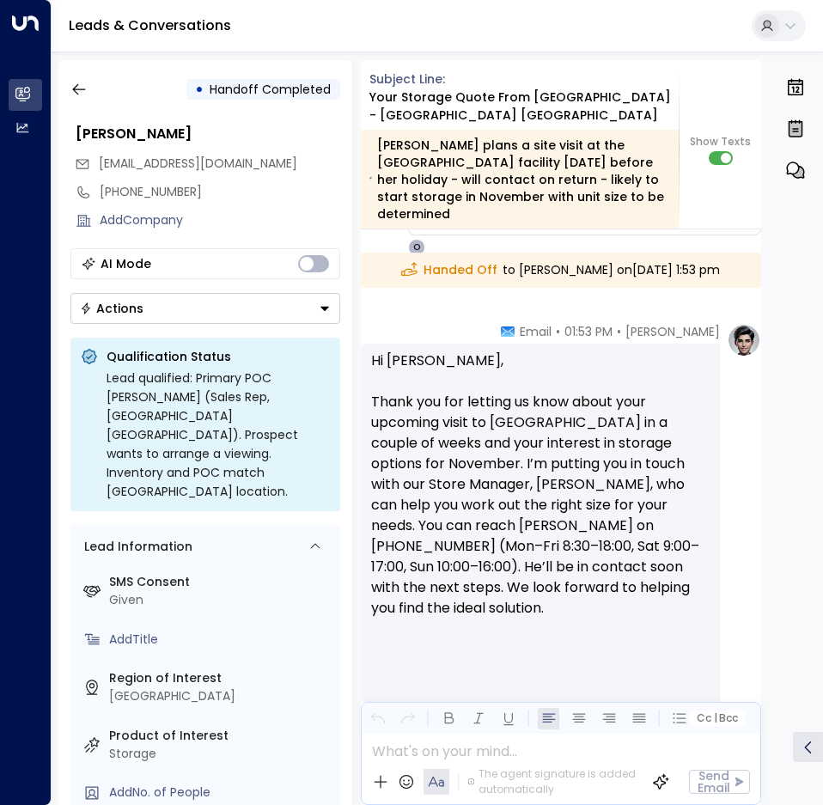
scroll to position [2590, 0]
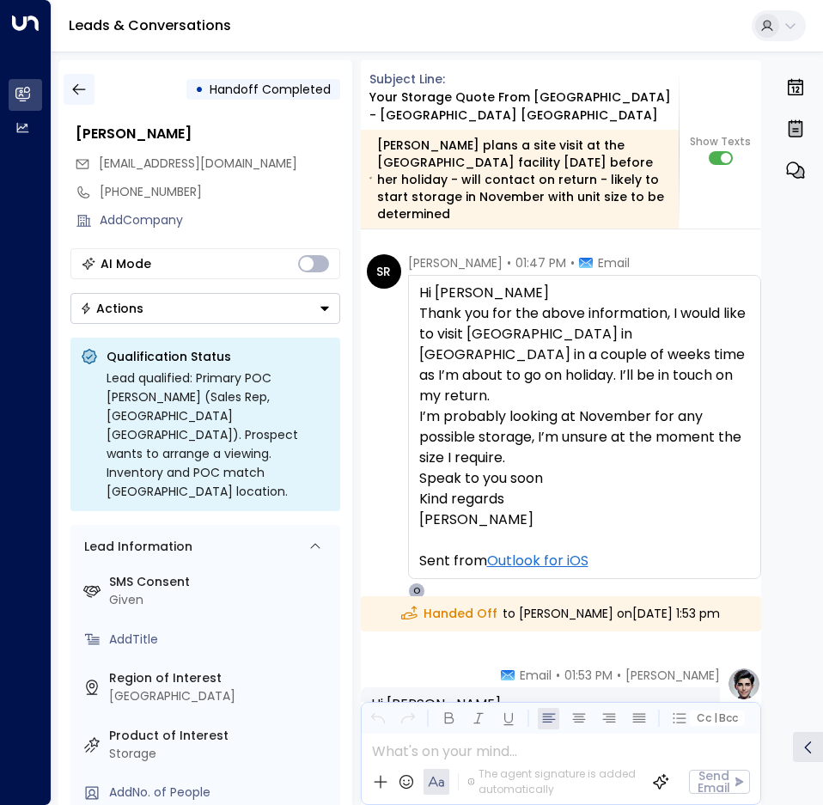
click at [66, 82] on button "button" at bounding box center [79, 89] width 31 height 31
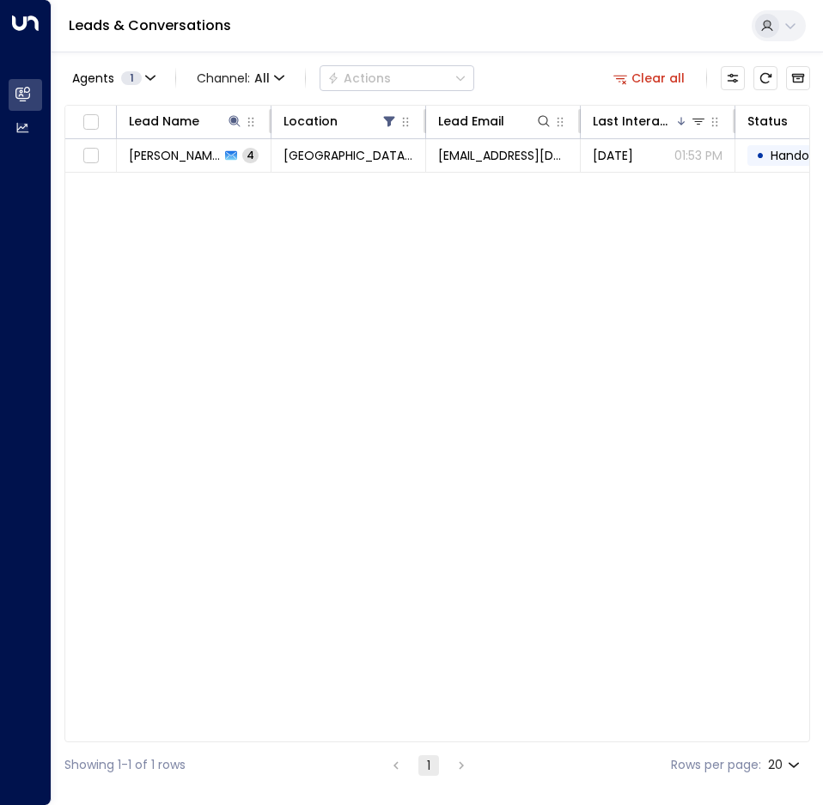
click at [672, 80] on button "Clear all" at bounding box center [649, 78] width 86 height 24
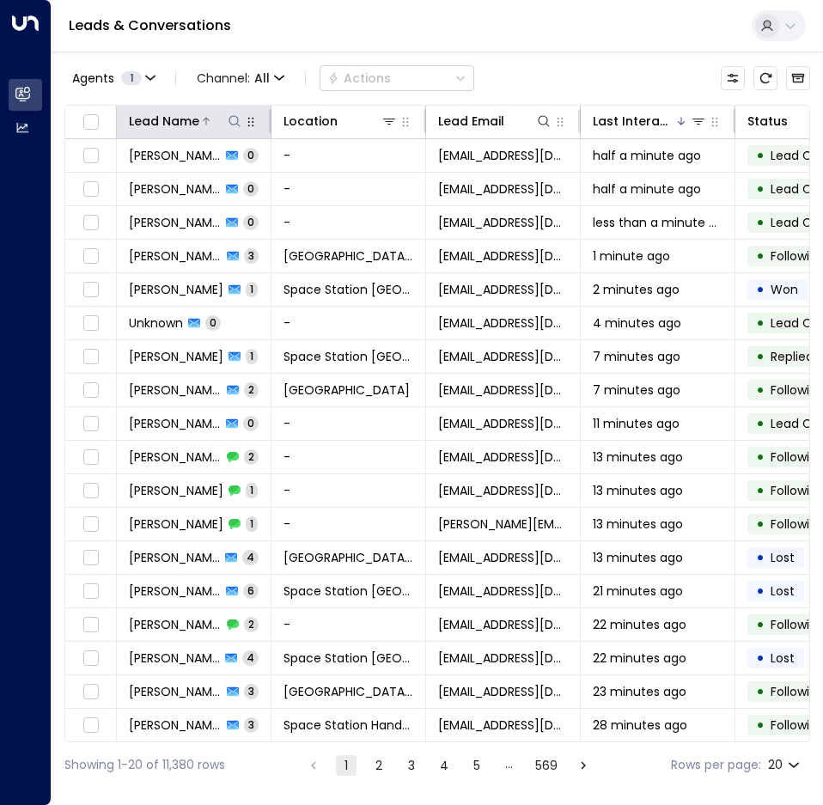
click at [232, 123] on icon at bounding box center [235, 121] width 14 height 14
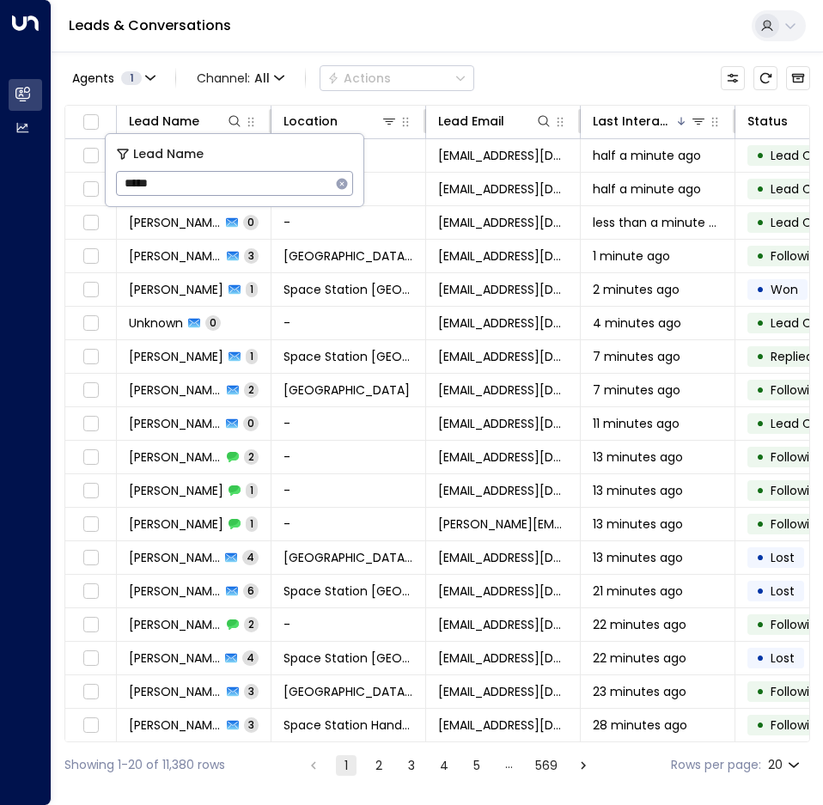
type input "*****"
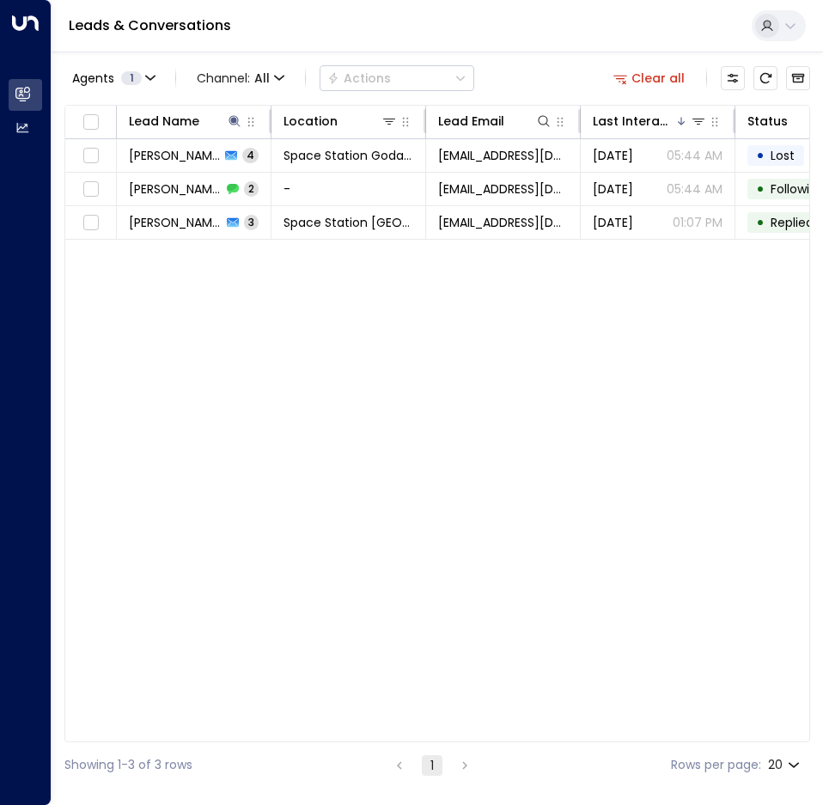
click at [556, 64] on div "Agents 1 Channel: All Actions Clear all" at bounding box center [437, 78] width 746 height 36
click at [627, 82] on icon "button" at bounding box center [620, 80] width 14 height 9
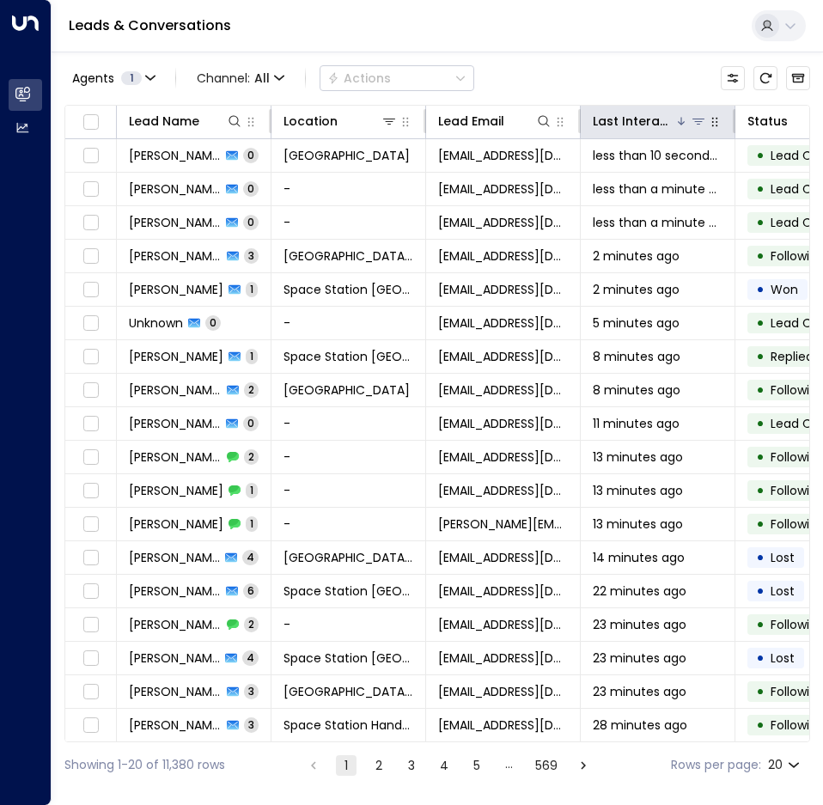
click at [677, 123] on icon at bounding box center [681, 121] width 10 height 10
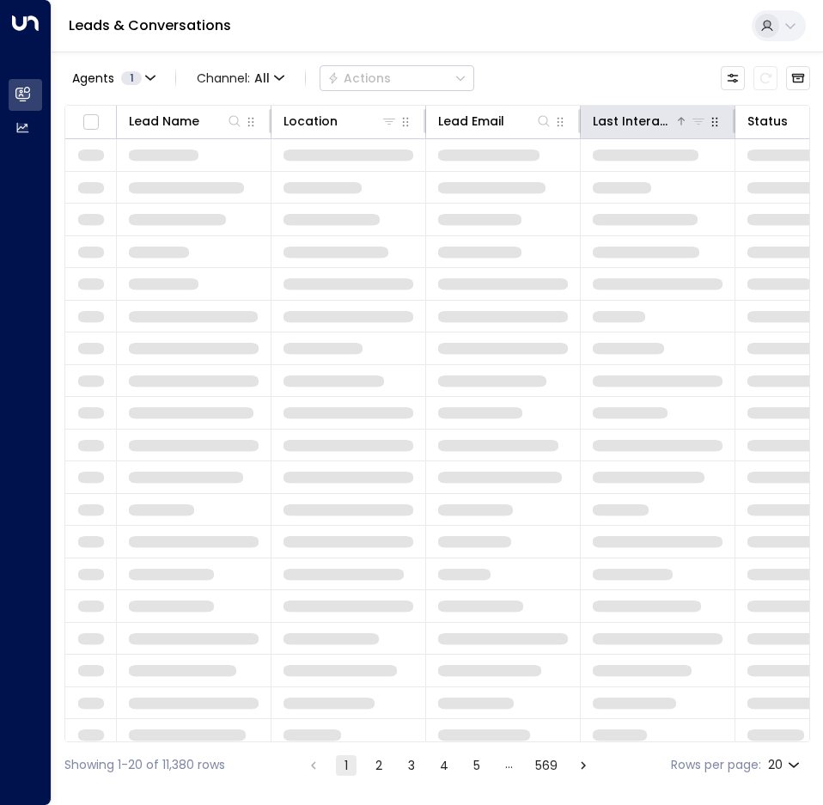
click at [668, 125] on div "Last Interacted" at bounding box center [634, 121] width 82 height 21
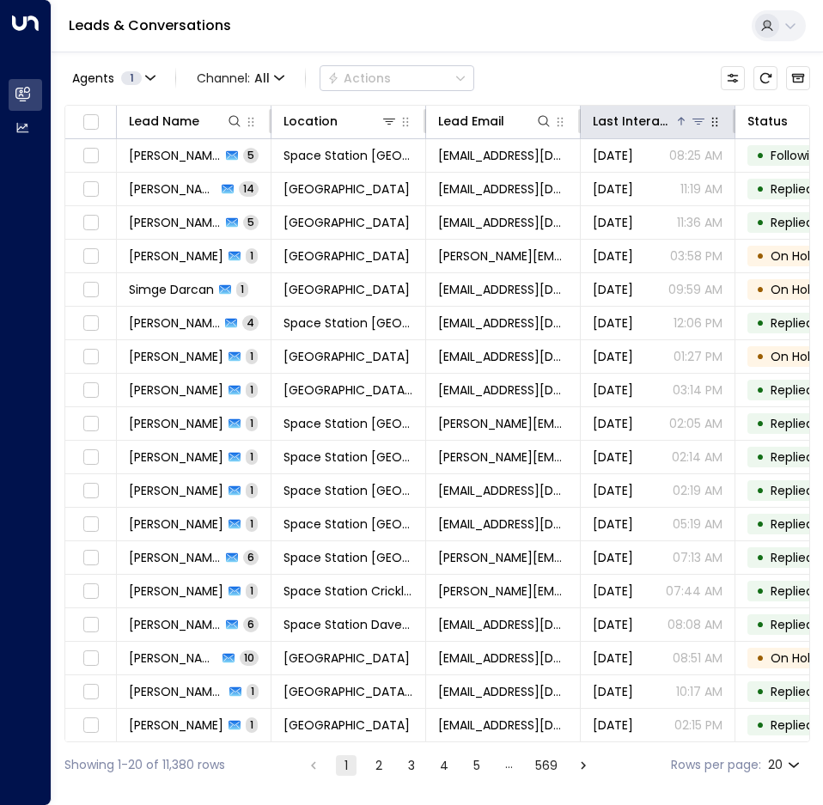
click at [656, 124] on div "Last Interacted" at bounding box center [634, 121] width 82 height 21
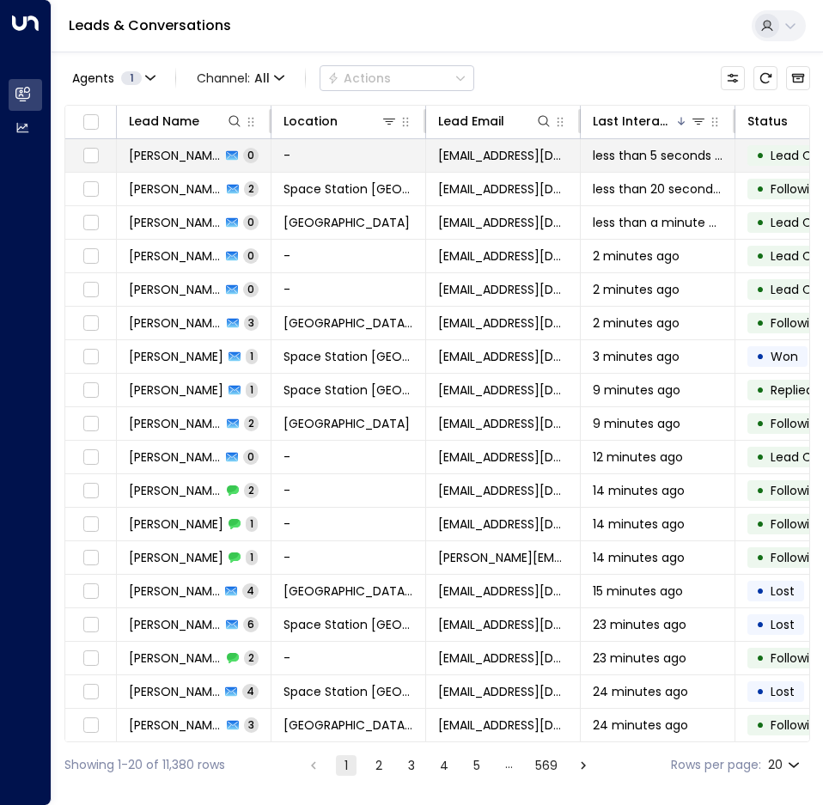
click at [681, 155] on span "less than 5 seconds ago" at bounding box center [658, 155] width 130 height 17
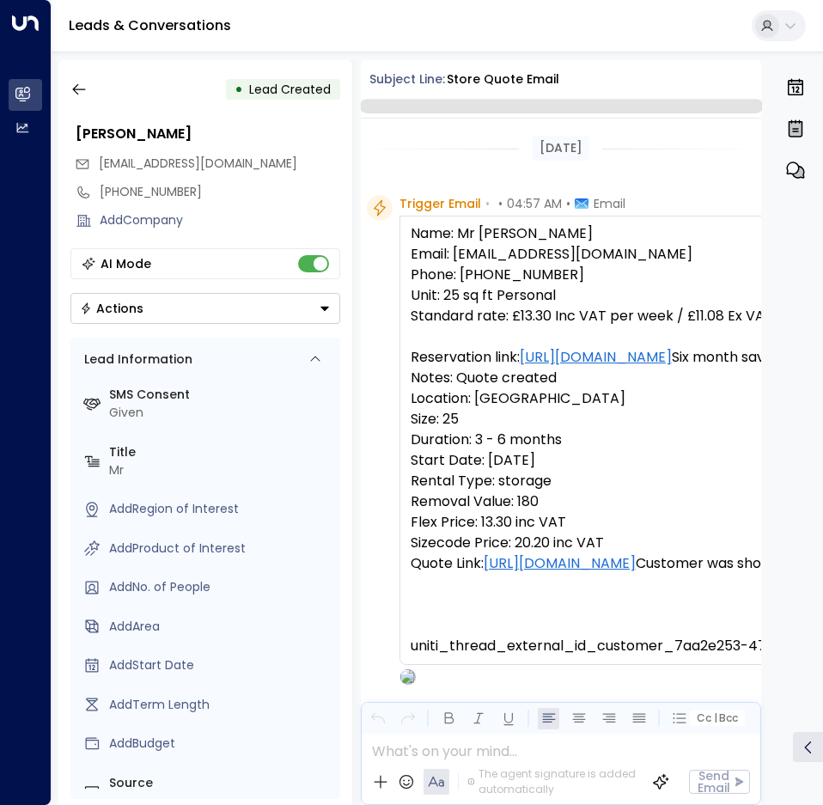
scroll to position [94, 0]
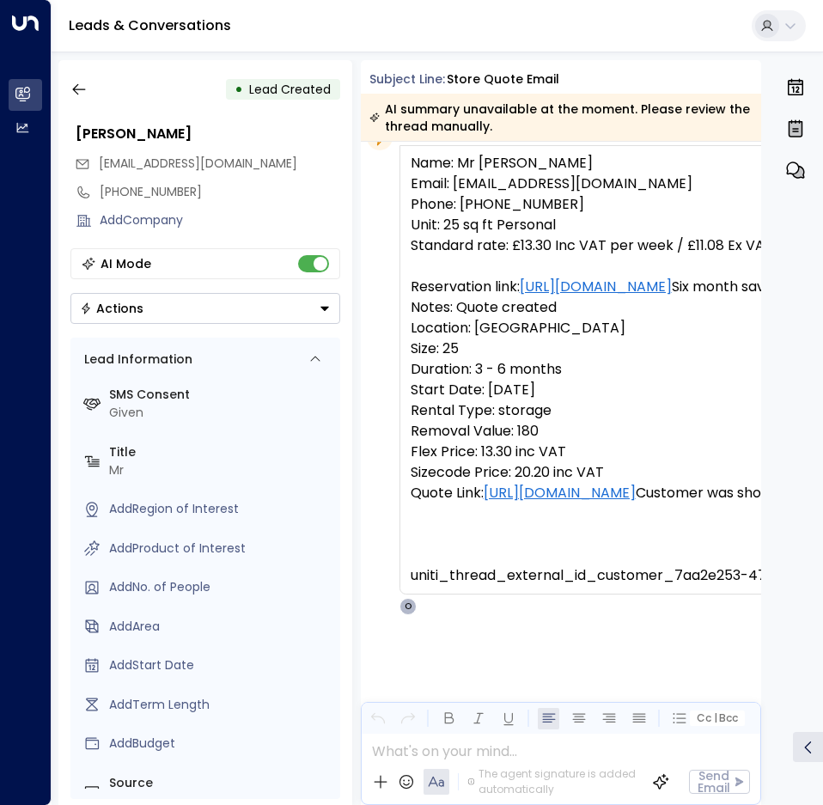
click at [162, 306] on button "Actions" at bounding box center [205, 308] width 270 height 31
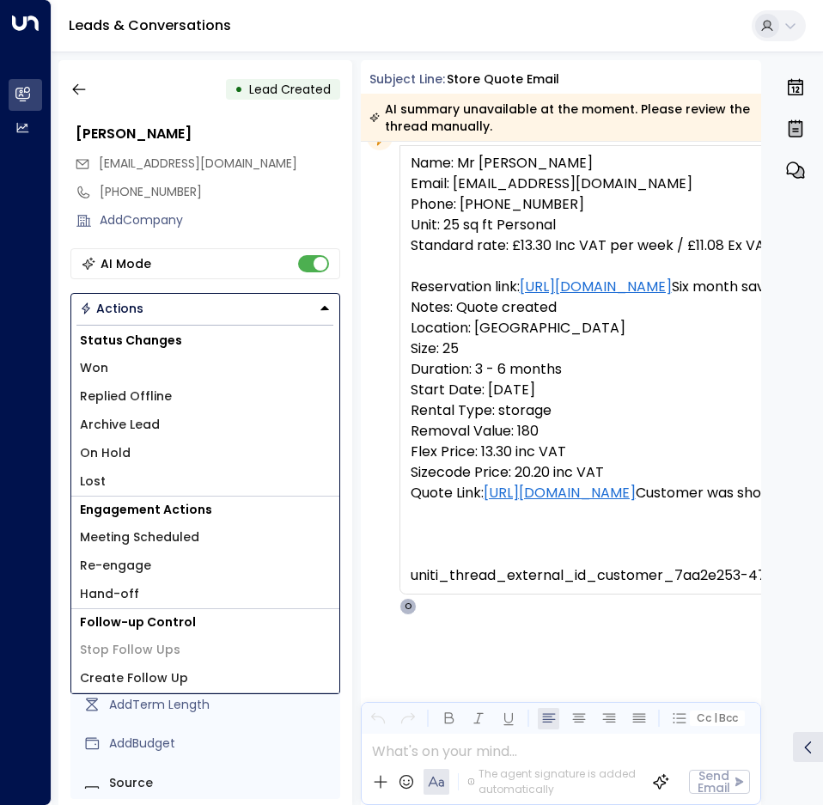
click at [106, 478] on li "Lost" at bounding box center [205, 481] width 268 height 28
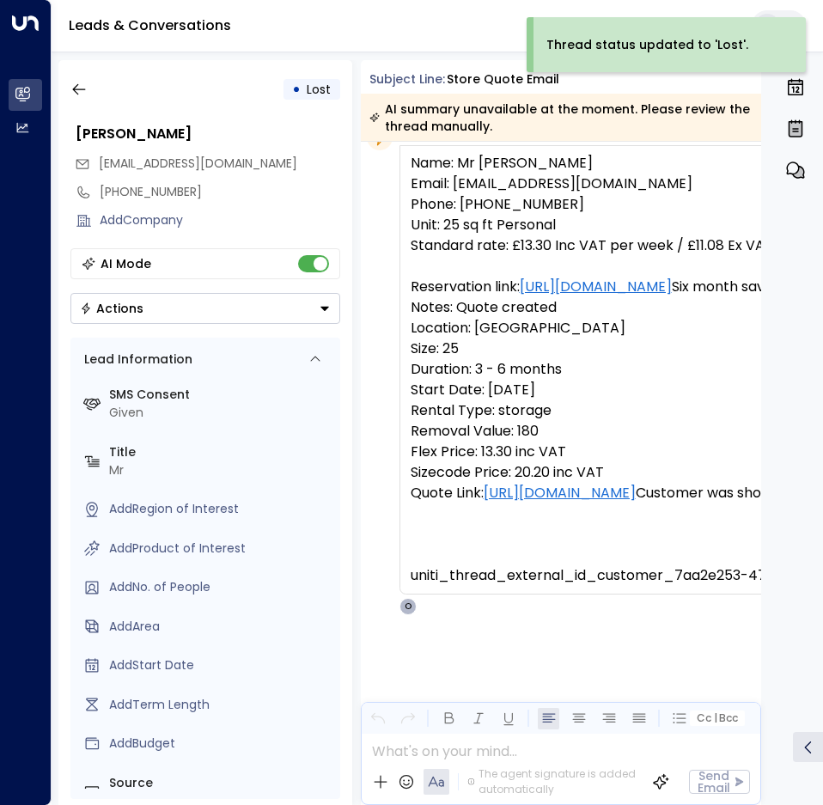
click at [301, 295] on button "Actions" at bounding box center [205, 308] width 270 height 31
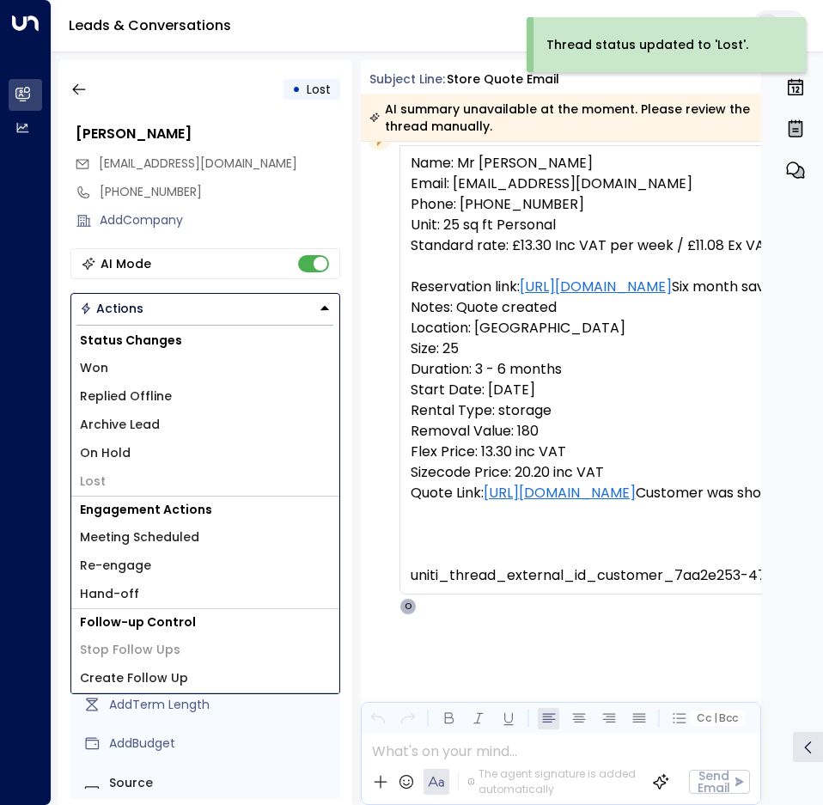
click at [164, 406] on li "Replied Offline" at bounding box center [205, 396] width 268 height 28
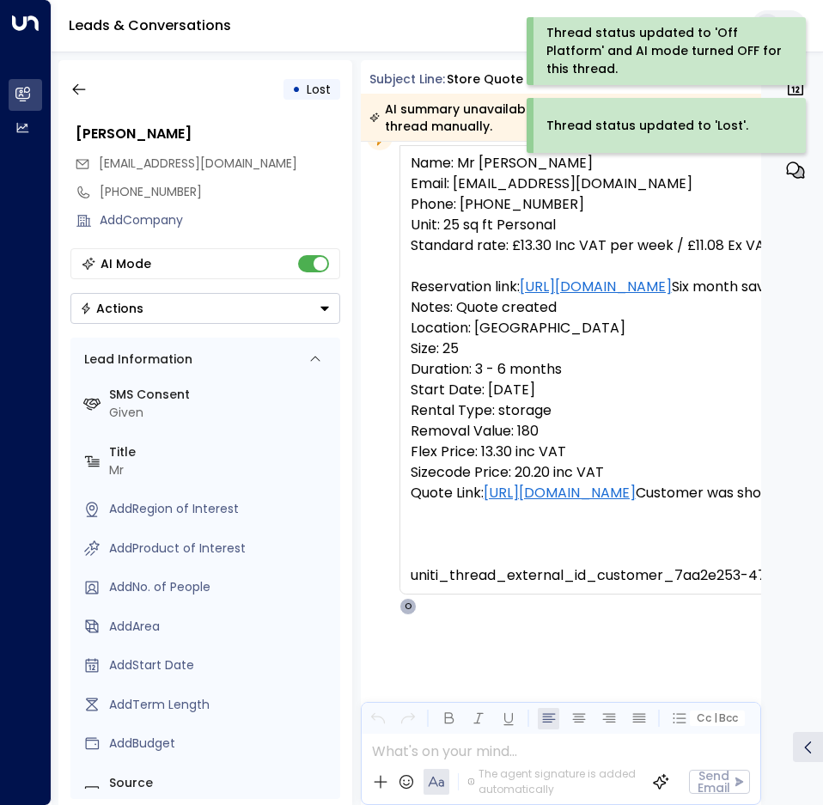
click at [321, 271] on div "AI Mode" at bounding box center [205, 263] width 270 height 31
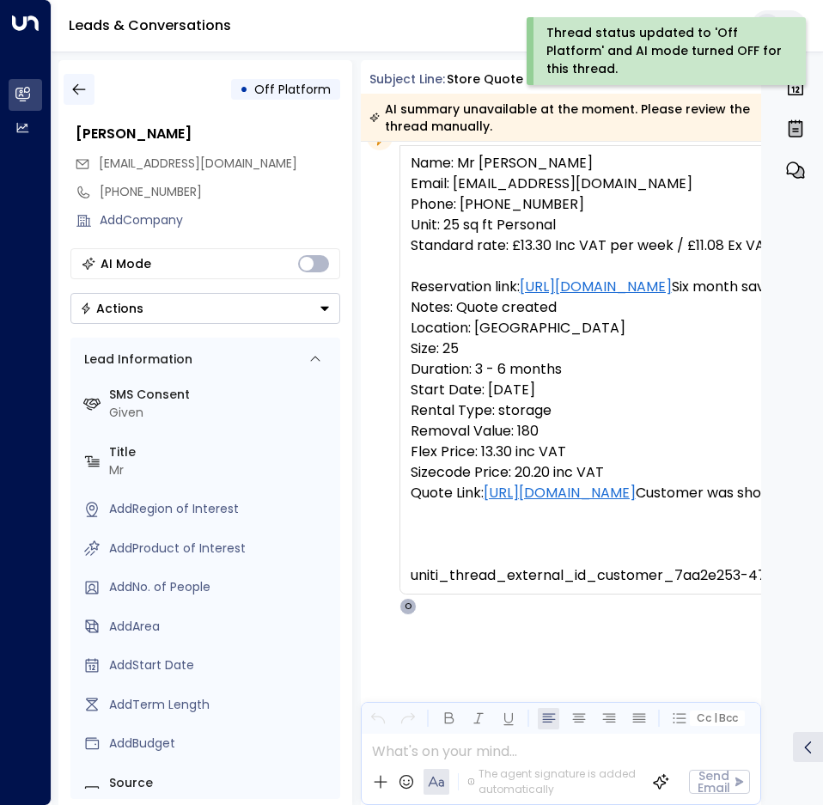
click at [84, 94] on icon "button" at bounding box center [78, 89] width 17 height 17
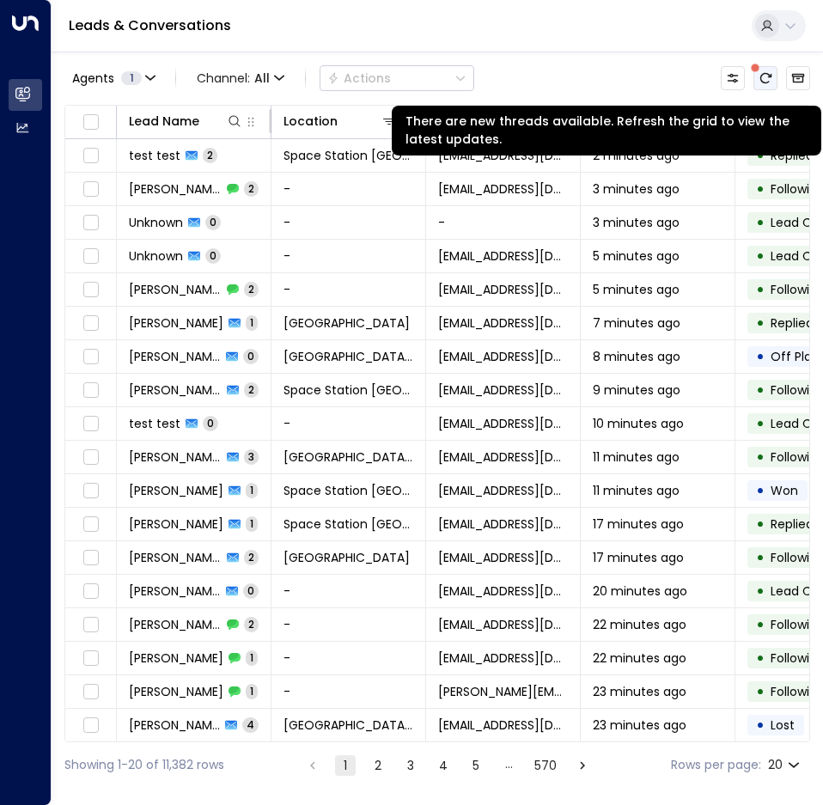
click at [770, 74] on button "There are new threads available. Refresh the grid to view the latest updates." at bounding box center [765, 78] width 24 height 24
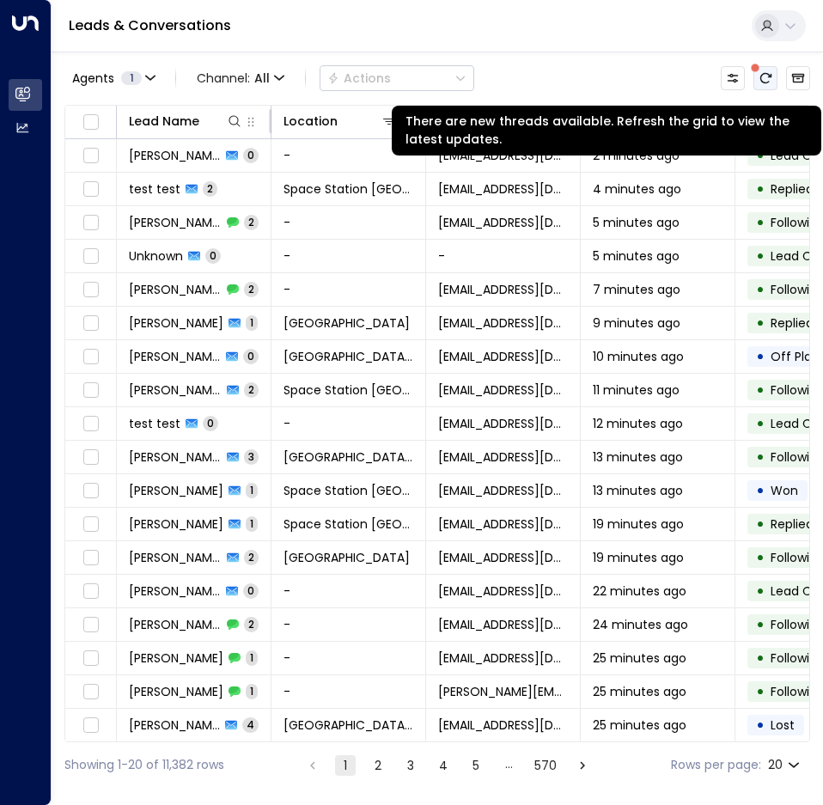
click at [770, 84] on icon "There are new threads available. Refresh the grid to view the latest updates." at bounding box center [765, 78] width 14 height 14
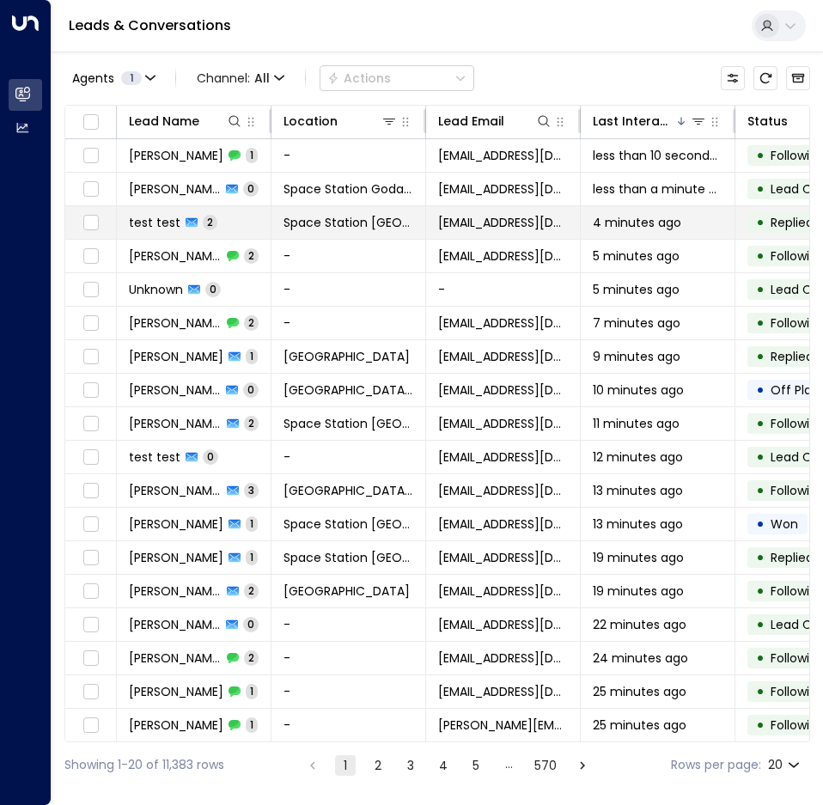
click at [257, 235] on td "test test 2" at bounding box center [194, 222] width 155 height 33
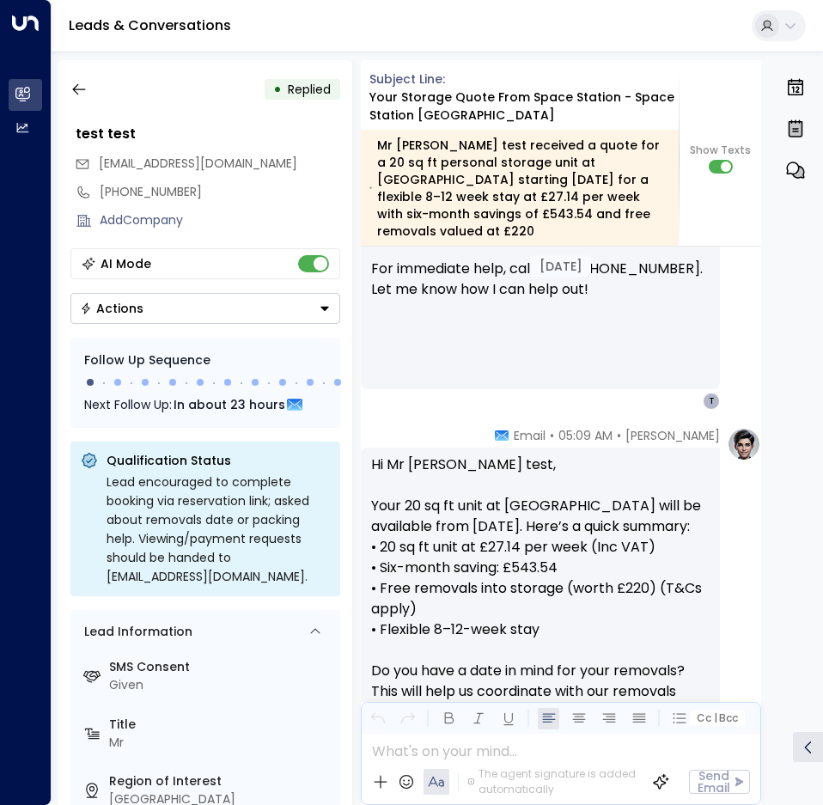
scroll to position [3384, 0]
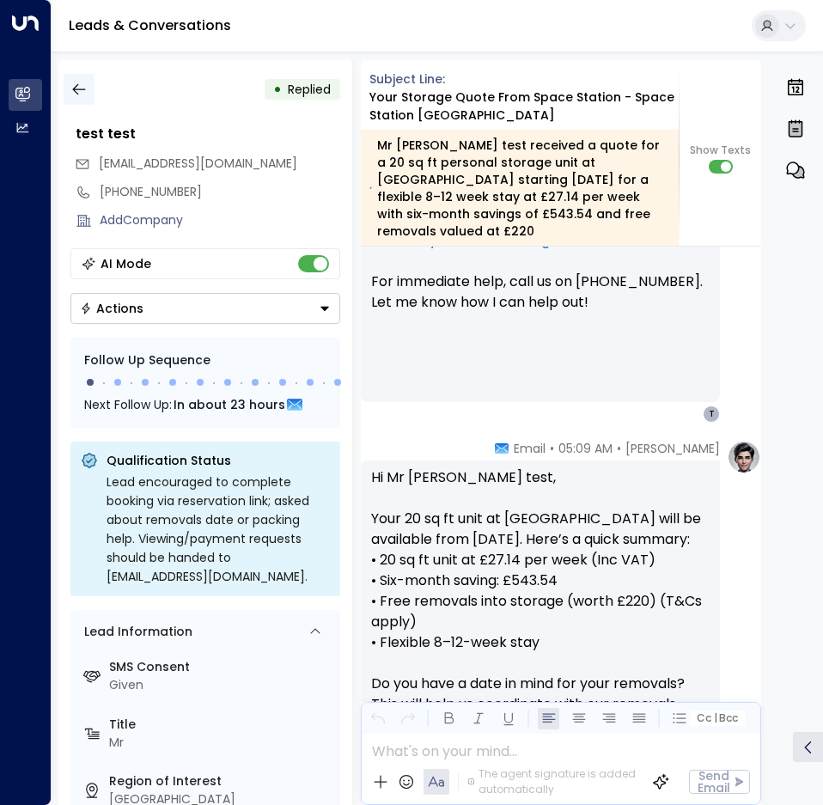
click at [64, 85] on button "button" at bounding box center [79, 89] width 31 height 31
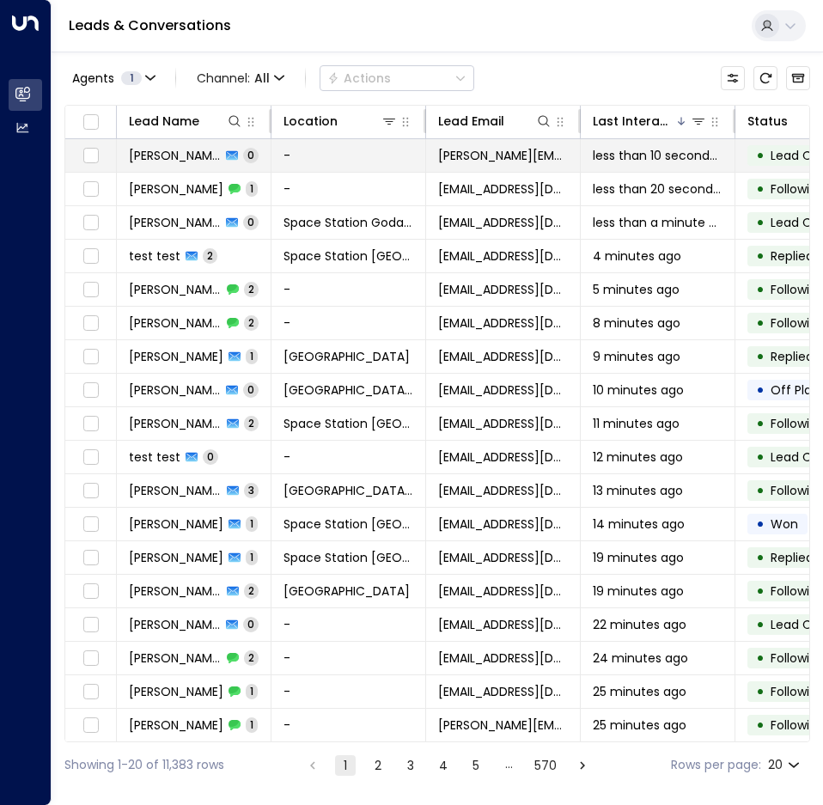
click at [571, 155] on td "Ethan.griffiths@space-station.co.uk" at bounding box center [503, 155] width 155 height 33
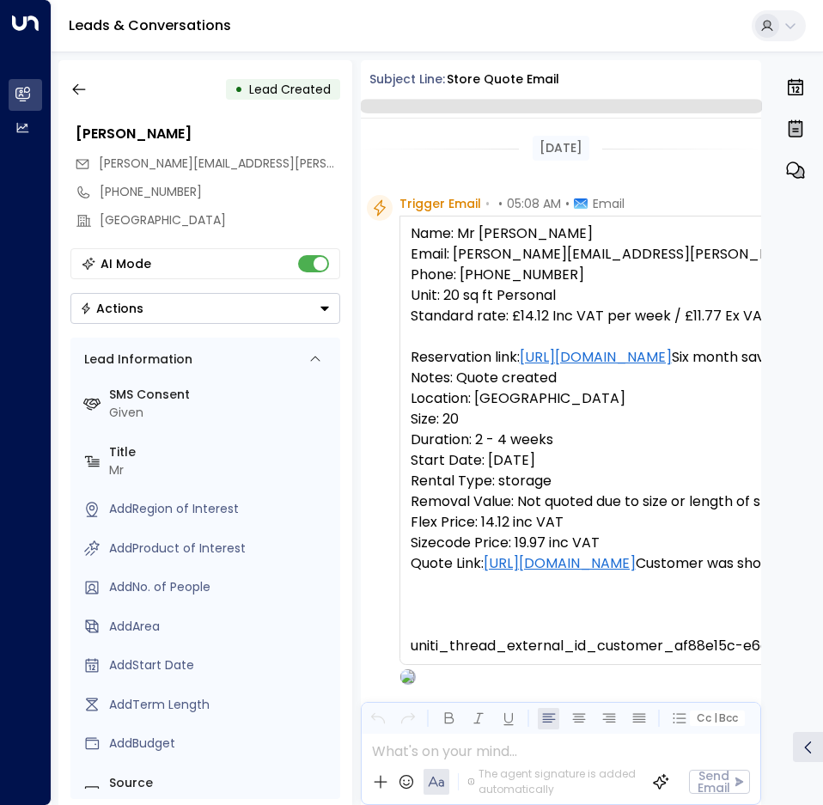
scroll to position [94, 0]
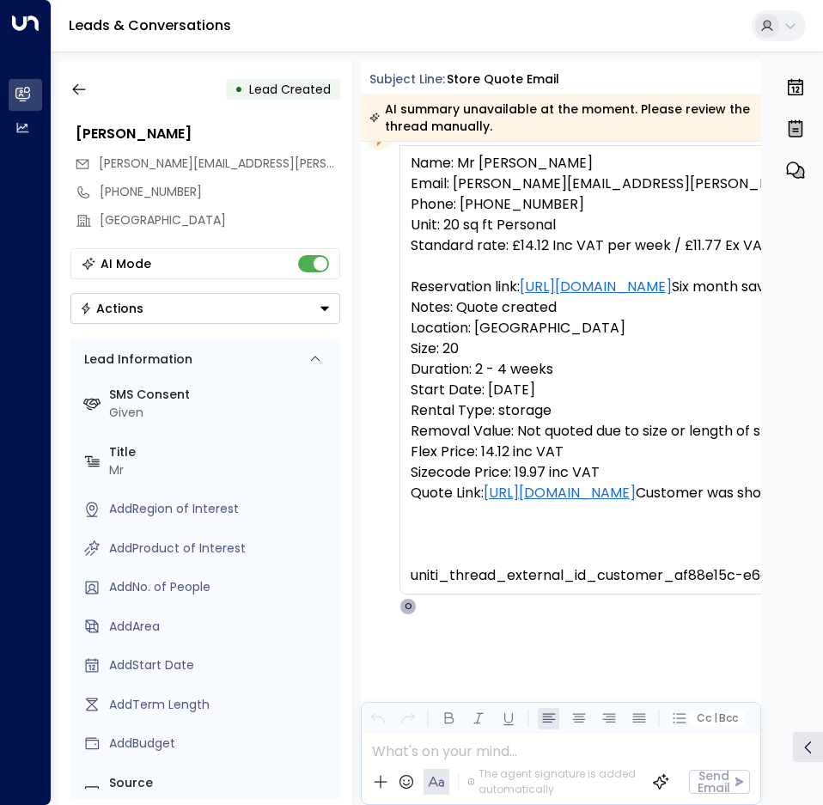
click at [151, 304] on button "Actions" at bounding box center [205, 308] width 270 height 31
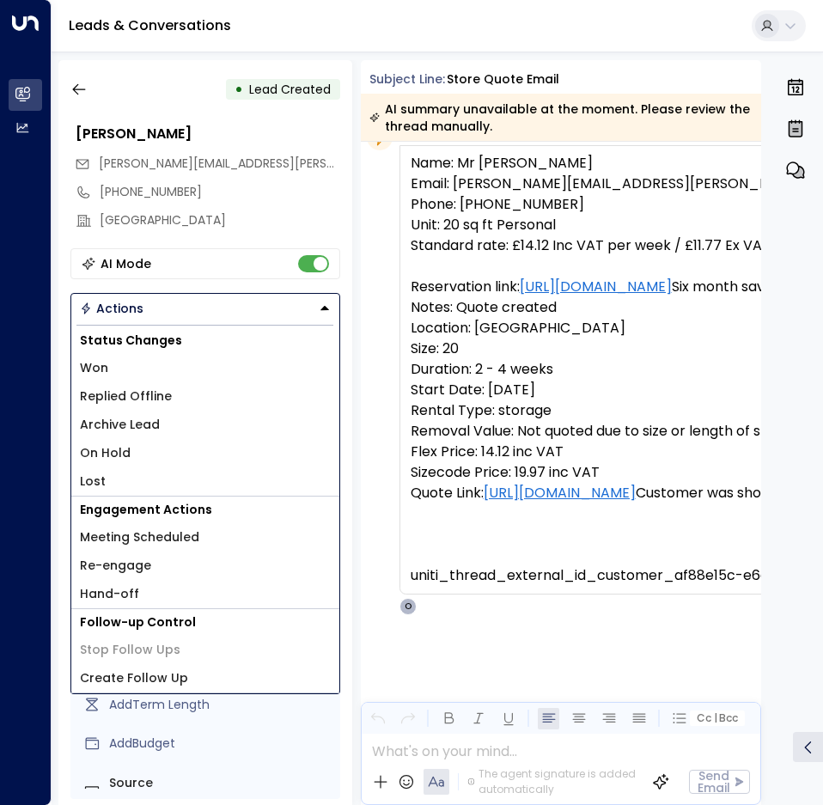
click at [157, 399] on span "Replied Offline" at bounding box center [126, 396] width 92 height 18
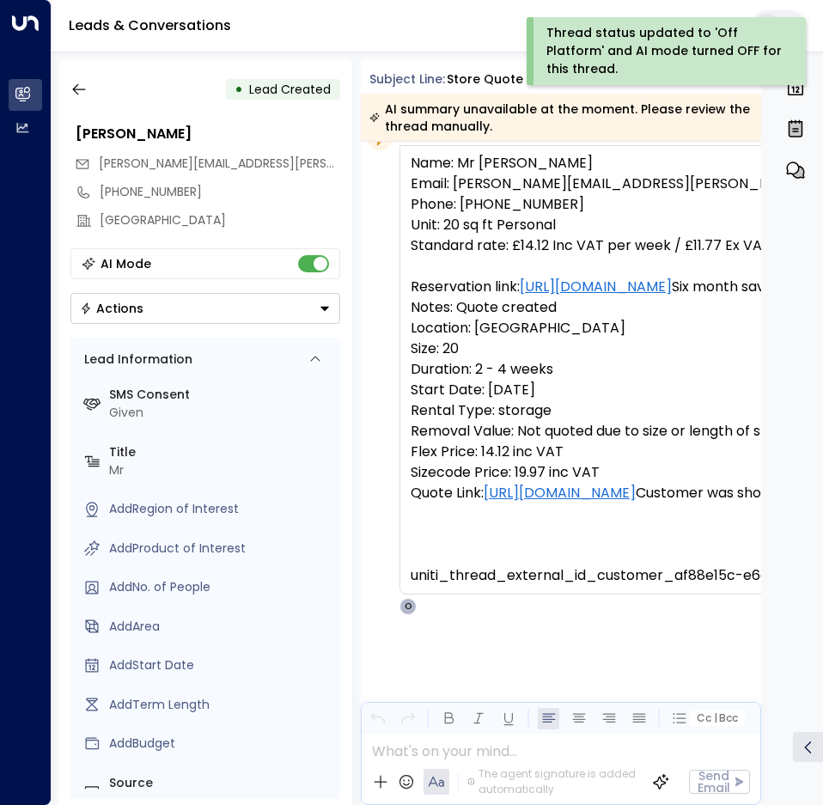
click at [157, 318] on button "Actions" at bounding box center [205, 308] width 270 height 31
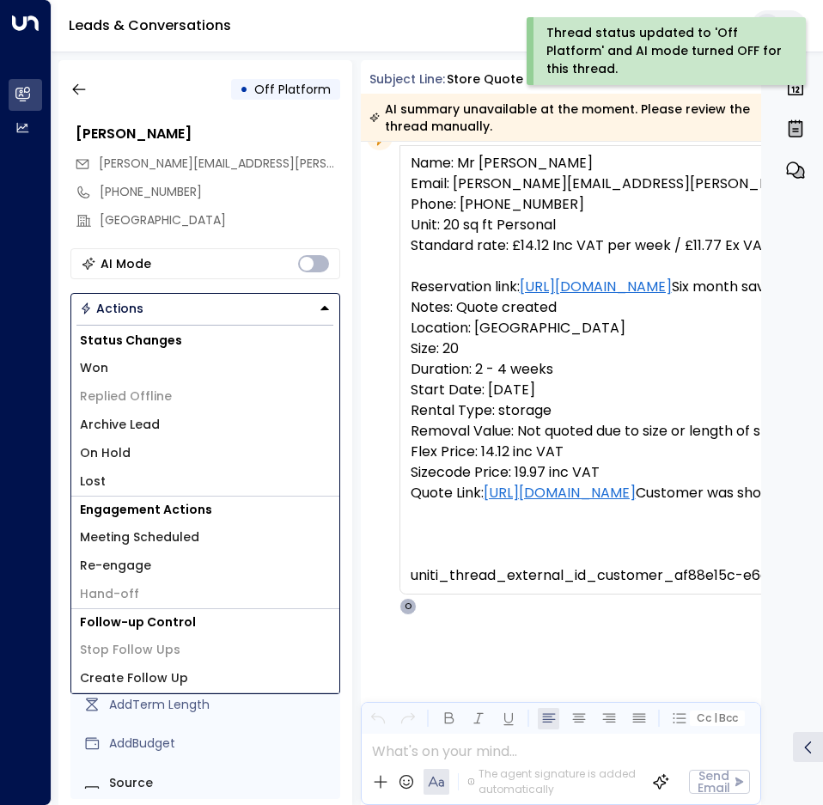
click at [135, 424] on span "Archive Lead" at bounding box center [120, 425] width 80 height 18
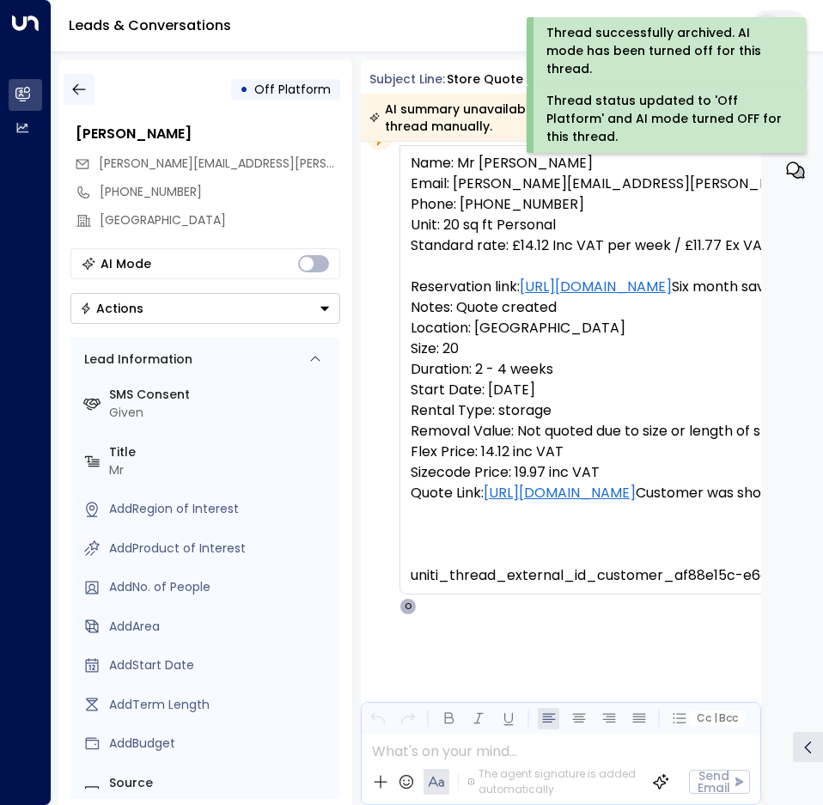
click at [84, 82] on icon "button" at bounding box center [78, 89] width 17 height 17
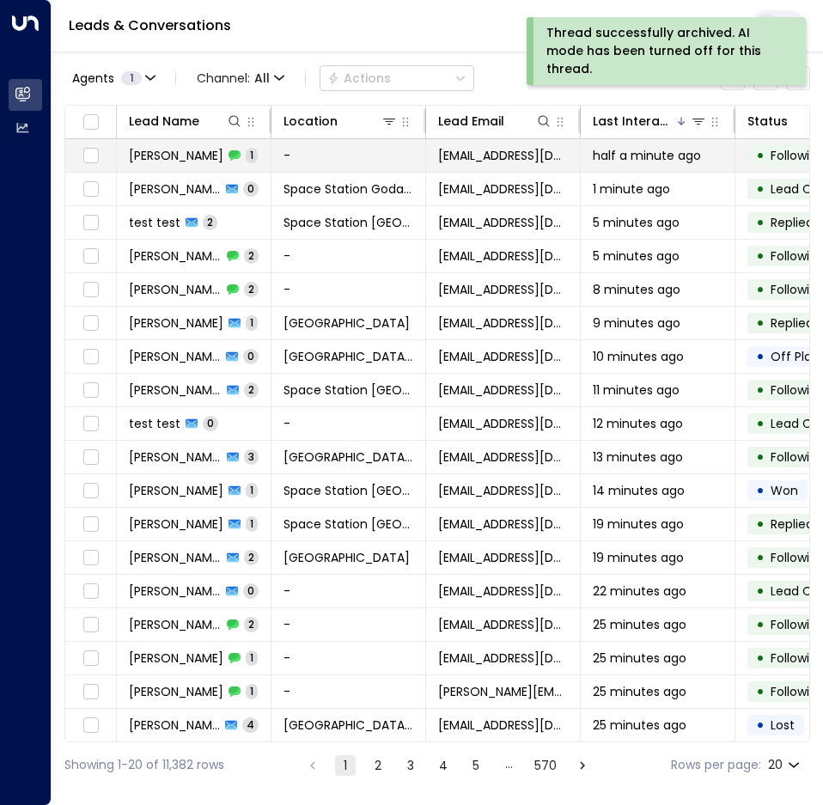
click at [414, 168] on td "-" at bounding box center [348, 155] width 155 height 33
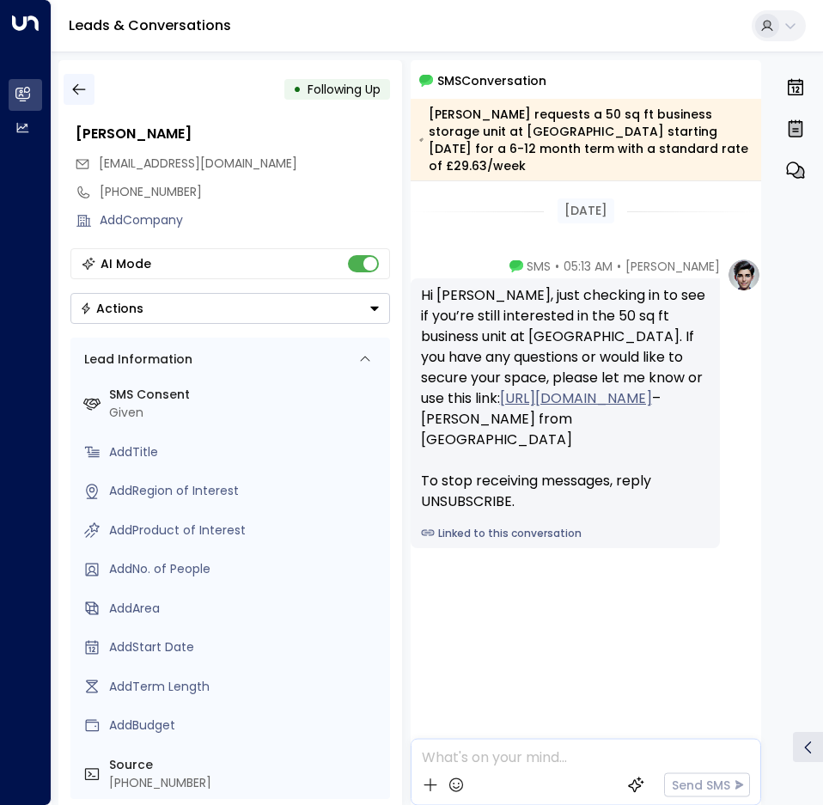
click at [89, 76] on button "button" at bounding box center [79, 89] width 31 height 31
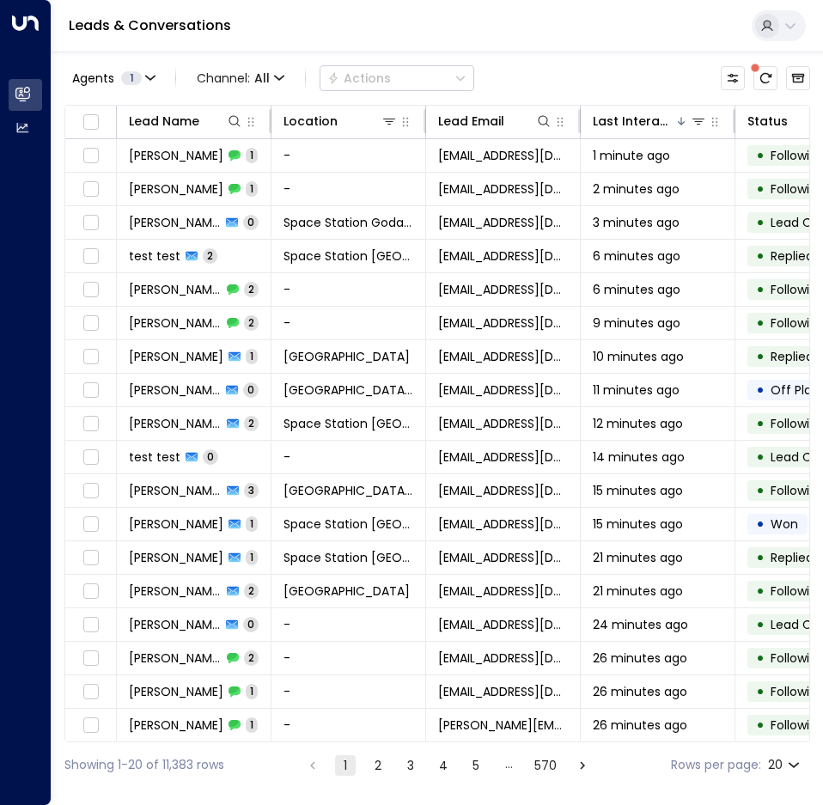
click at [199, 155] on span "John Bayliss" at bounding box center [176, 155] width 94 height 17
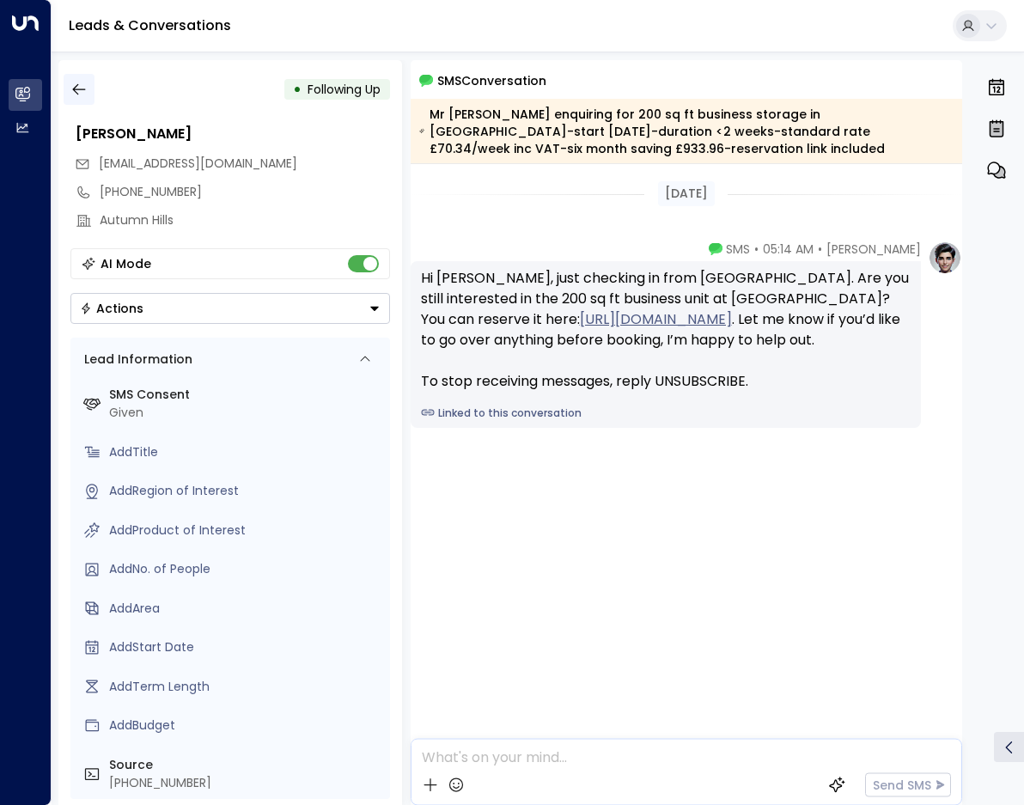
click at [80, 98] on button "button" at bounding box center [79, 89] width 31 height 31
click at [77, 87] on icon "button" at bounding box center [78, 89] width 17 height 17
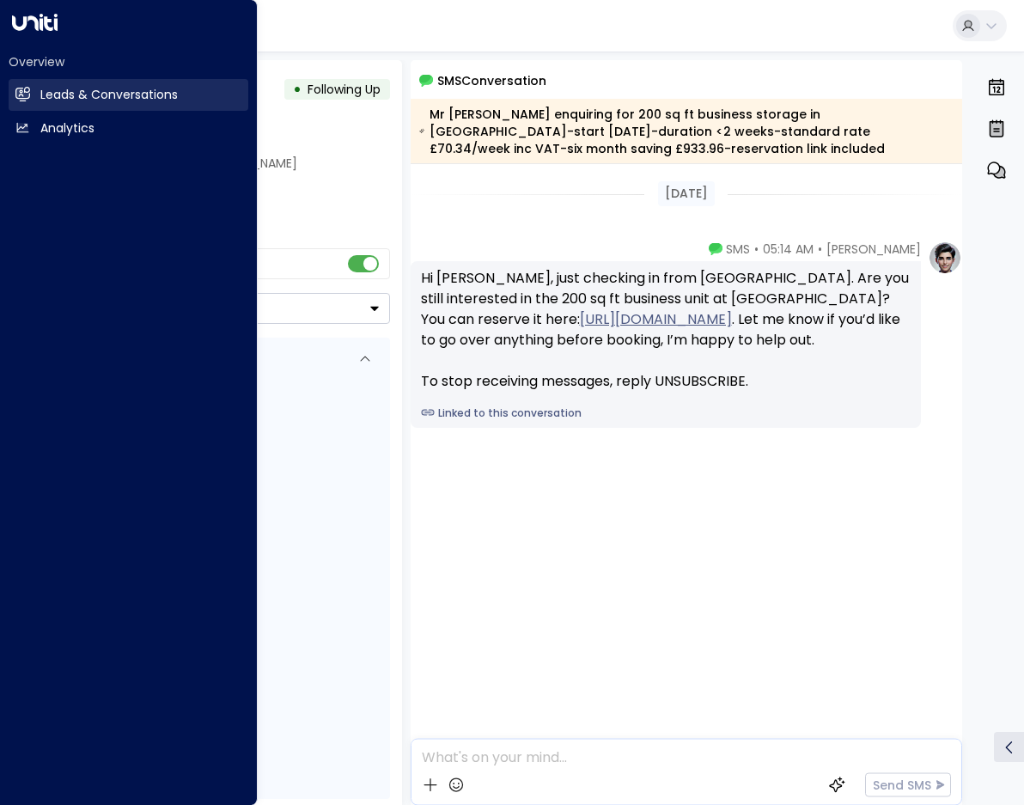
click at [30, 91] on link "Leads & Conversations Leads & Conversations" at bounding box center [129, 95] width 240 height 32
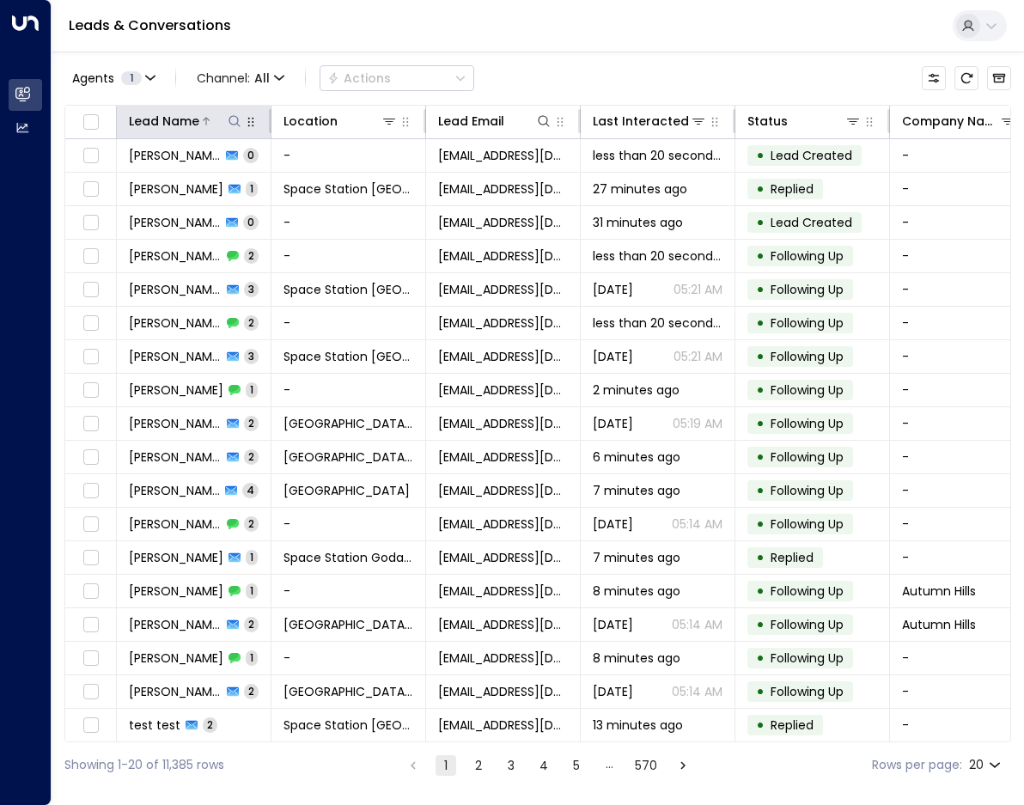
click at [233, 121] on icon at bounding box center [235, 121] width 14 height 14
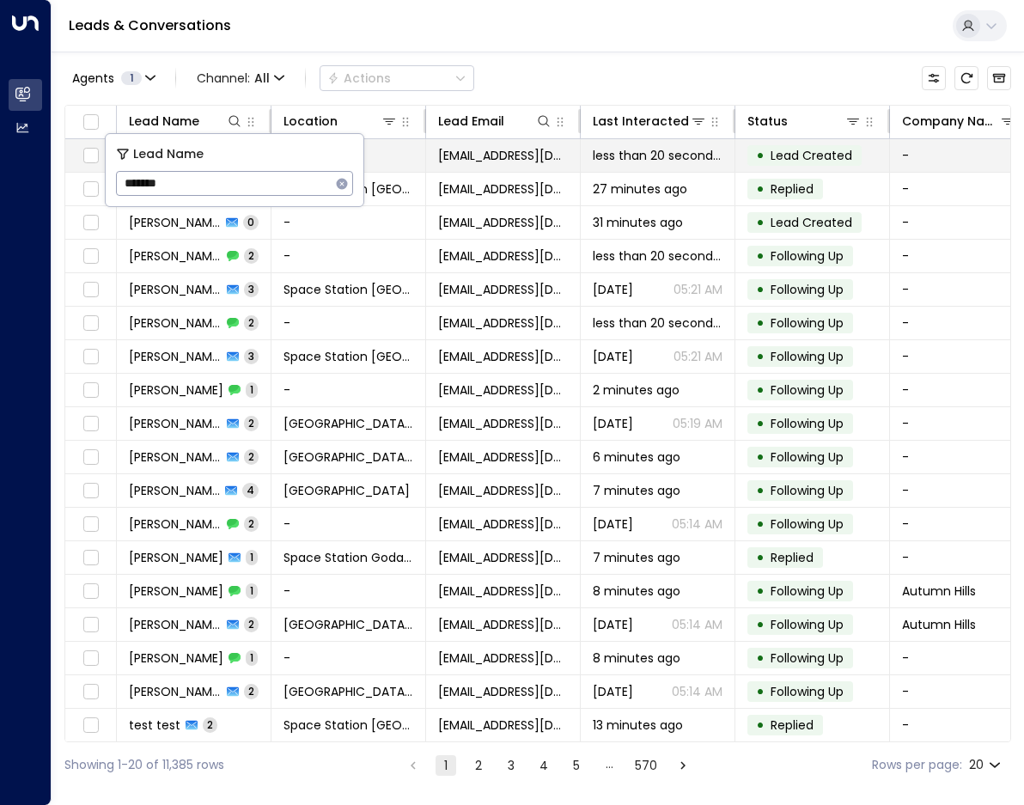
type input "*******"
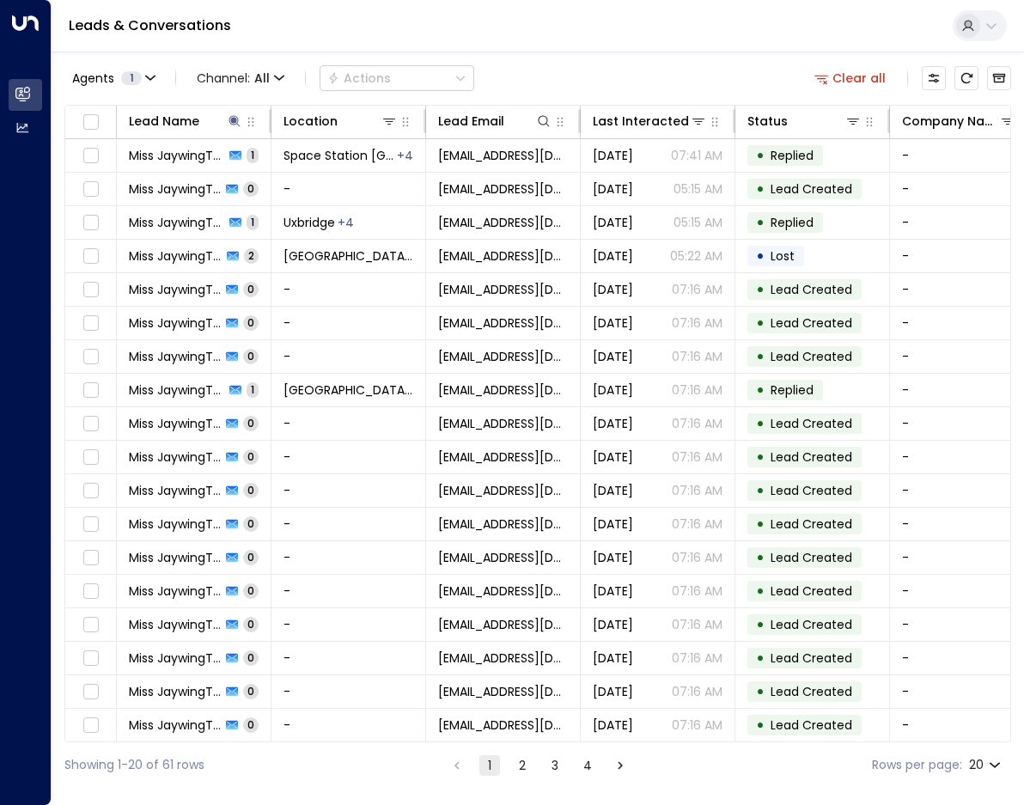
click at [708, 63] on div "Agents 1 Channel: All Actions Clear all" at bounding box center [537, 78] width 947 height 36
click at [381, 119] on button at bounding box center [389, 121] width 17 height 17
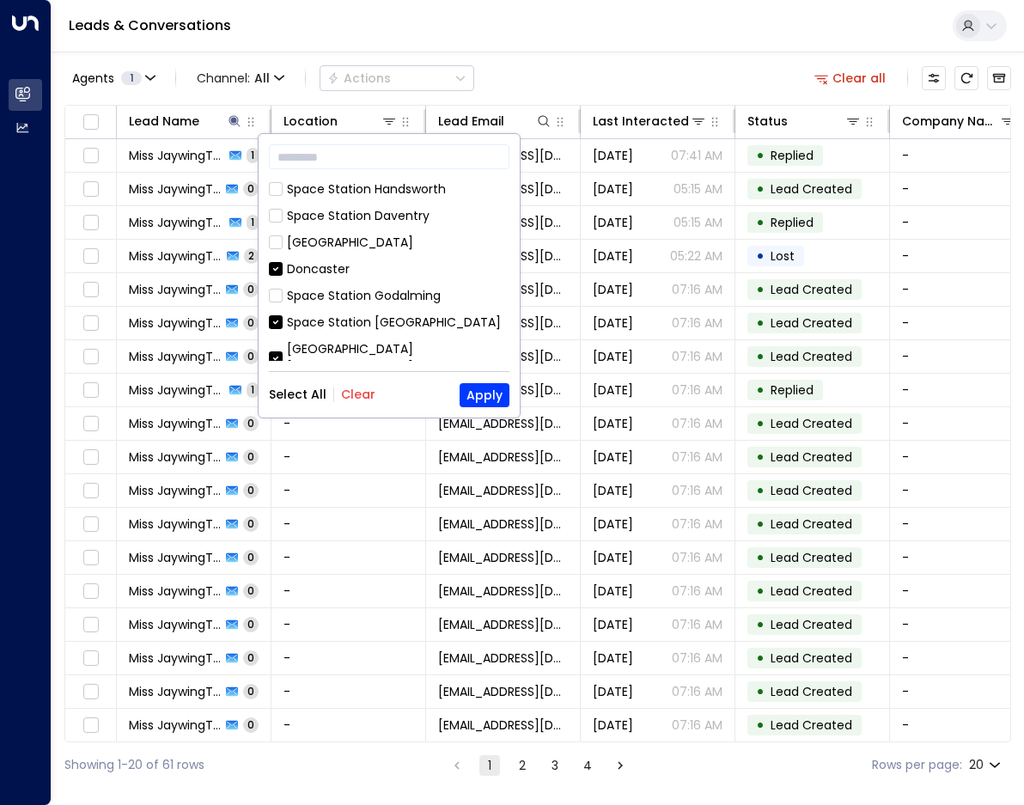
click at [357, 385] on div "Select All Clear Apply" at bounding box center [389, 395] width 241 height 24
click at [358, 392] on button "Clear" at bounding box center [358, 394] width 34 height 14
click at [377, 350] on div "[GEOGRAPHIC_DATA] [GEOGRAPHIC_DATA]" at bounding box center [398, 358] width 222 height 36
click at [468, 399] on button "Apply" at bounding box center [485, 395] width 50 height 24
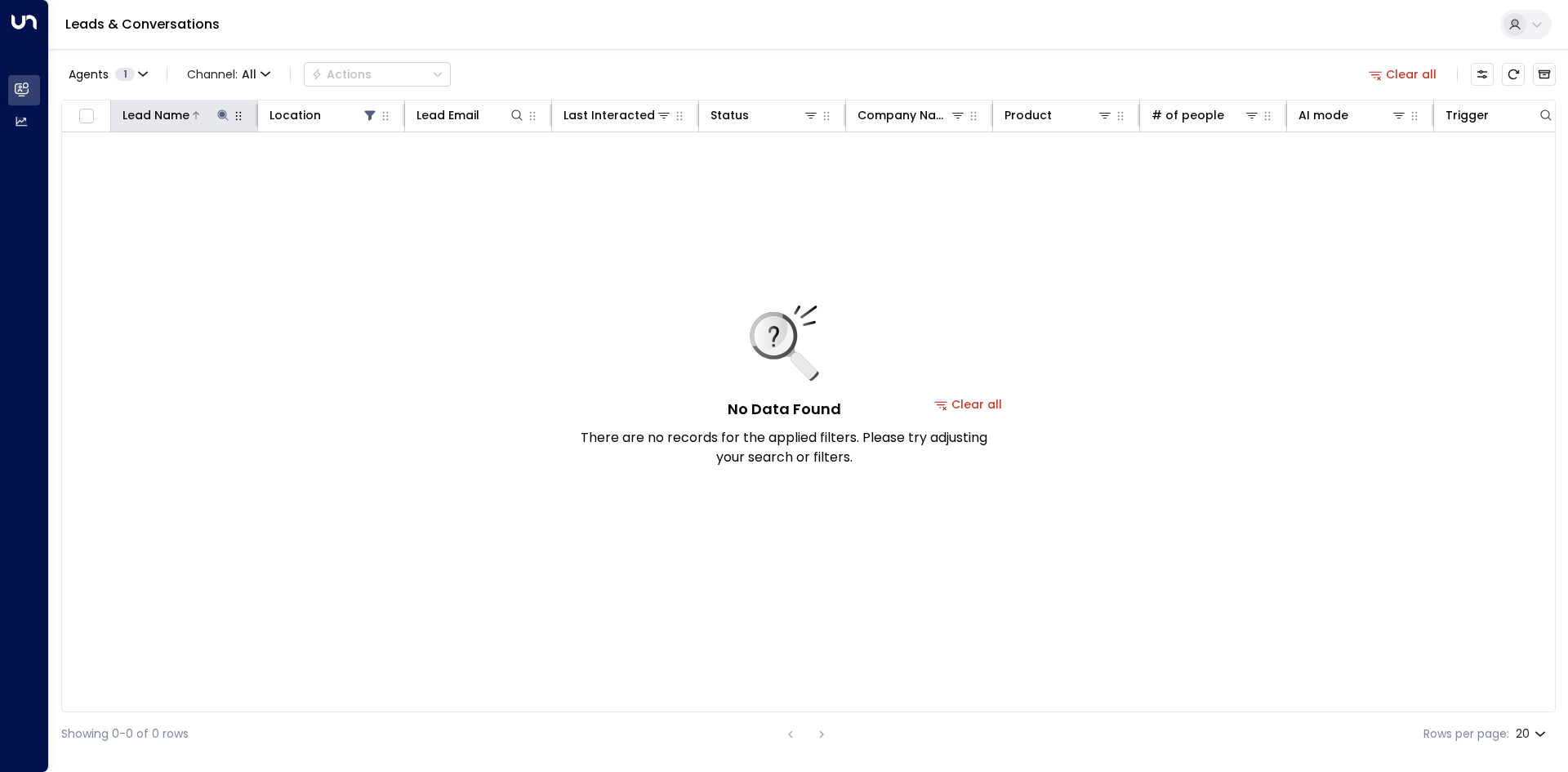
click at [222, 113] on icon at bounding box center [222, 114] width 10 height 10
click at [323, 183] on button "button" at bounding box center [325, 175] width 21 height 21
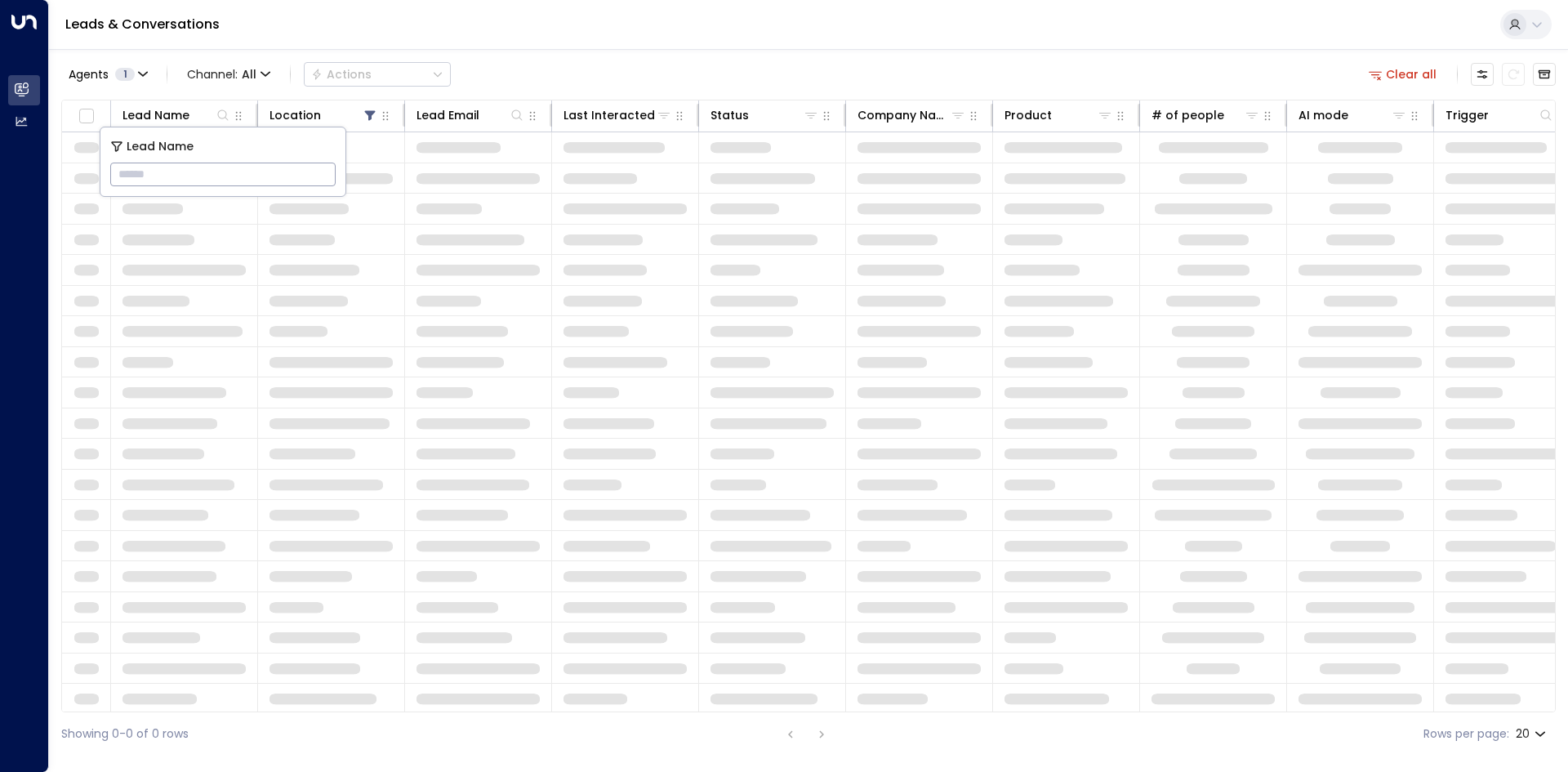
click at [451, 337] on span at bounding box center [462, 332] width 91 height 11
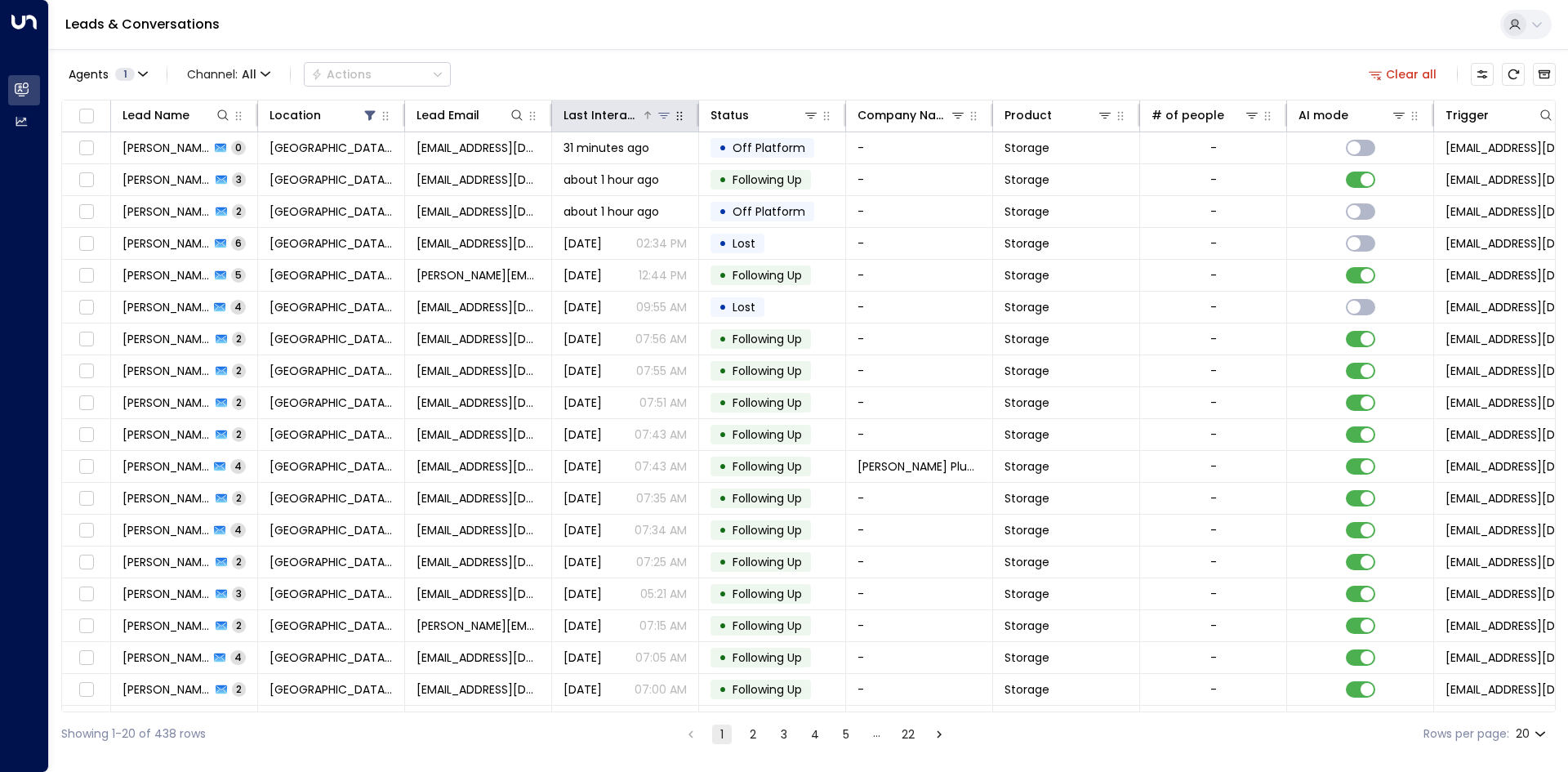
click at [627, 119] on div "Last Interacted" at bounding box center [603, 115] width 78 height 20
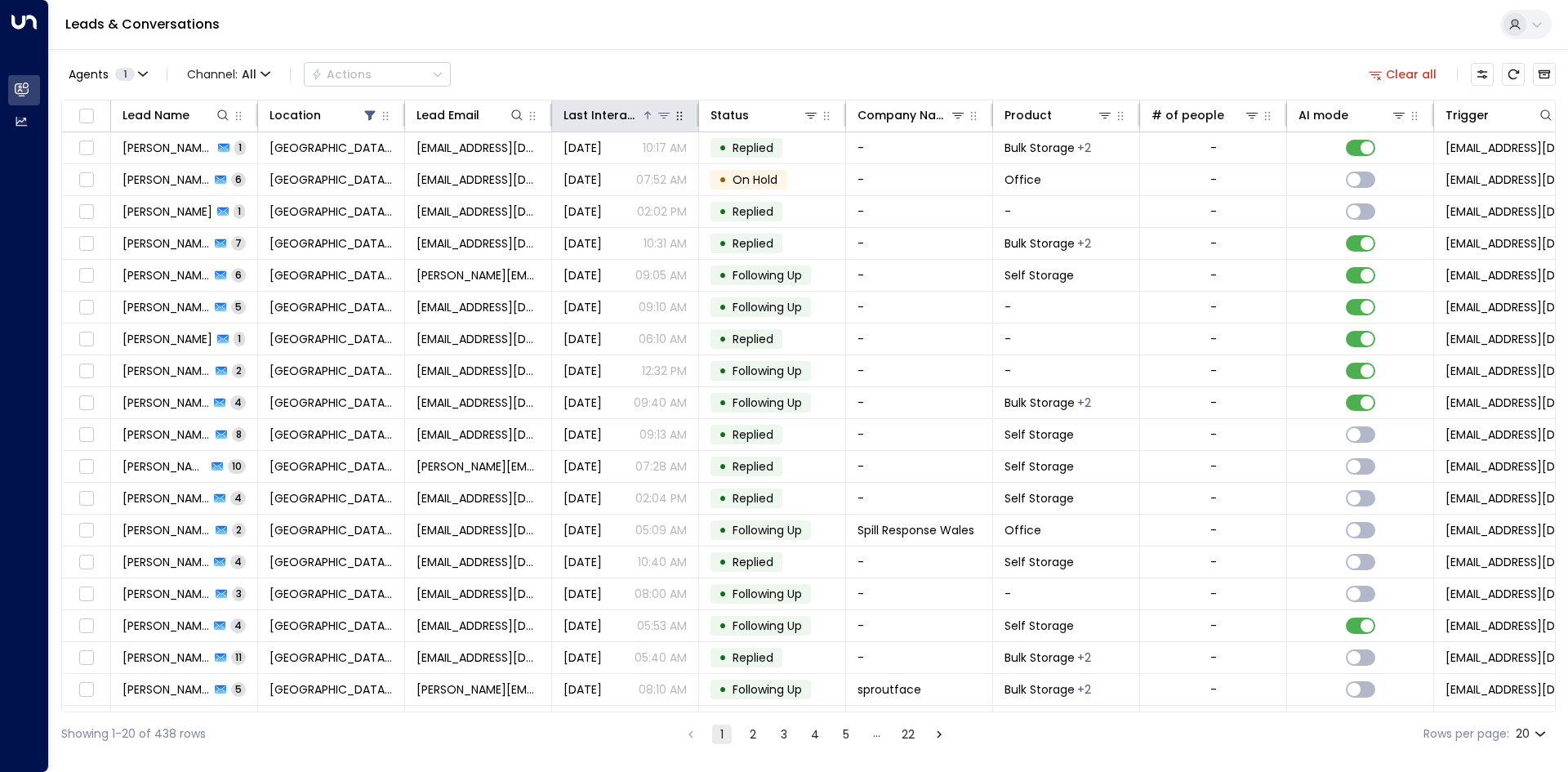
click at [627, 119] on div "Last Interacted" at bounding box center [603, 115] width 78 height 20
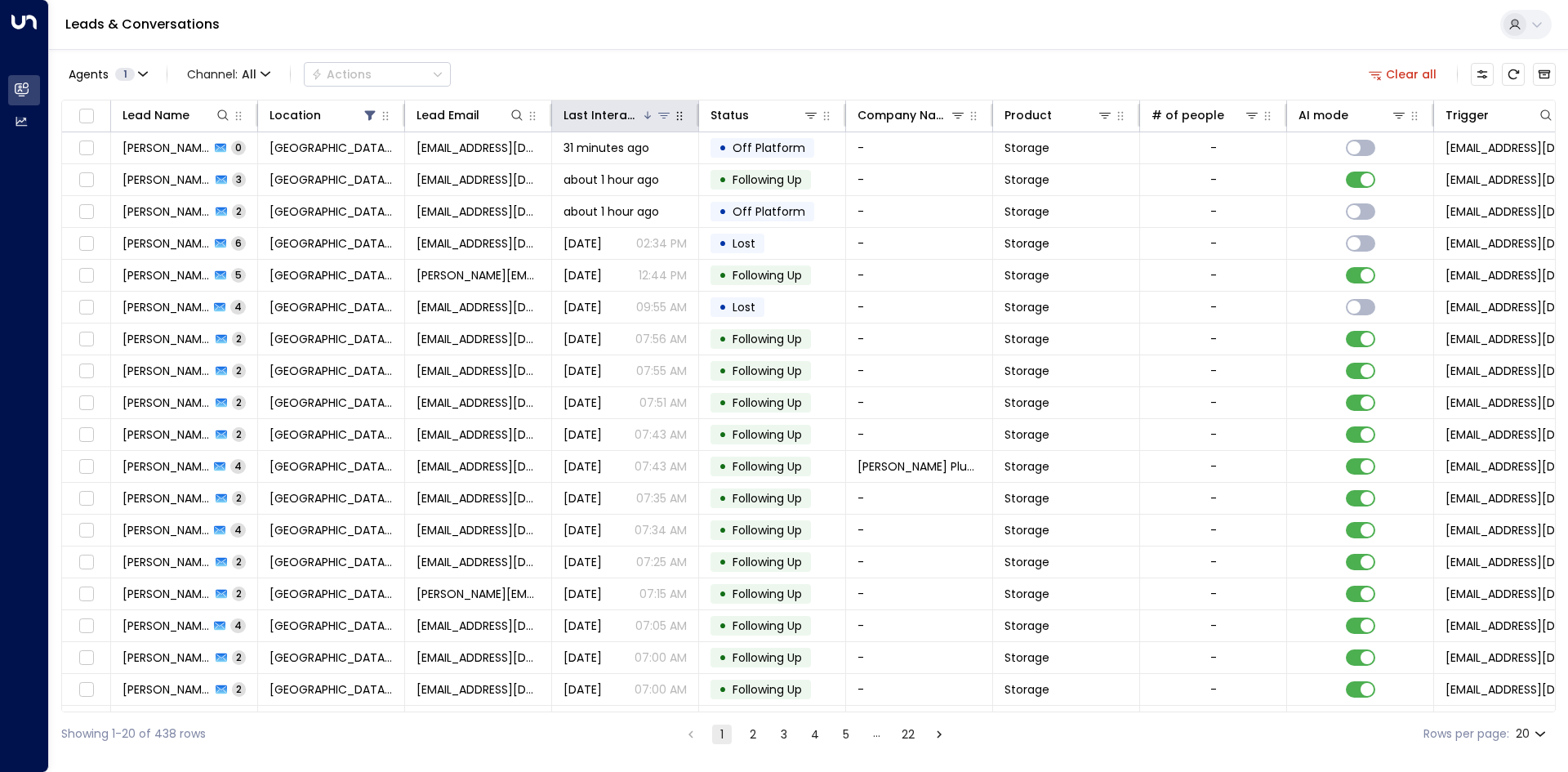
click at [627, 119] on div "Last Interacted" at bounding box center [603, 115] width 78 height 20
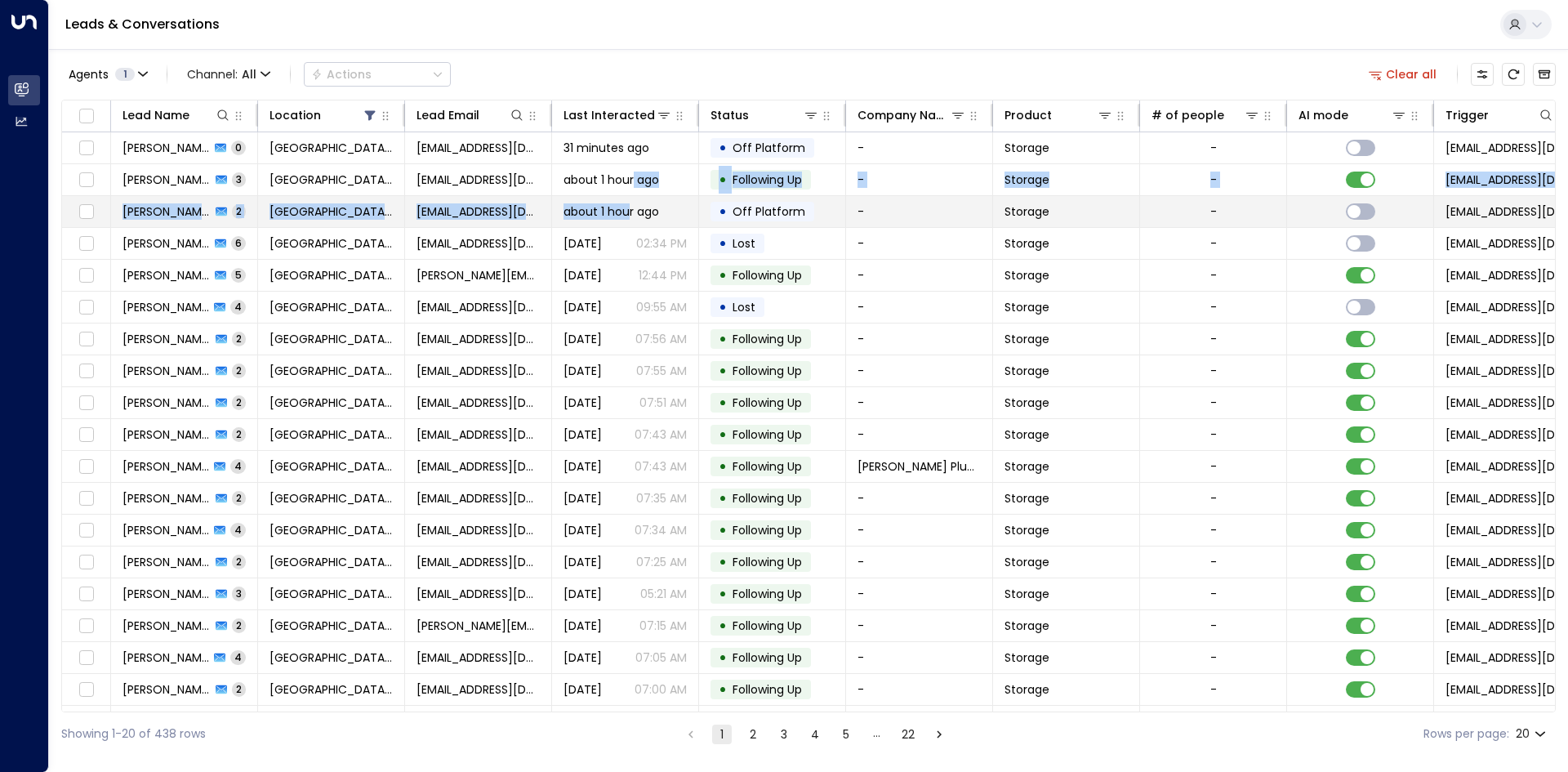
drag, startPoint x: 634, startPoint y: 183, endPoint x: 630, endPoint y: 212, distance: 29.3
click at [630, 212] on tbody "[PERSON_NAME] 0 Space Station [GEOGRAPHIC_DATA] [EMAIL_ADDRESS][DOMAIN_NAME] 31…" at bounding box center [968, 451] width 1813 height 637
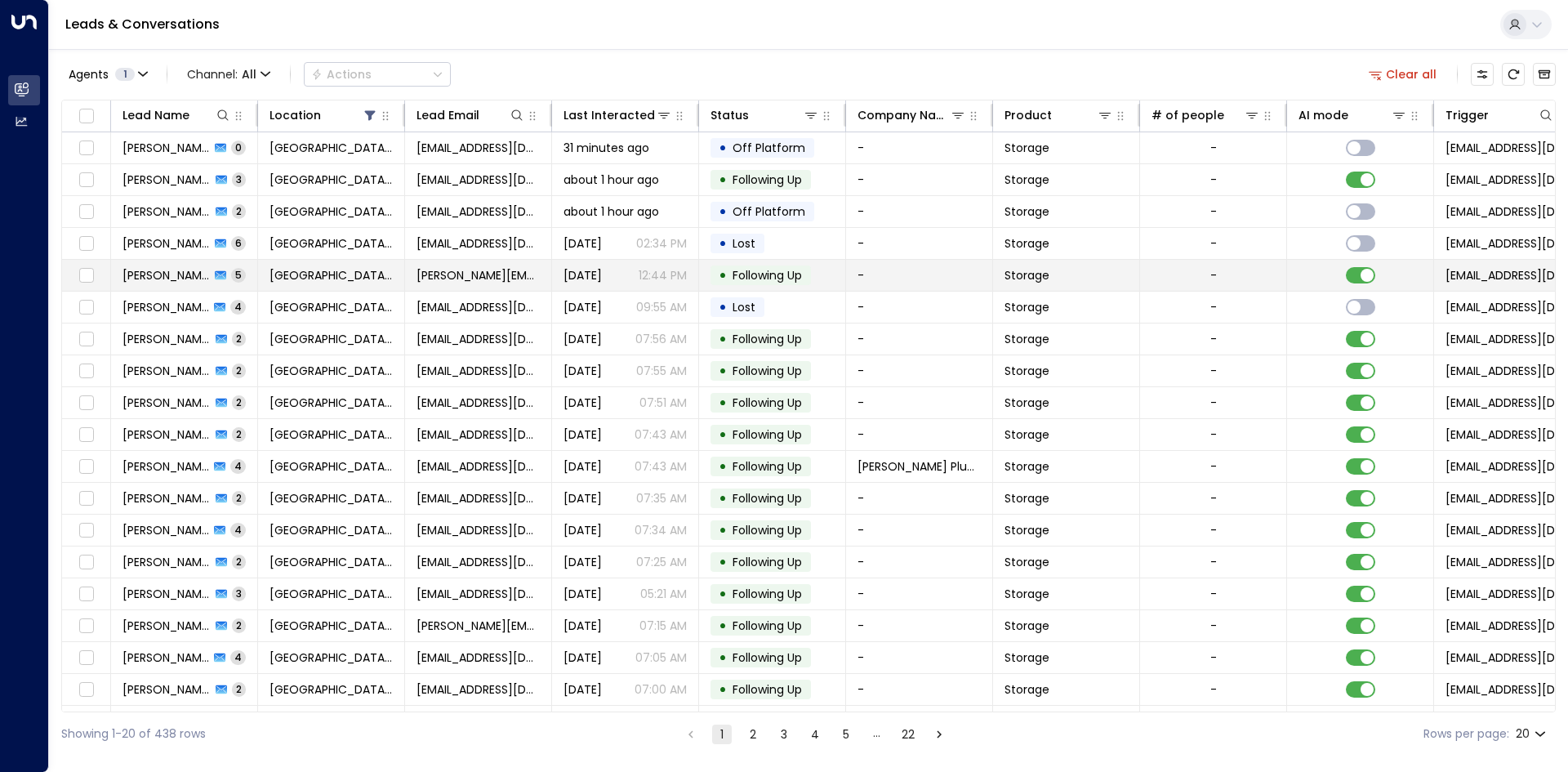
click at [602, 280] on span "[DATE]" at bounding box center [583, 275] width 38 height 16
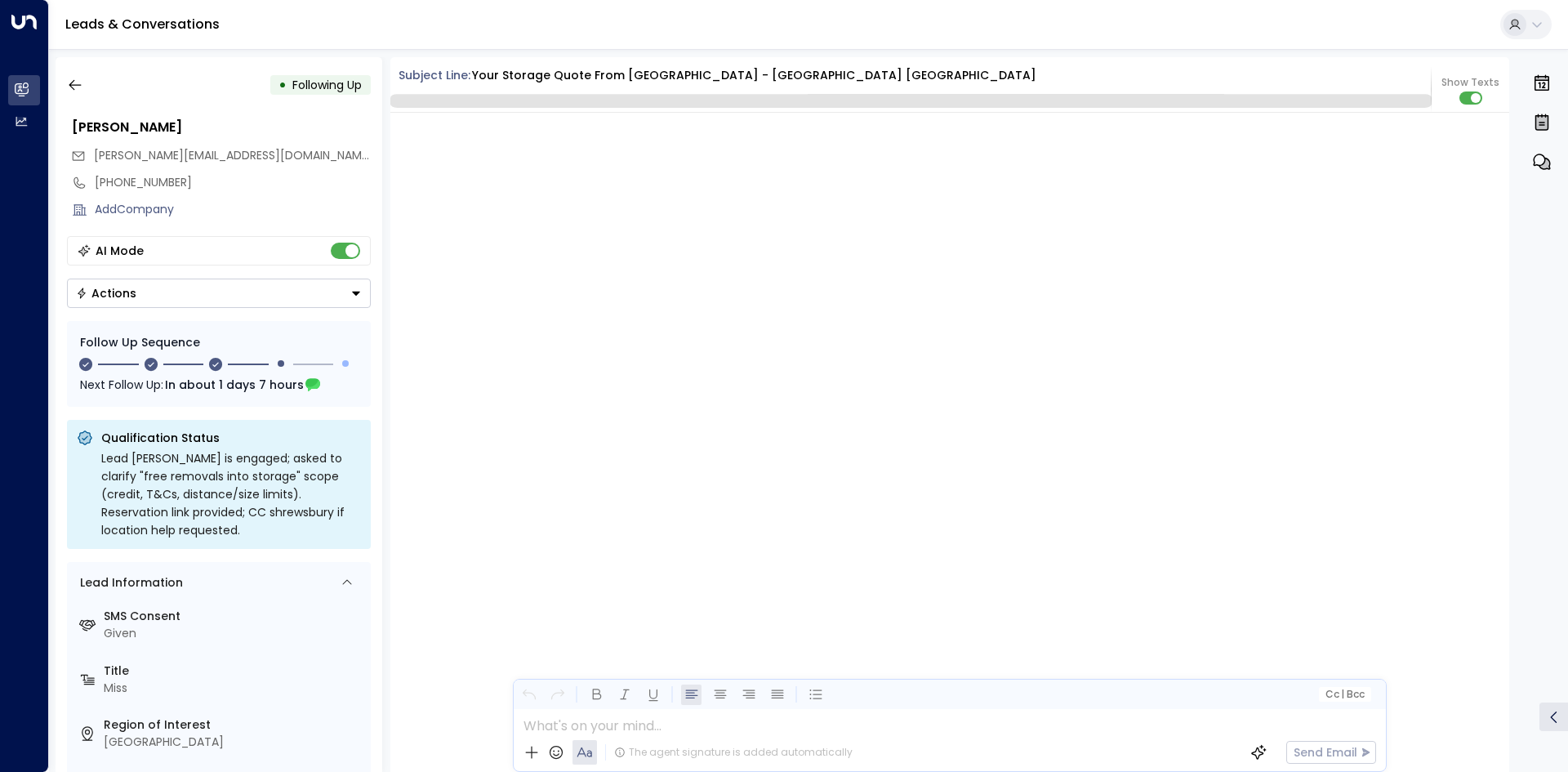
scroll to position [2509, 0]
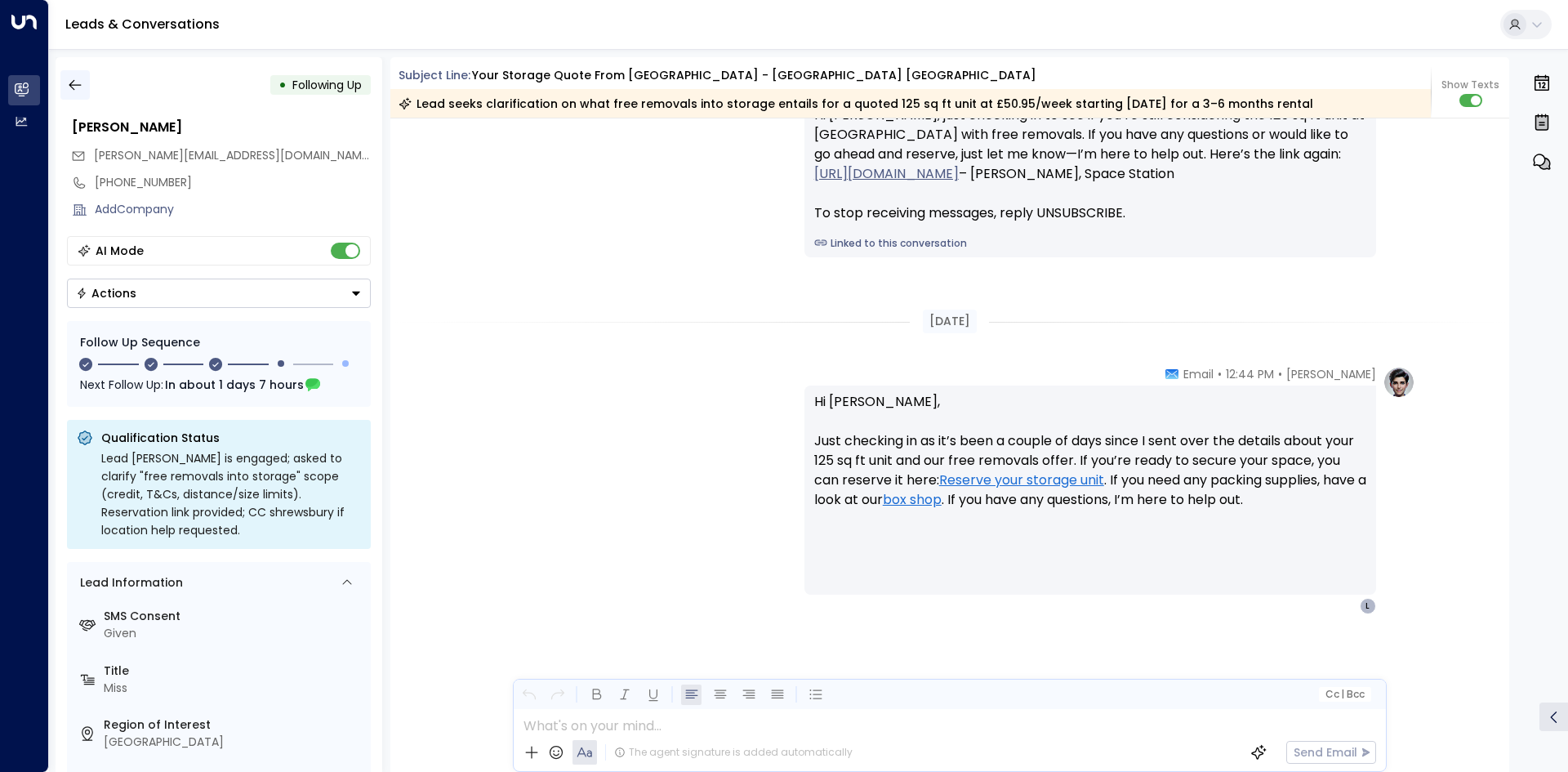
click at [61, 76] on button "button" at bounding box center [75, 85] width 29 height 29
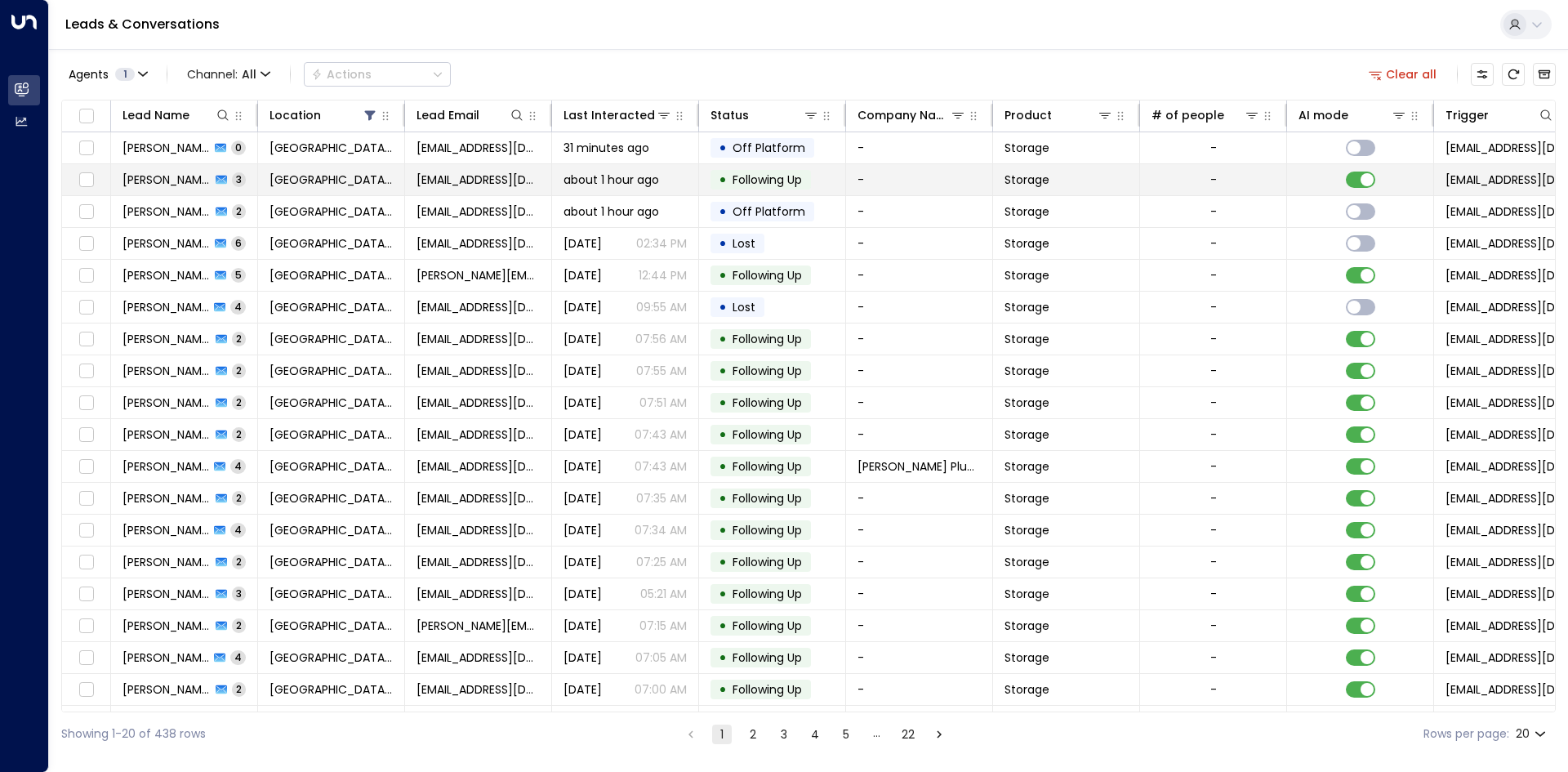
click at [709, 187] on td "• Following Up" at bounding box center [772, 180] width 147 height 31
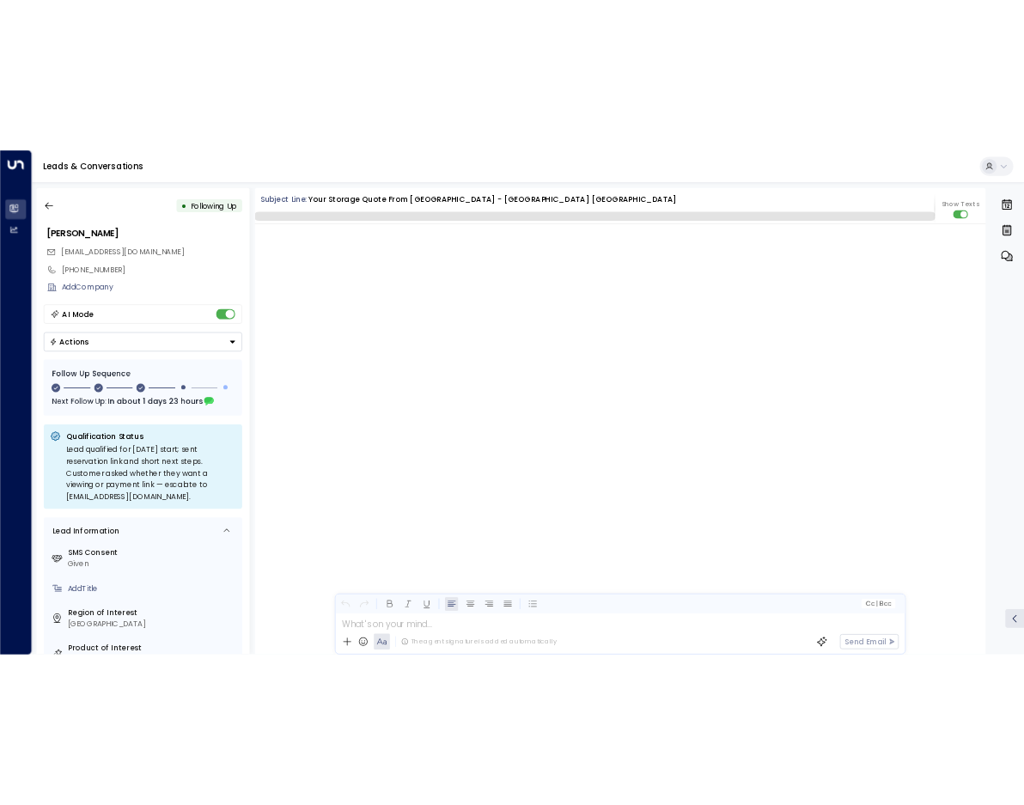
scroll to position [2019, 0]
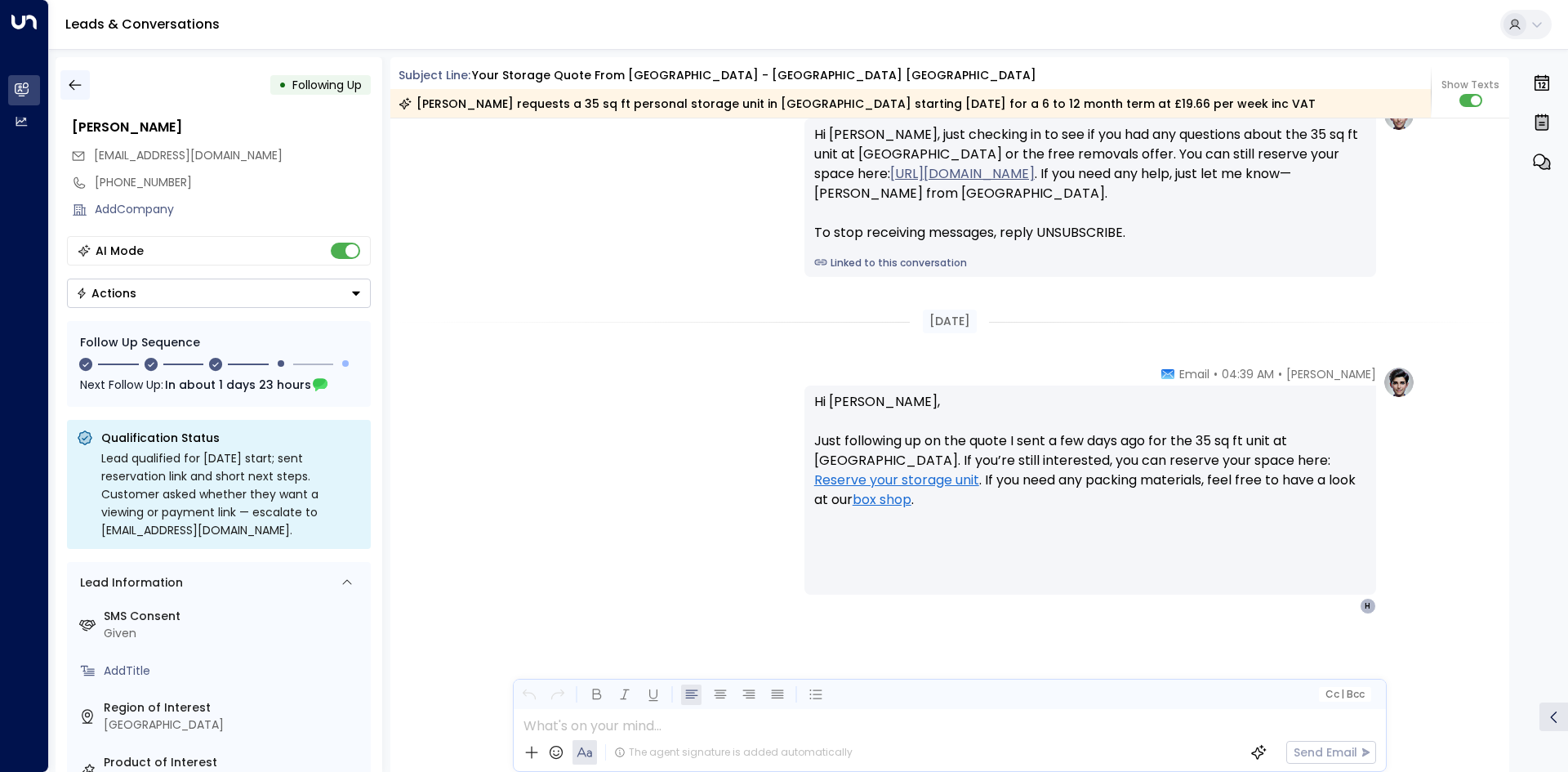
click at [83, 78] on icon "button" at bounding box center [74, 85] width 16 height 16
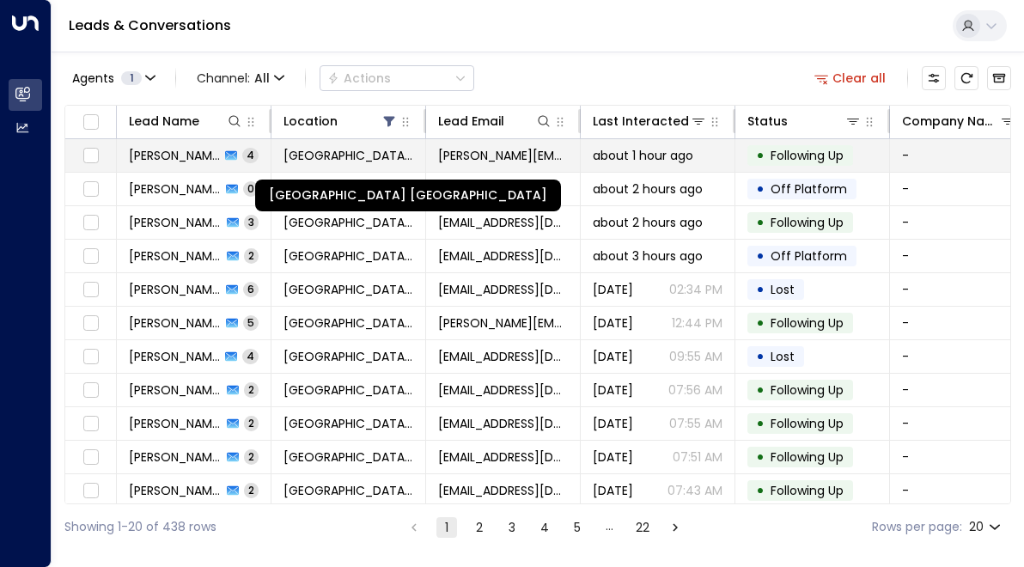
click at [371, 161] on span "[GEOGRAPHIC_DATA] [GEOGRAPHIC_DATA]" at bounding box center [348, 155] width 130 height 17
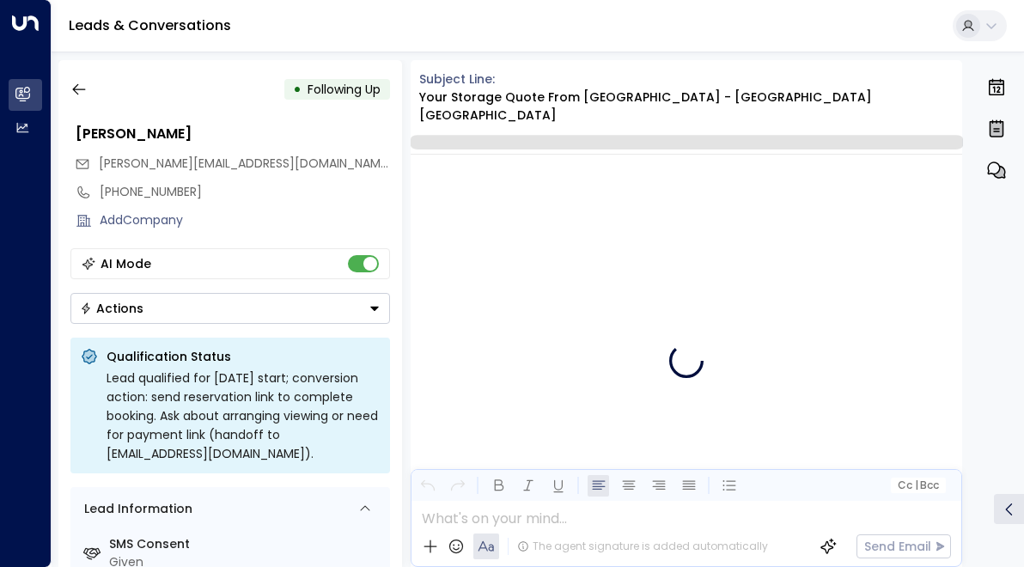
scroll to position [4788, 0]
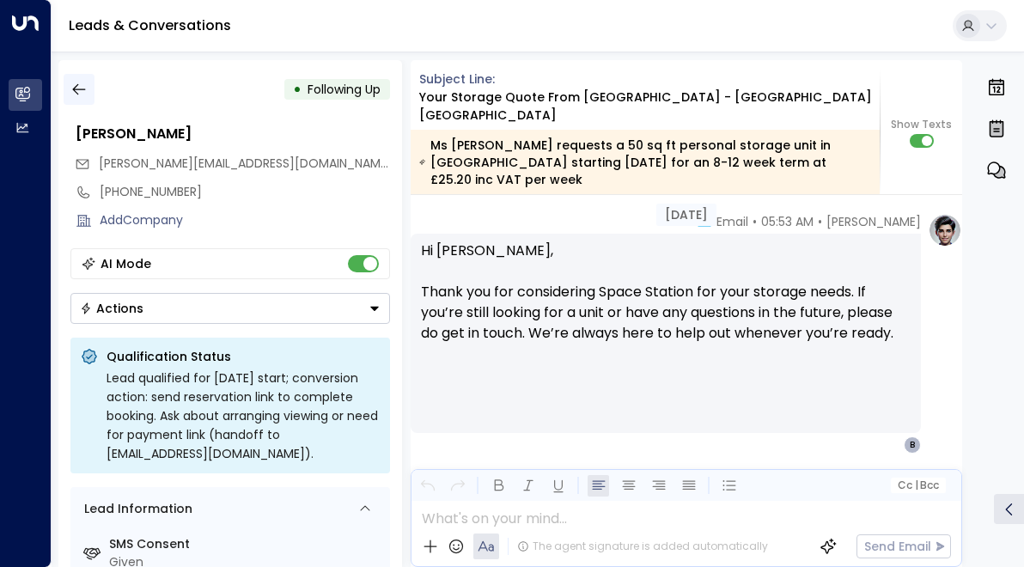
click at [71, 77] on button "button" at bounding box center [79, 89] width 31 height 31
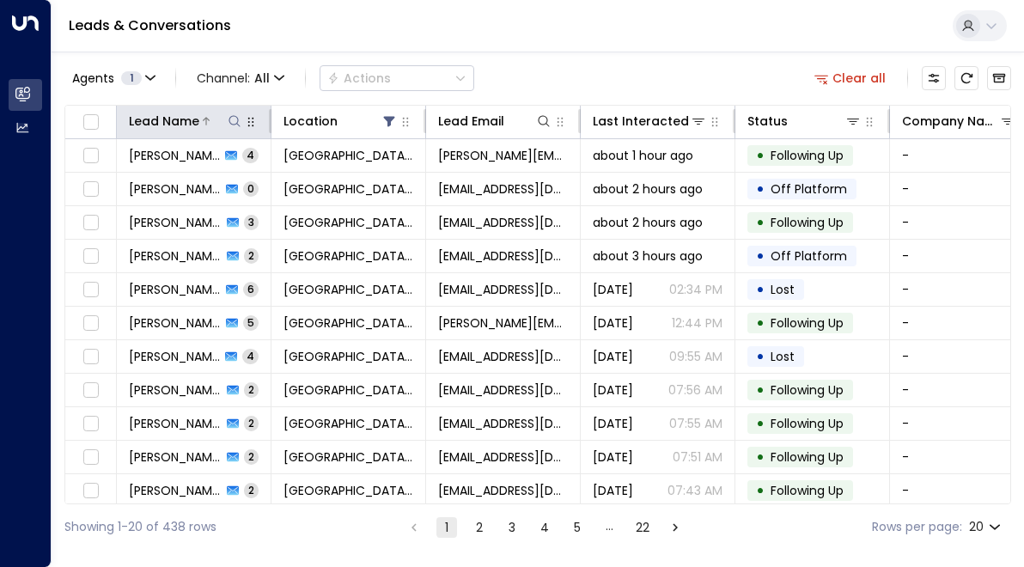
click at [231, 122] on icon at bounding box center [235, 121] width 14 height 14
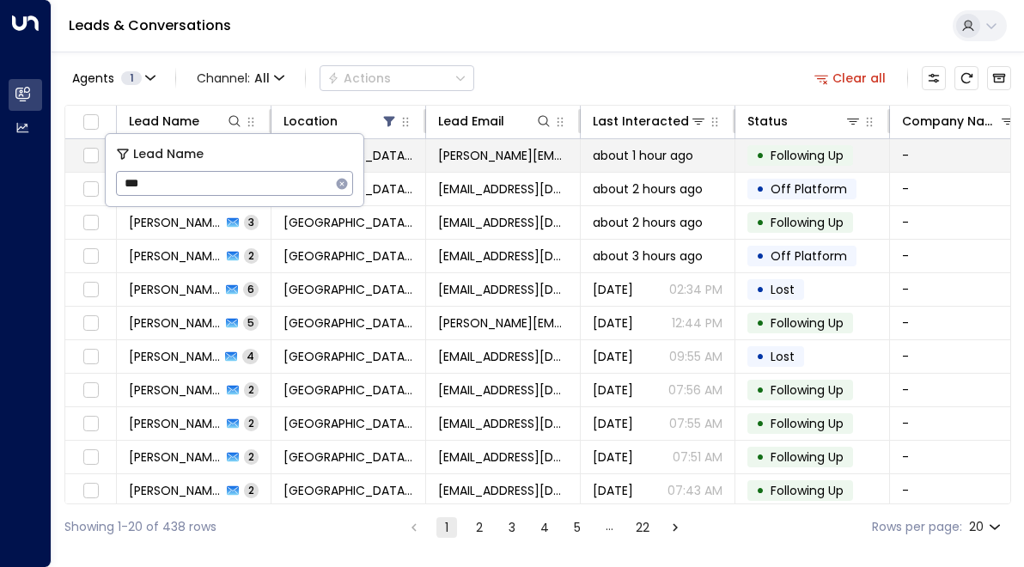
type input "***"
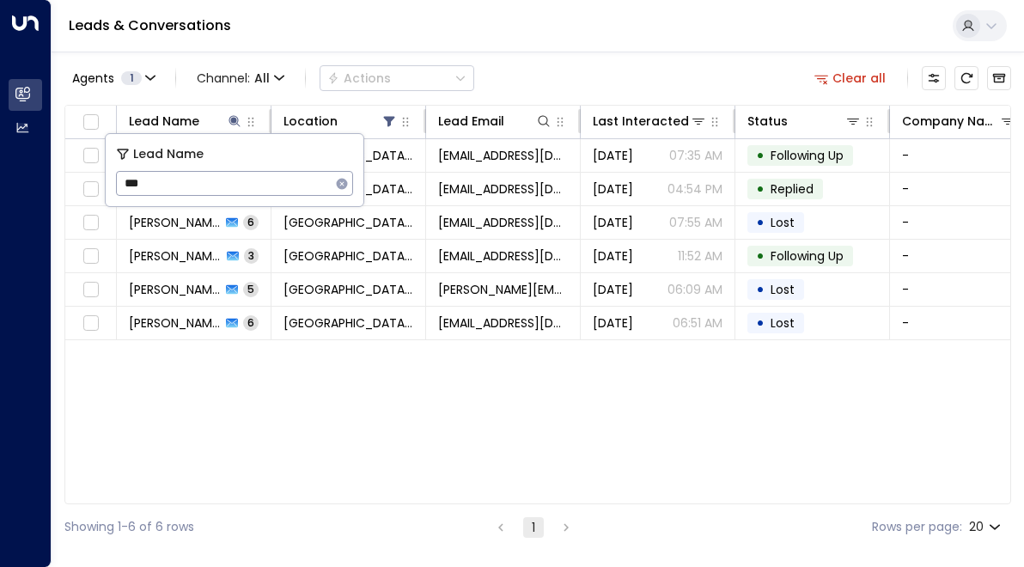
click at [532, 393] on div "Lead Name Location Lead Email Last Interacted Status Company Name Product # of …" at bounding box center [537, 304] width 947 height 399
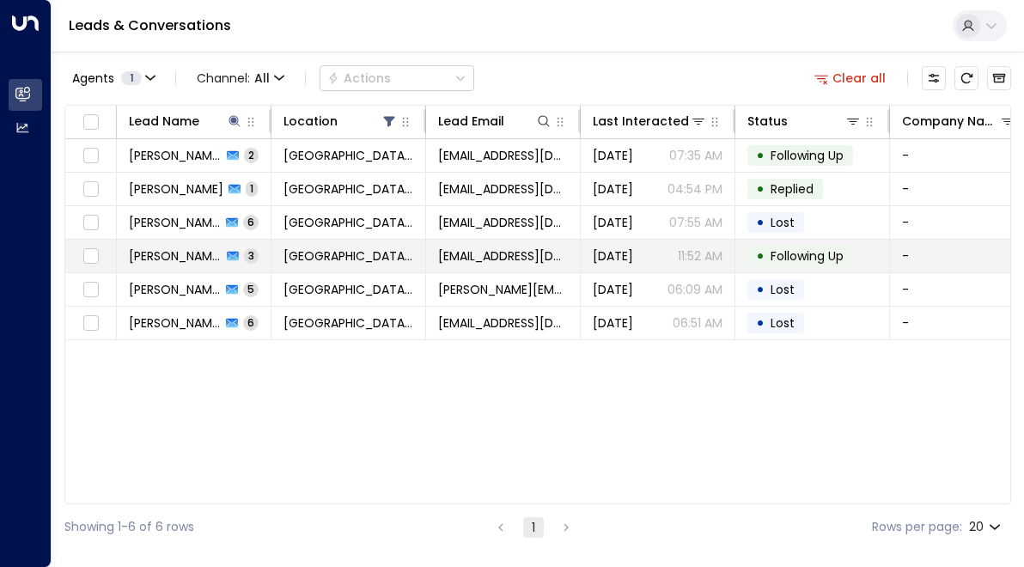
click at [248, 248] on td "[PERSON_NAME] Bow 3" at bounding box center [194, 256] width 155 height 33
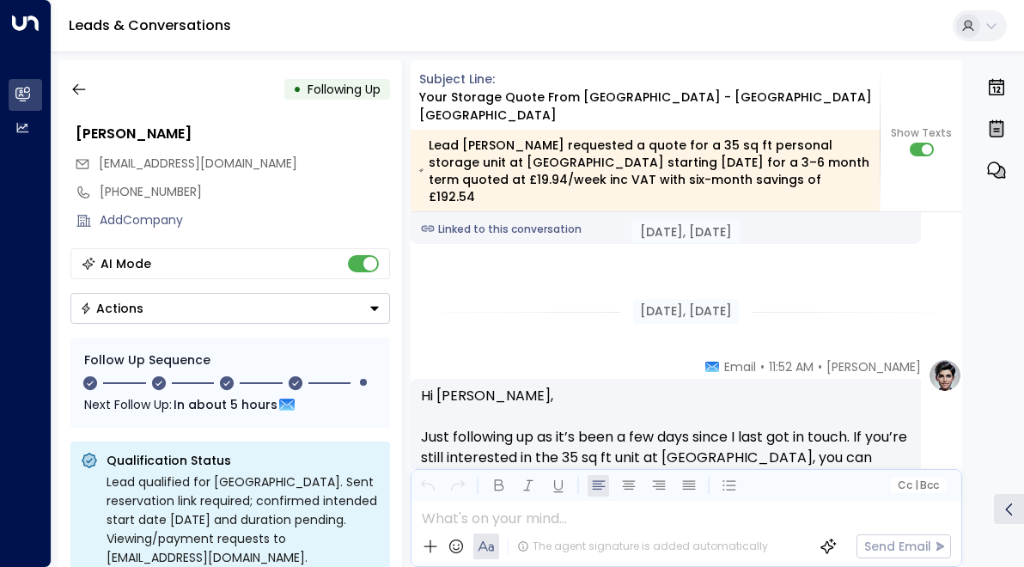
scroll to position [2020, 0]
